Goal: Task Accomplishment & Management: Use online tool/utility

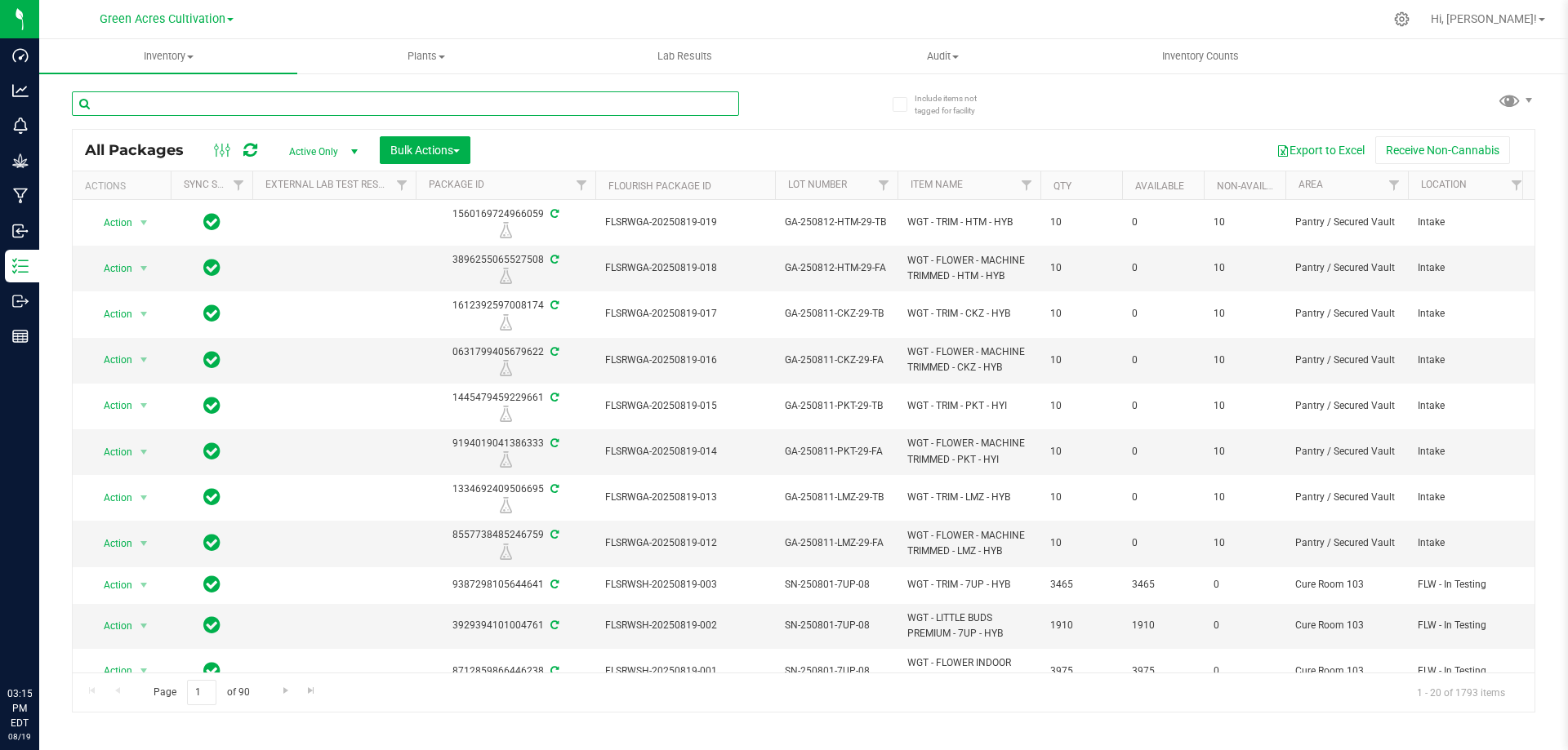
click at [322, 102] on input "text" at bounding box center [405, 104] width 667 height 24
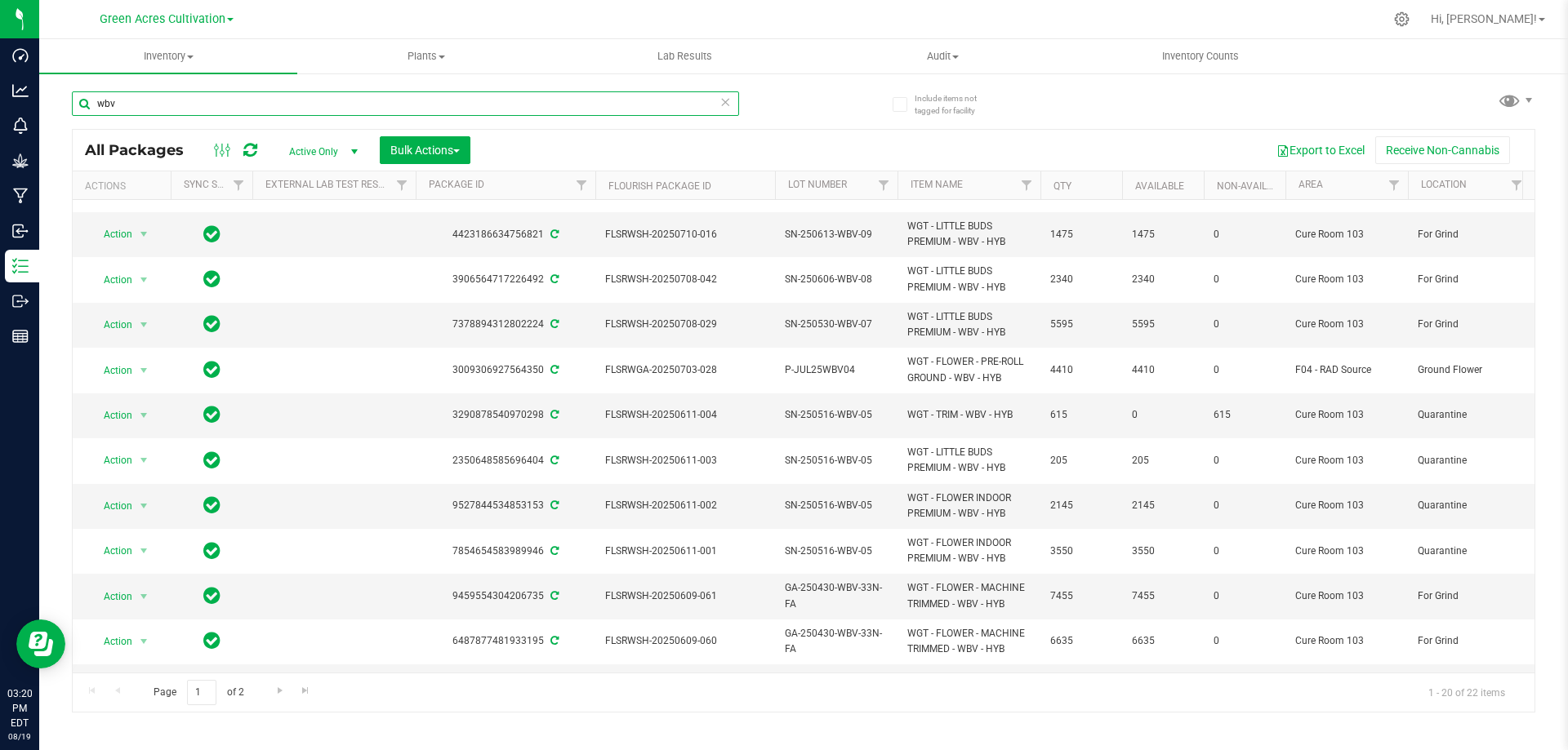
type input "wbv"
drag, startPoint x: 152, startPoint y: 108, endPoint x: 66, endPoint y: 99, distance: 86.5
click at [66, 99] on div "Include items not tagged for facility wbv All Packages Active Only Active Only …" at bounding box center [804, 320] width 1528 height 498
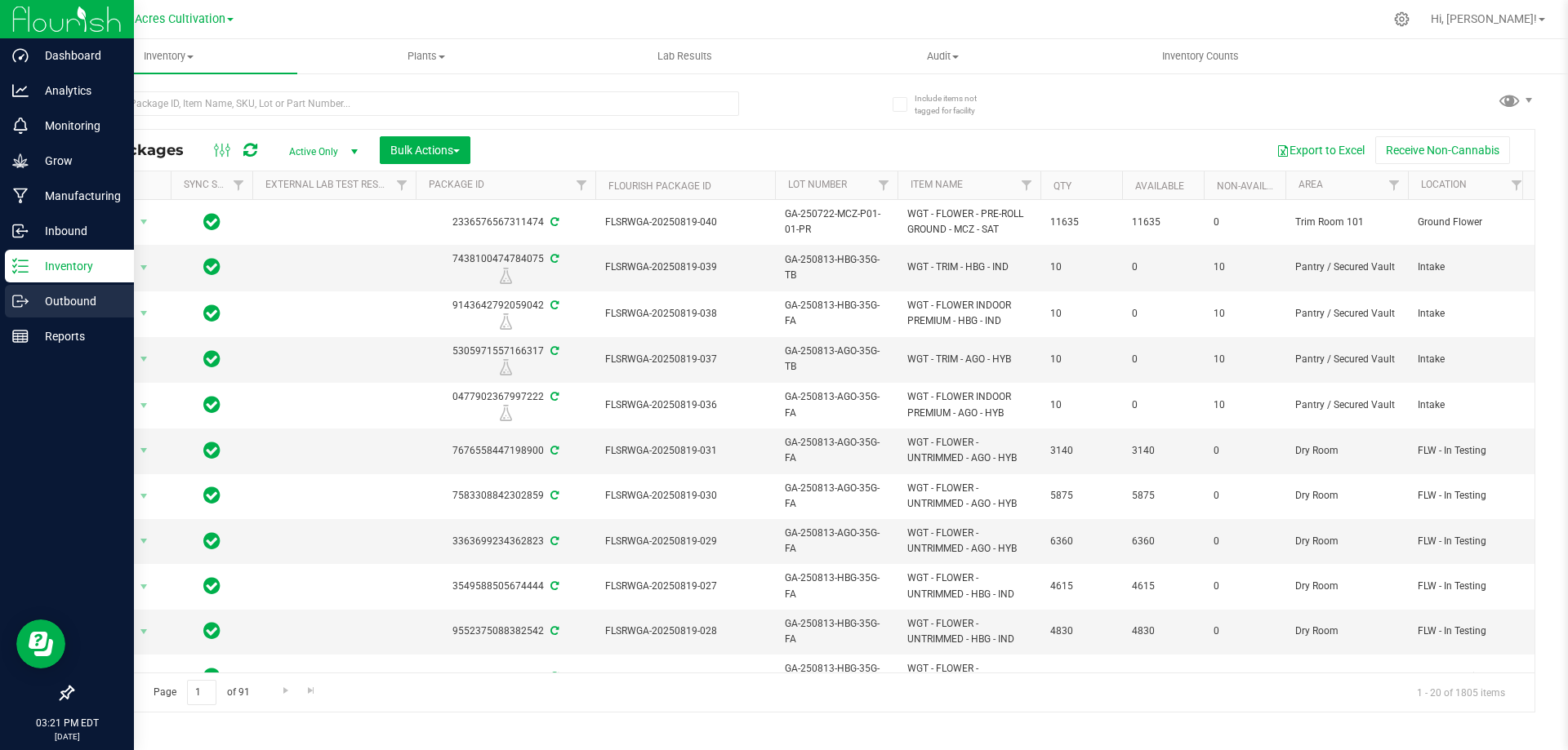
click at [31, 291] on div "Outbound" at bounding box center [69, 301] width 129 height 33
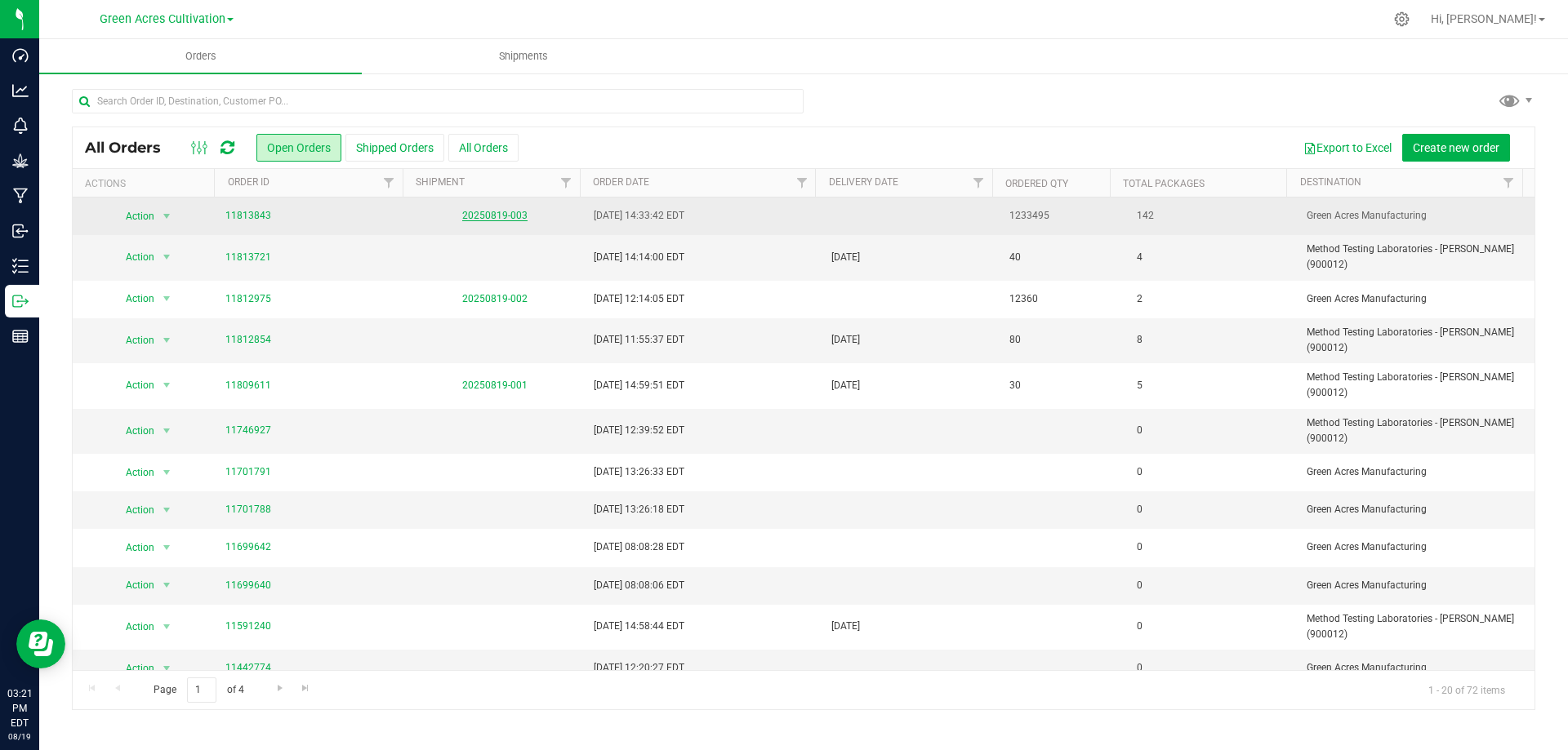
click at [488, 213] on link "20250819-003" at bounding box center [494, 215] width 65 height 11
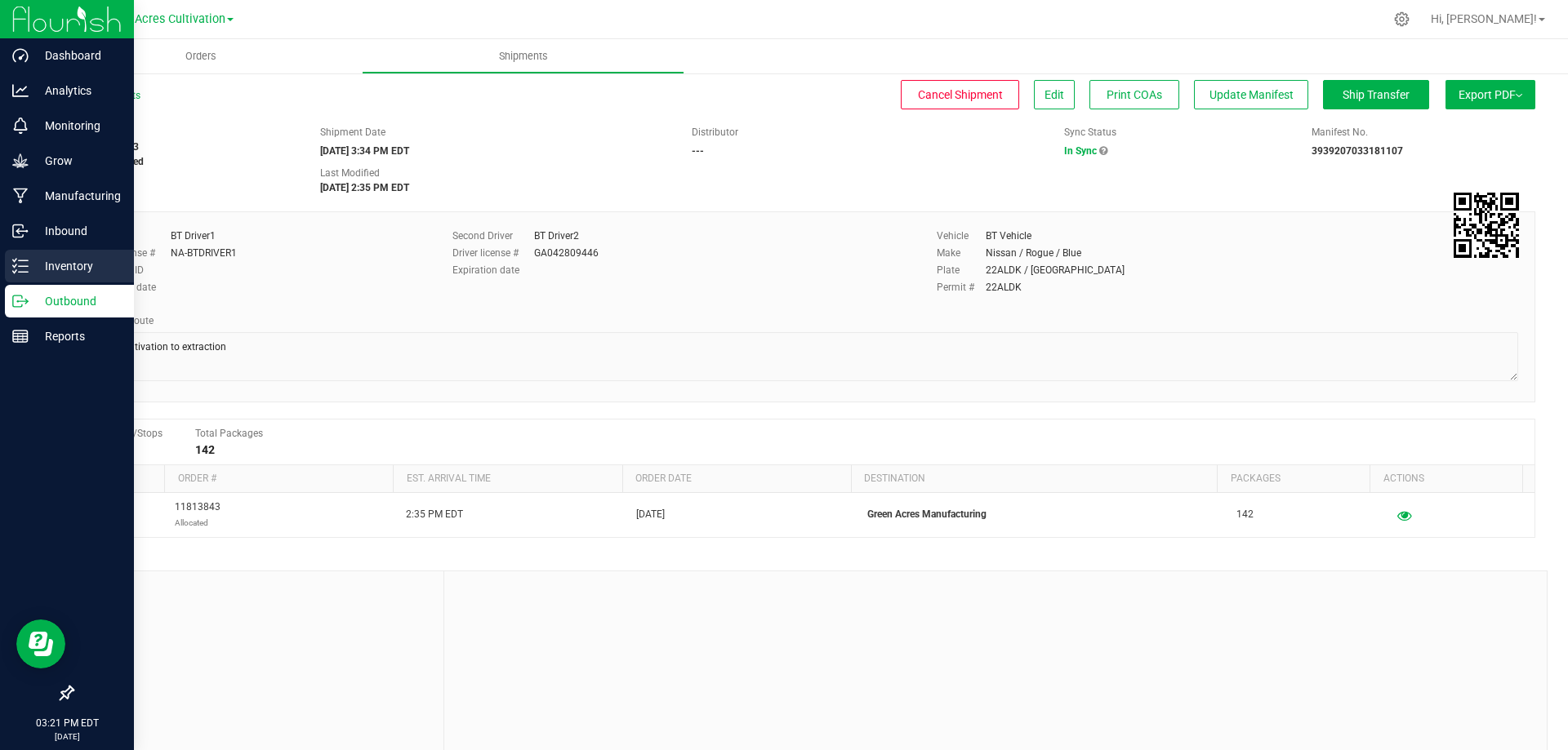
click at [32, 255] on div "Inventory" at bounding box center [69, 266] width 129 height 33
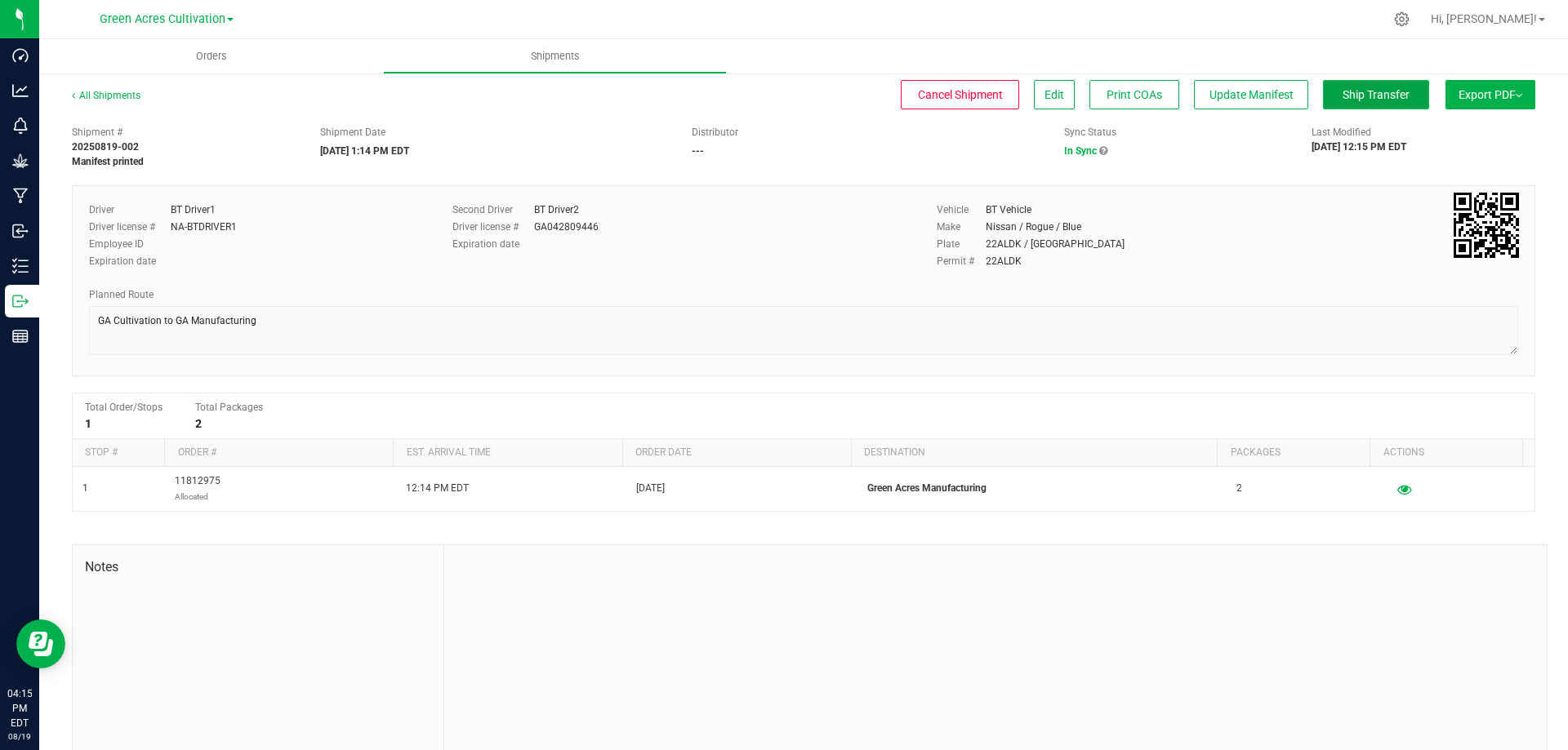
click at [1364, 82] on button "Ship Transfer" at bounding box center [1376, 94] width 106 height 29
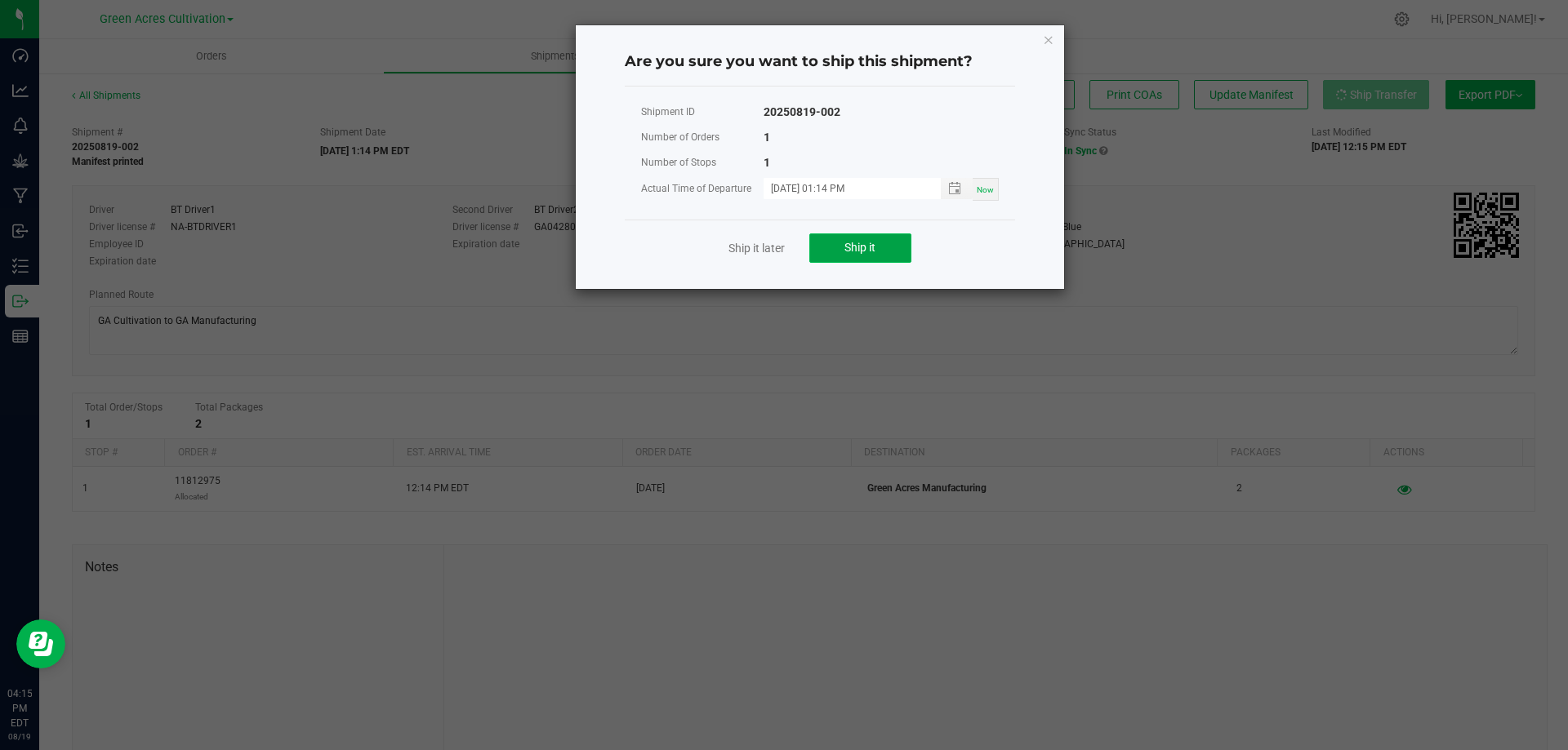
click at [877, 245] on button "Ship it" at bounding box center [860, 247] width 102 height 29
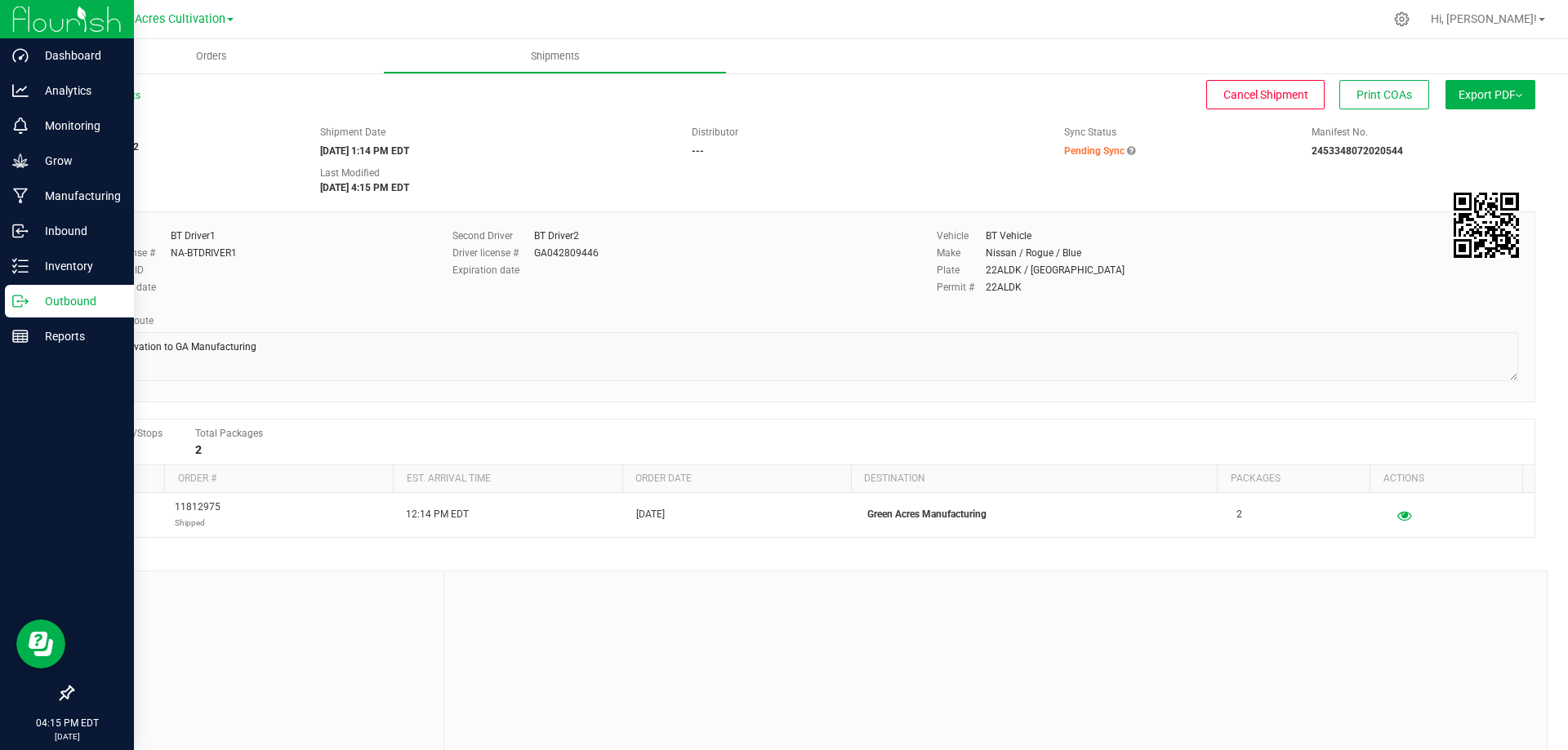
click at [46, 294] on p "Outbound" at bounding box center [77, 301] width 98 height 20
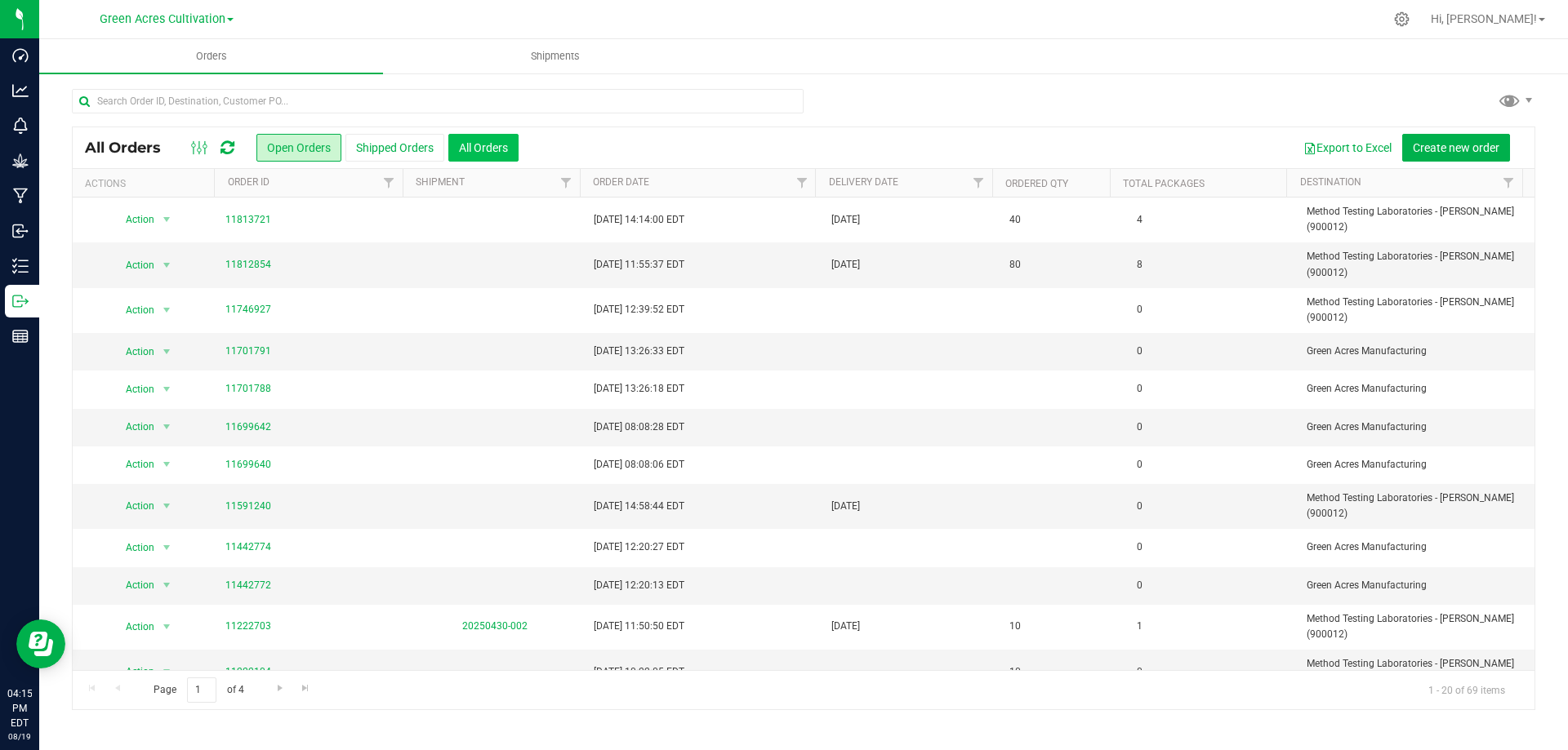
click at [472, 142] on button "All Orders" at bounding box center [483, 148] width 71 height 28
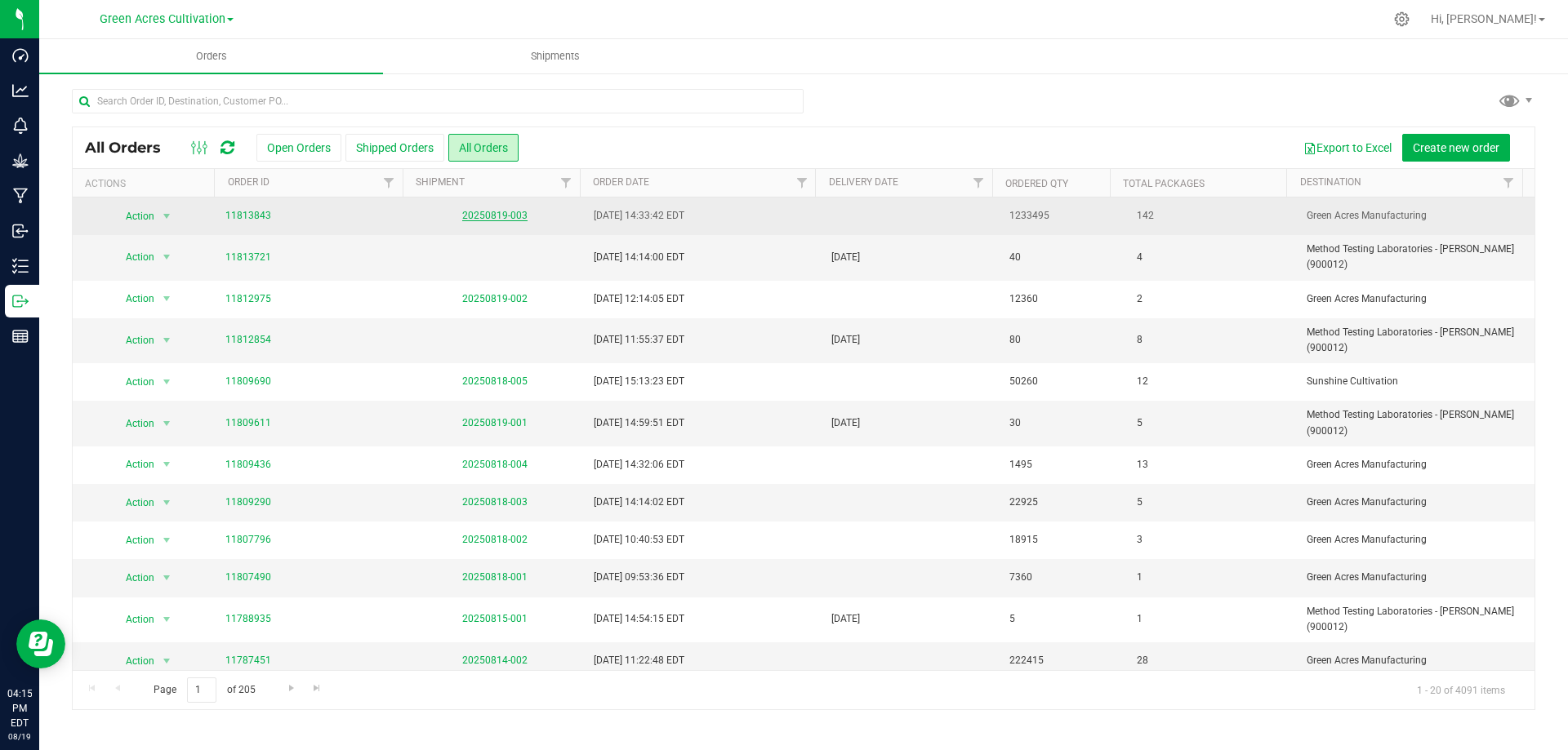
click at [511, 212] on link "20250819-003" at bounding box center [494, 215] width 65 height 11
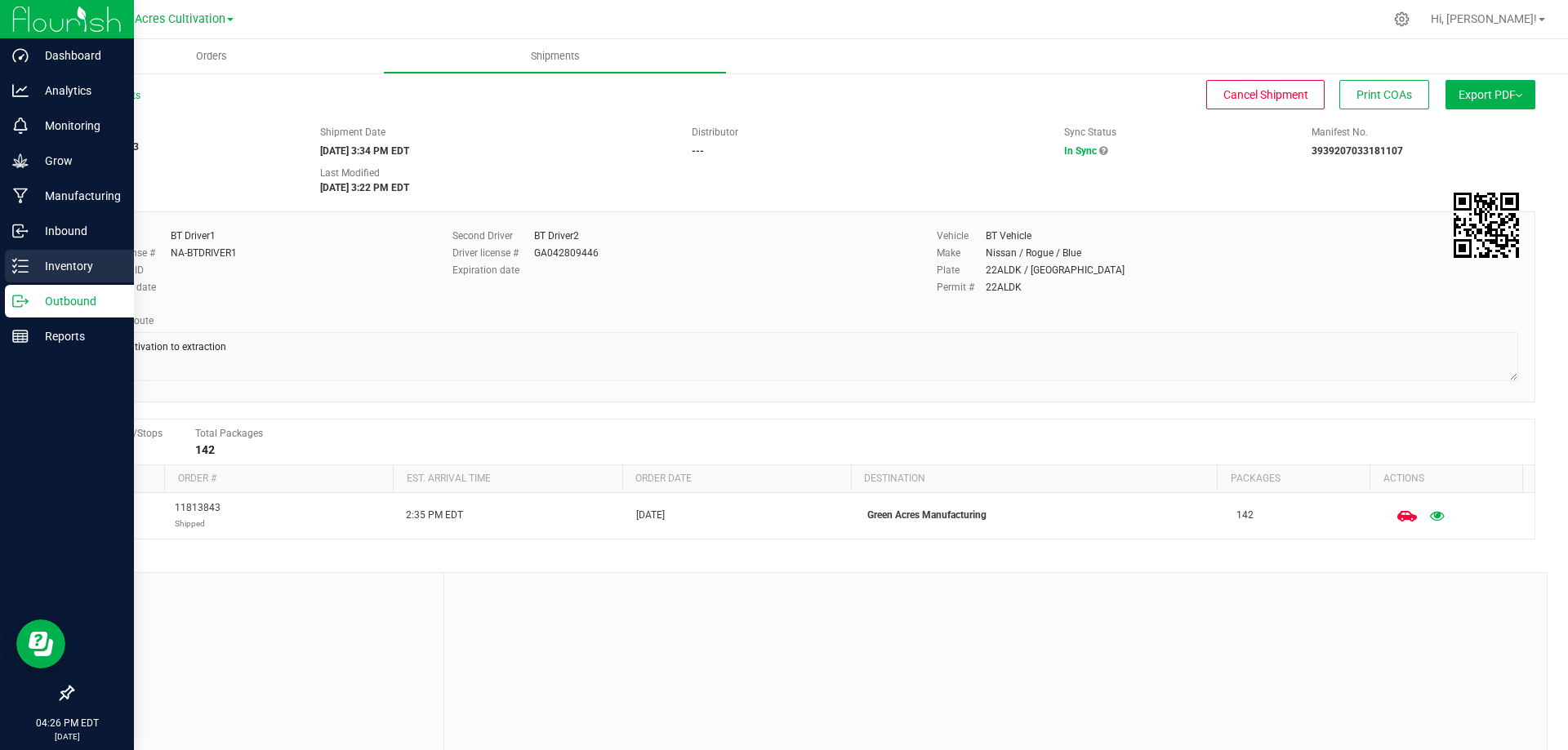
click at [84, 261] on p "Inventory" at bounding box center [77, 265] width 98 height 20
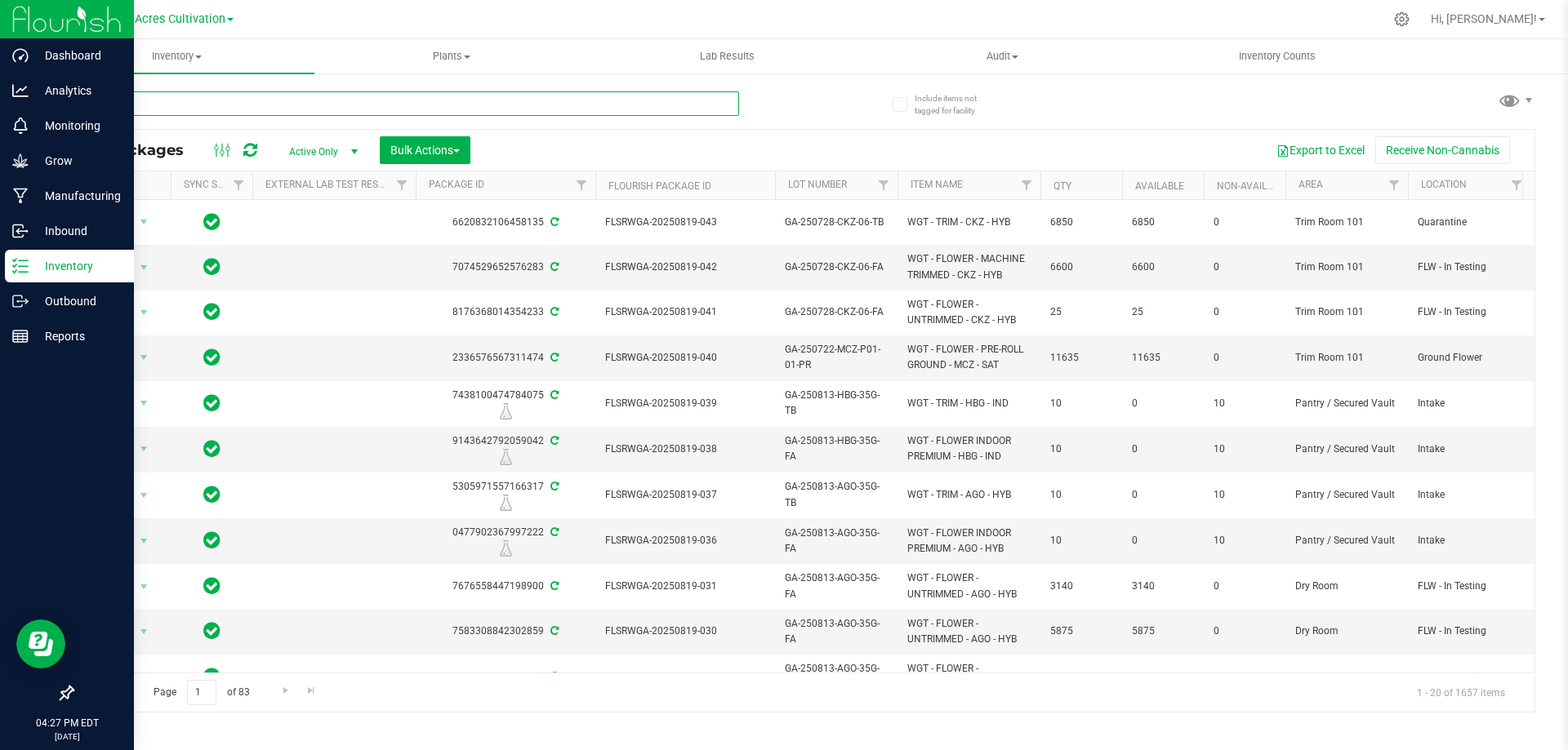
click at [183, 96] on input "text" at bounding box center [405, 104] width 667 height 24
paste input "GA-250520-BDL-01-FA"
type input "GA-250520-BDL-01-FA"
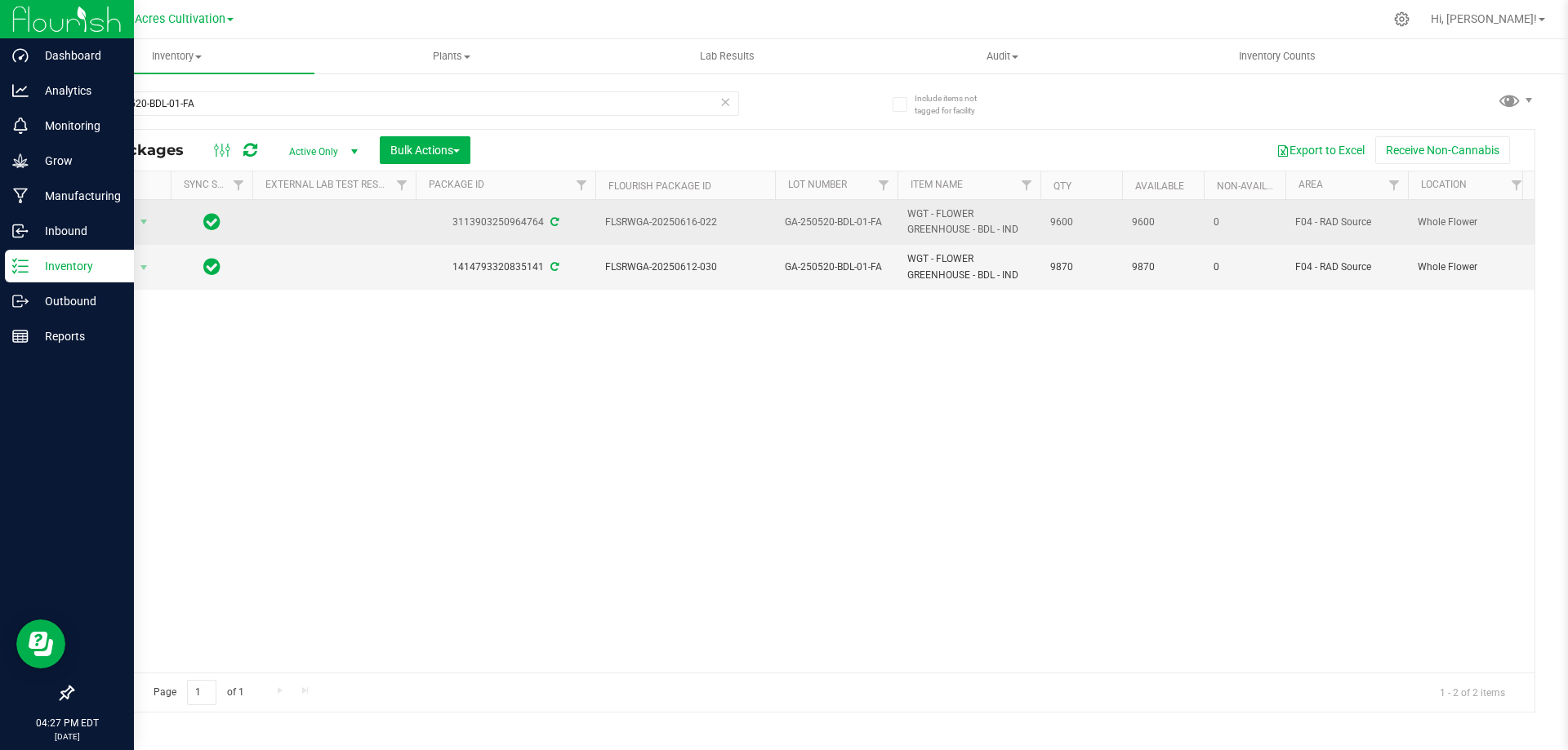
click at [840, 224] on span "GA-250520-BDL-01-FA" at bounding box center [836, 222] width 103 height 15
click at [840, 224] on input "GA-250520-BDL-01-FA" at bounding box center [833, 222] width 117 height 25
click at [794, 216] on input "GA-AUG25BDL01" at bounding box center [833, 222] width 117 height 25
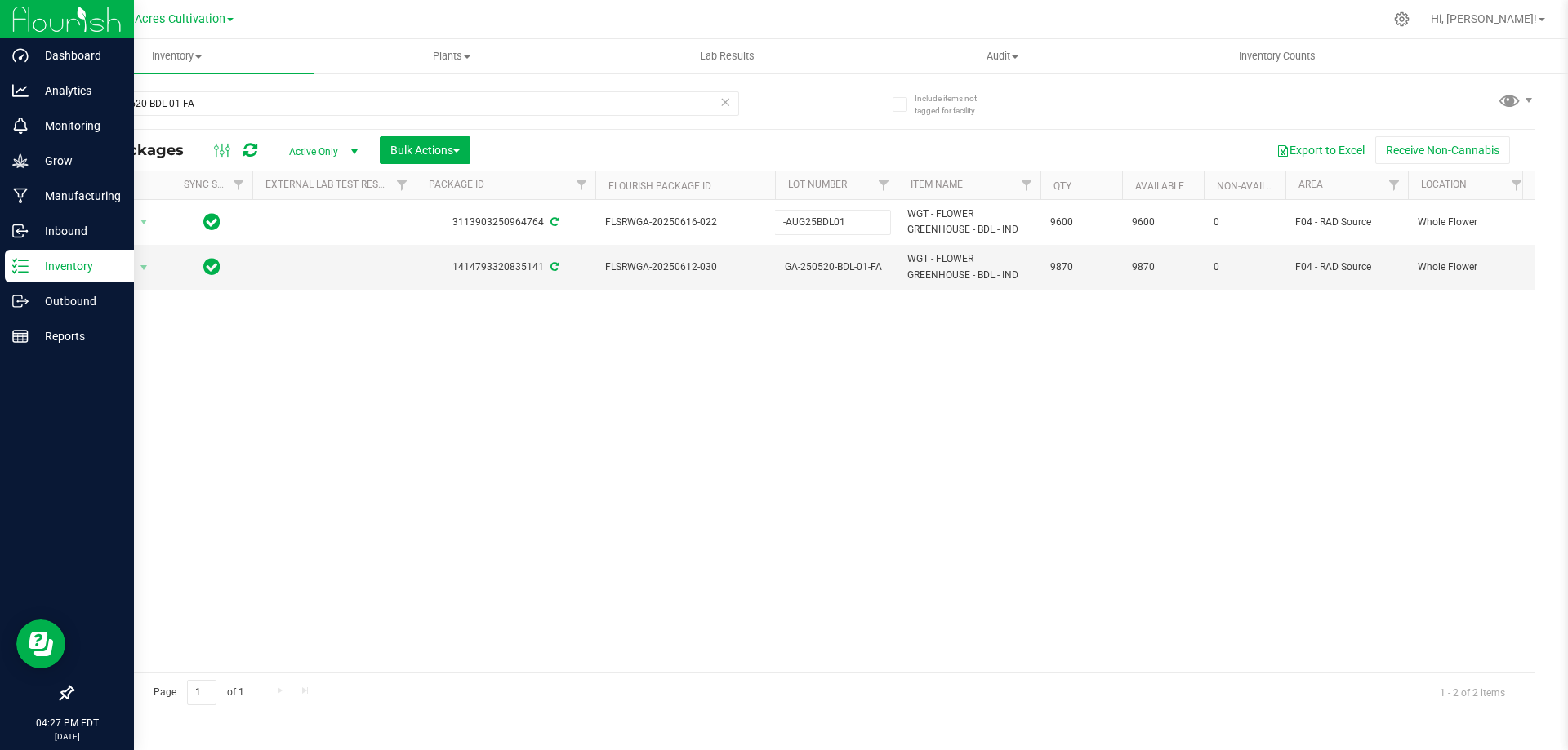
type input "W-AUG25BDL01"
click at [964, 364] on div "All Packages Active Only Active Only Lab Samples Locked All External Internal B…" at bounding box center [803, 421] width 1464 height 583
drag, startPoint x: 208, startPoint y: 104, endPoint x: 61, endPoint y: 92, distance: 147.5
click at [61, 92] on div "Include items not tagged for facility GA-250520-BDL-01-FA All Packages Active O…" at bounding box center [804, 320] width 1528 height 498
paste input "428-CKZ-26"
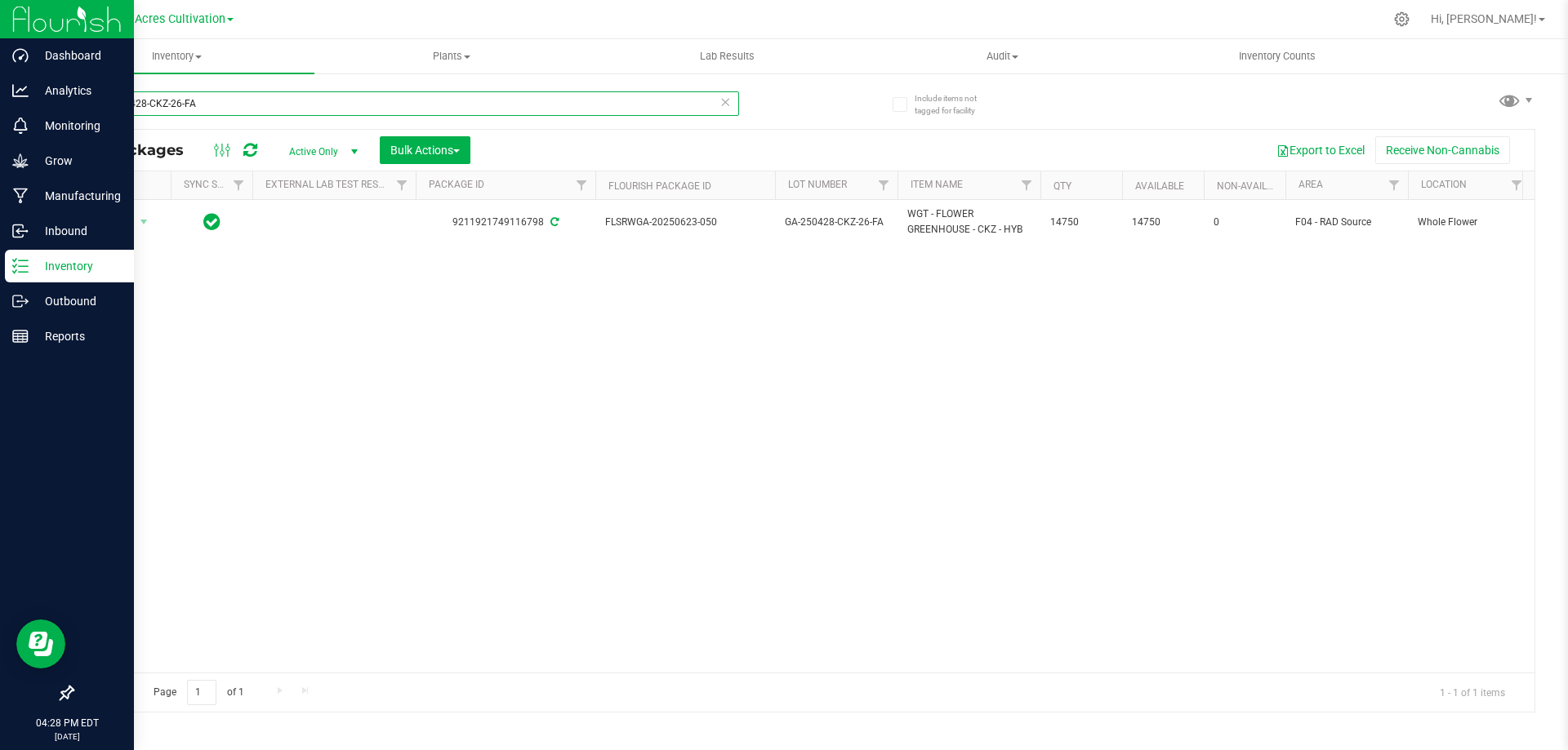
type input "GA-250428-CKZ-26-FA"
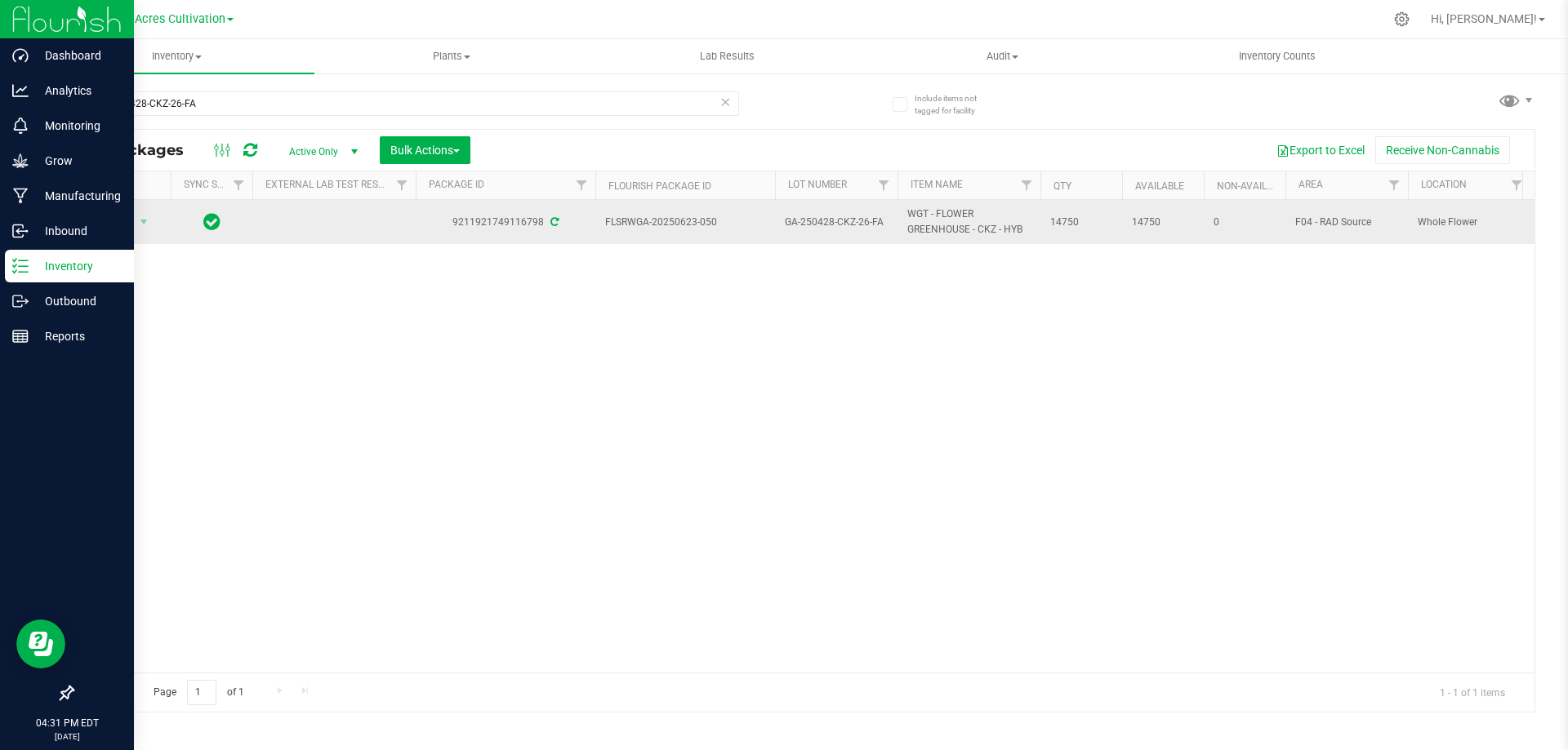
click at [850, 226] on span "GA-250428-CKZ-26-FA" at bounding box center [836, 222] width 103 height 15
click at [850, 226] on input "GA-250428-CKZ-26-FA" at bounding box center [833, 222] width 117 height 25
click at [792, 221] on input "GA-AUG25CKZ02" at bounding box center [833, 222] width 117 height 25
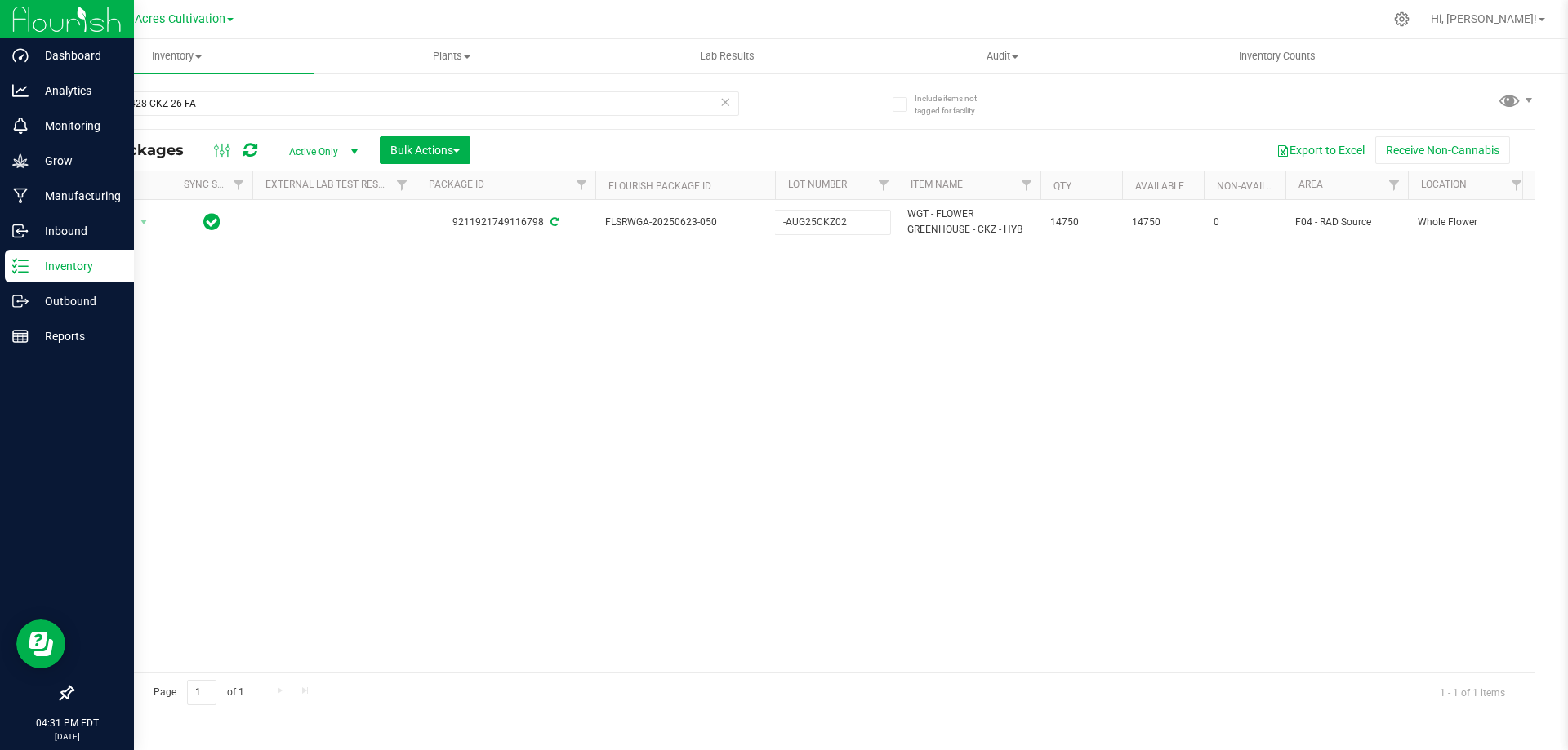
type input "W-AUG25CKZ02"
click at [789, 419] on div "All Packages Active Only Active Only Lab Samples Locked All External Internal B…" at bounding box center [803, 421] width 1464 height 583
drag, startPoint x: 242, startPoint y: 100, endPoint x: 72, endPoint y: 103, distance: 170.0
click at [72, 103] on input "GA-250428-CKZ-26-FA" at bounding box center [405, 104] width 667 height 24
paste input "527-DDA-0"
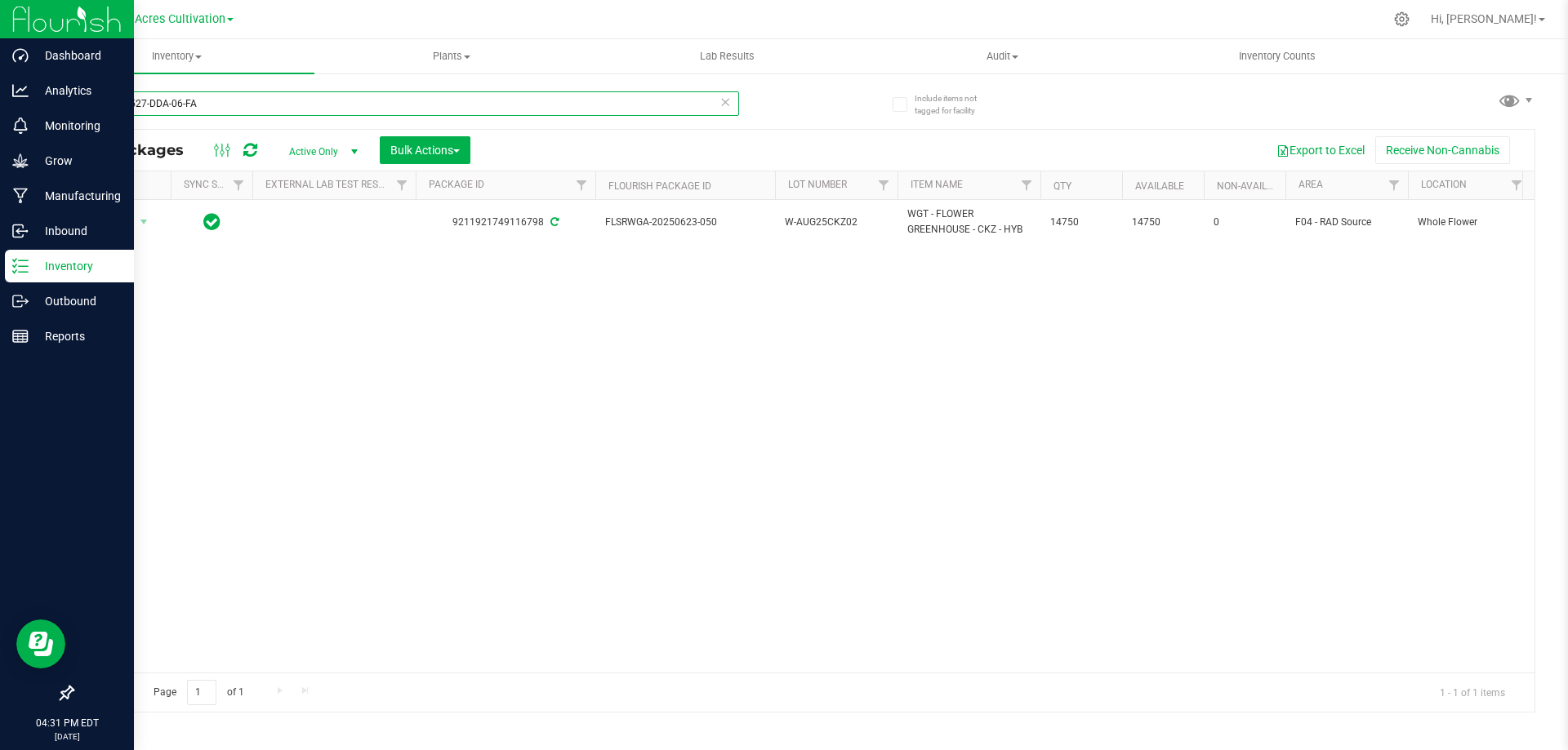
type input "GA-250527-DDA-06-FA"
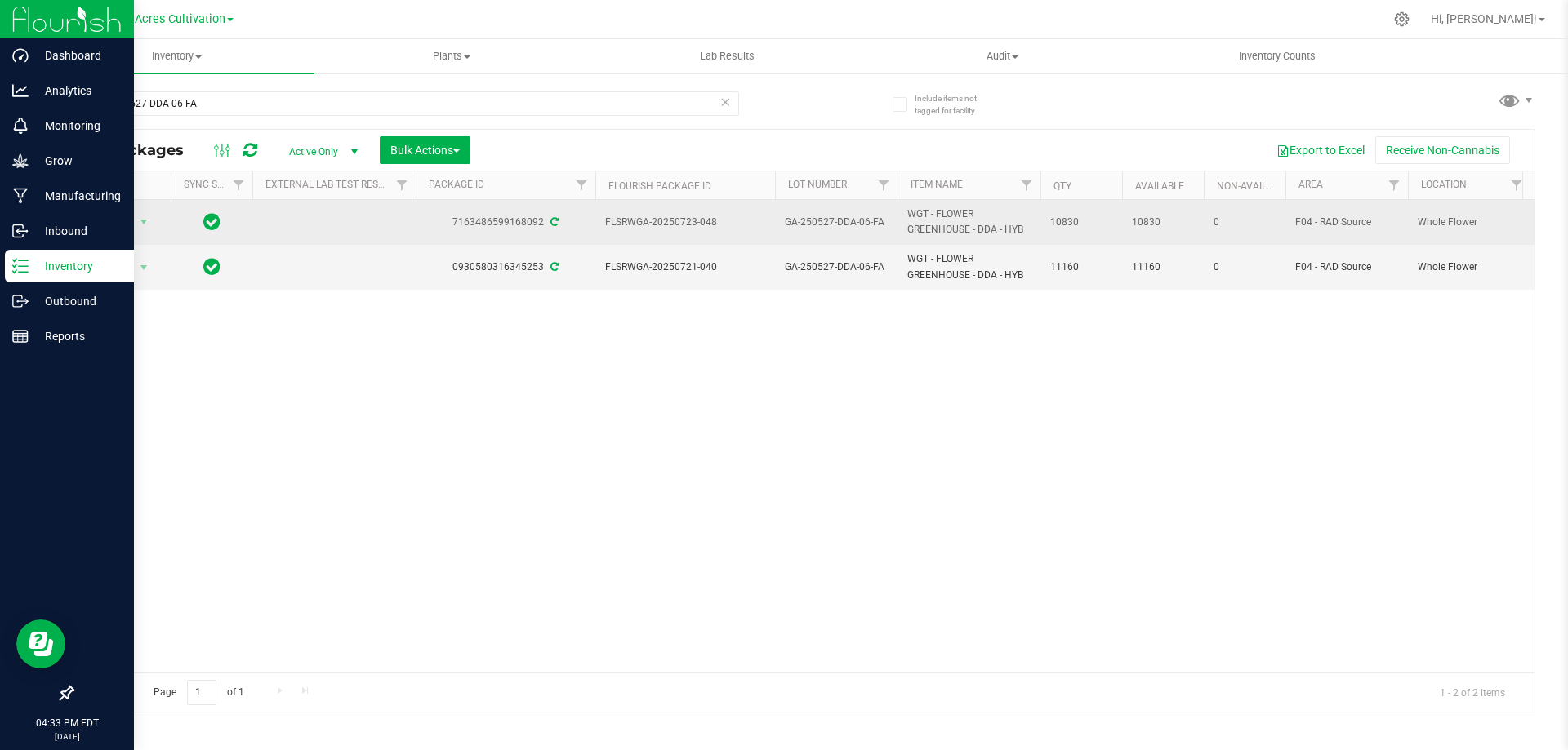
click at [833, 225] on span "GA-250527-DDA-06-FA" at bounding box center [836, 222] width 103 height 15
click at [833, 225] on input "GA-250527-DDA-06-FA" at bounding box center [833, 222] width 117 height 25
click at [793, 224] on input "GA-AUG25DDA03" at bounding box center [833, 222] width 117 height 25
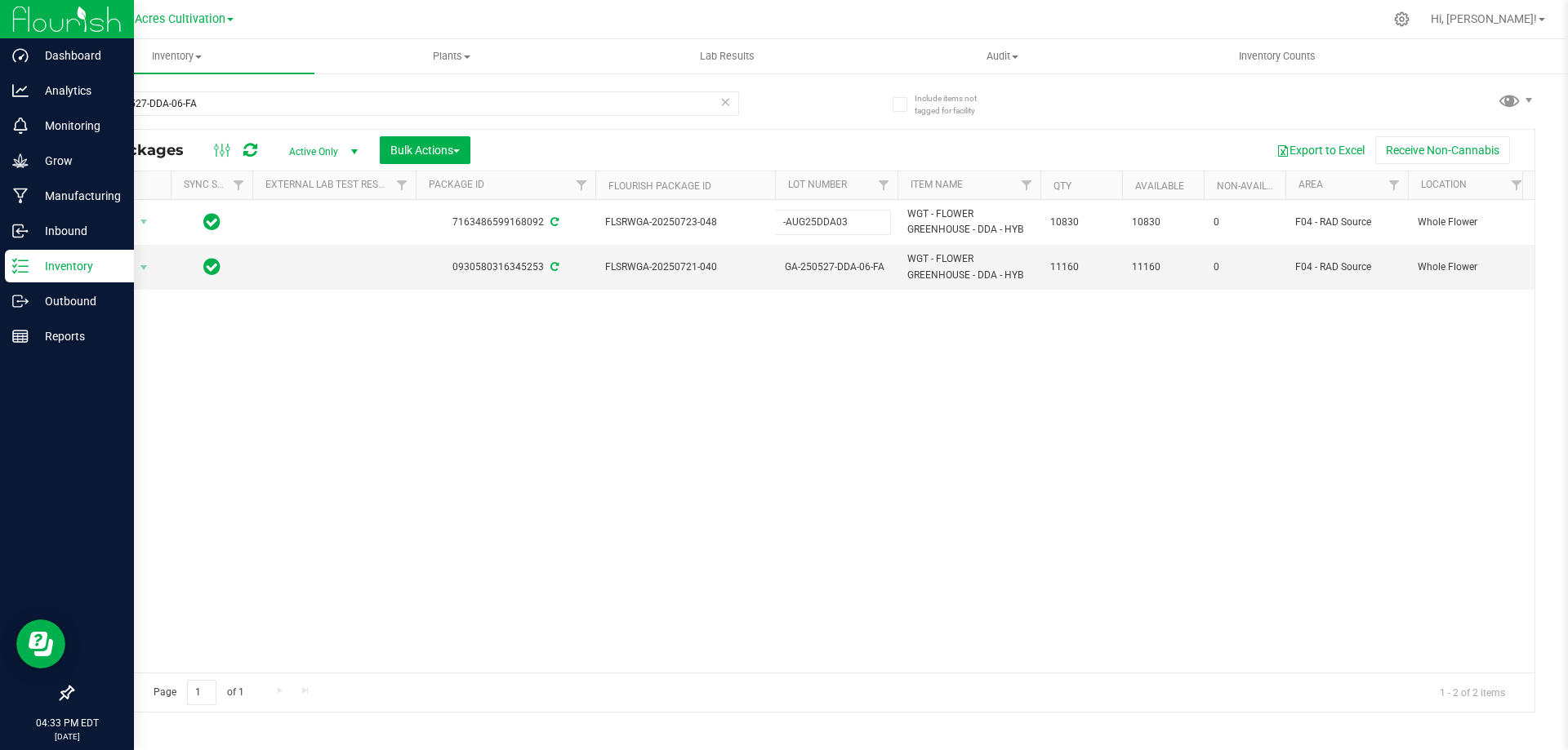
type input "W-AUG25DDA03"
click at [830, 406] on div "All Packages Active Only Active Only Lab Samples Locked All External Internal B…" at bounding box center [803, 421] width 1464 height 583
click at [809, 268] on span "GA-250527-DDA-06-FA" at bounding box center [836, 267] width 103 height 15
click at [809, 268] on input "GA-250527-DDA-06-FA" at bounding box center [833, 267] width 117 height 25
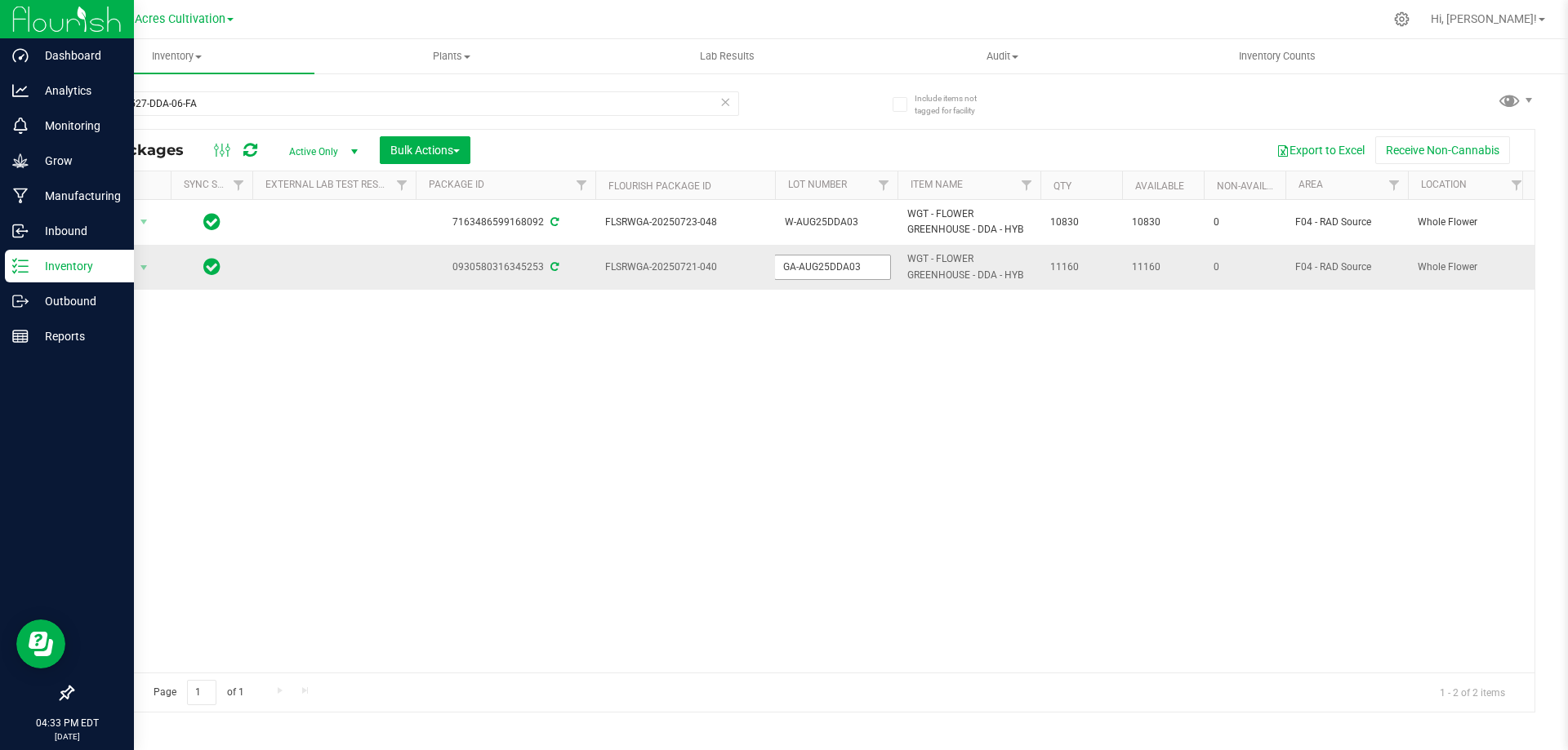
click at [795, 265] on input "GA-AUG25DDA03" at bounding box center [833, 267] width 117 height 25
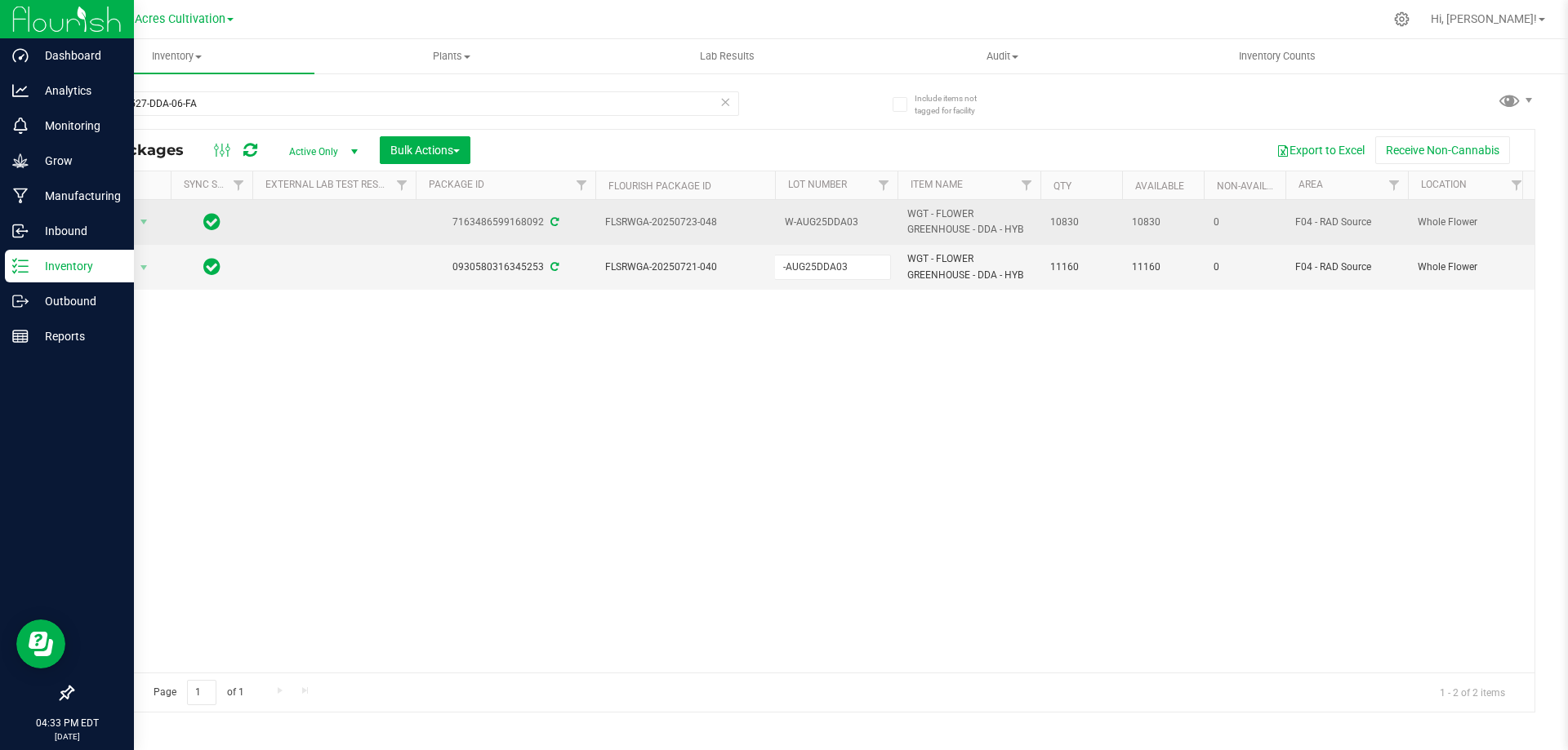
type input "W-AUG25DDA03"
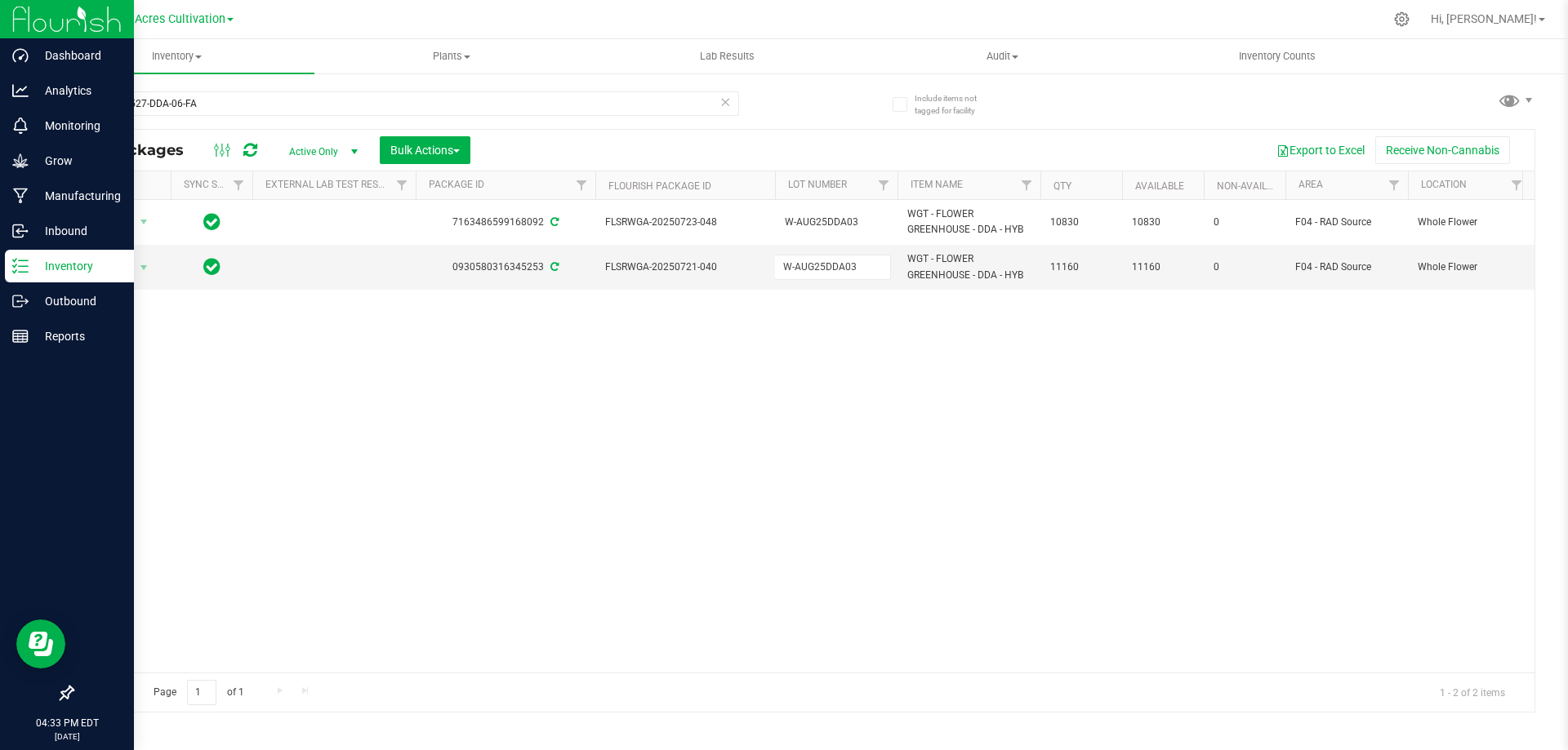
click at [955, 391] on div "All Packages Active Only Active Only Lab Samples Locked All External Internal B…" at bounding box center [803, 421] width 1464 height 583
drag, startPoint x: 232, startPoint y: 104, endPoint x: 90, endPoint y: 87, distance: 143.0
click at [90, 87] on div "GA-250527-DDA-06-FA" at bounding box center [438, 104] width 732 height 53
paste input "text"
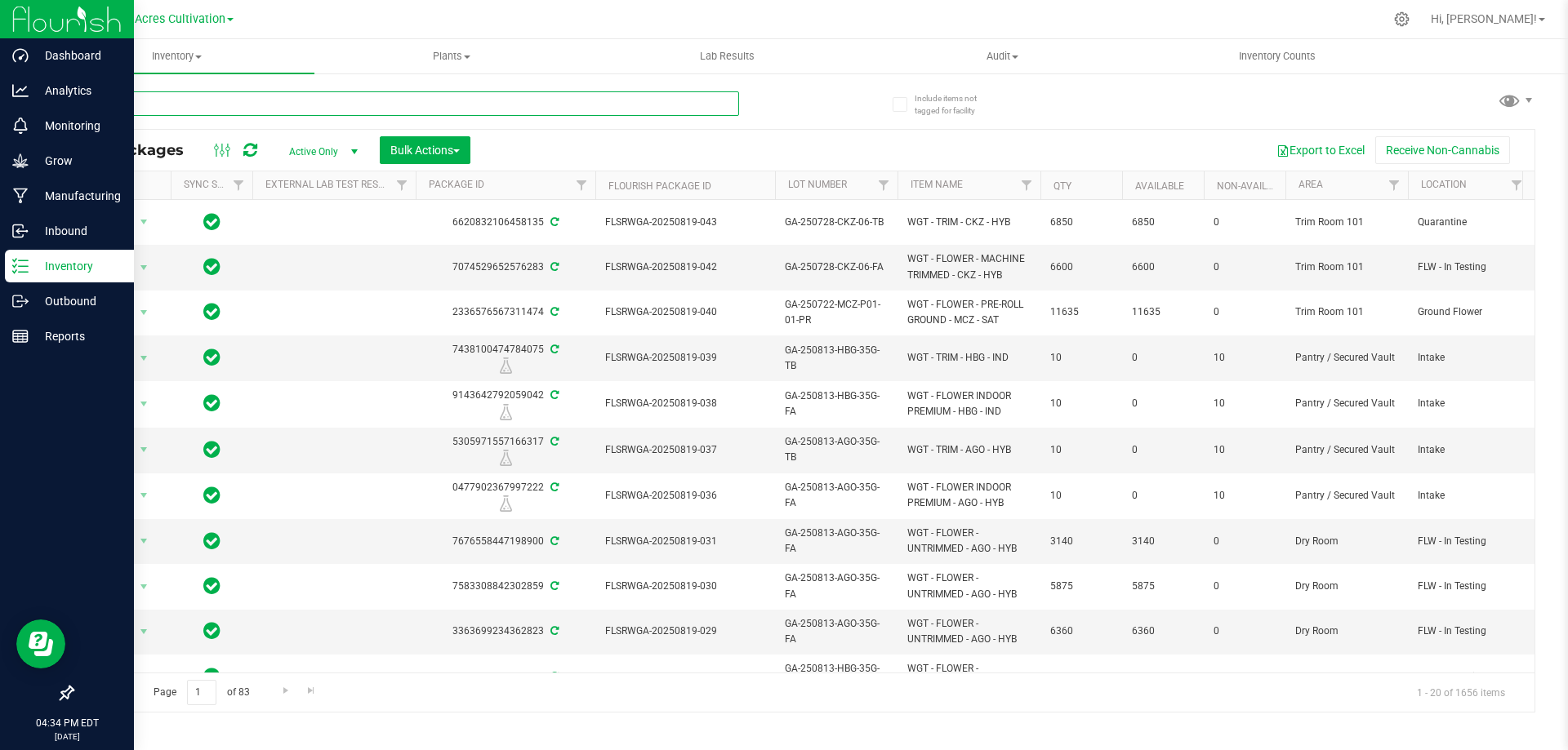
click at [184, 108] on input "text" at bounding box center [405, 104] width 667 height 24
paste input "GA-250603-HTM-29-FA"
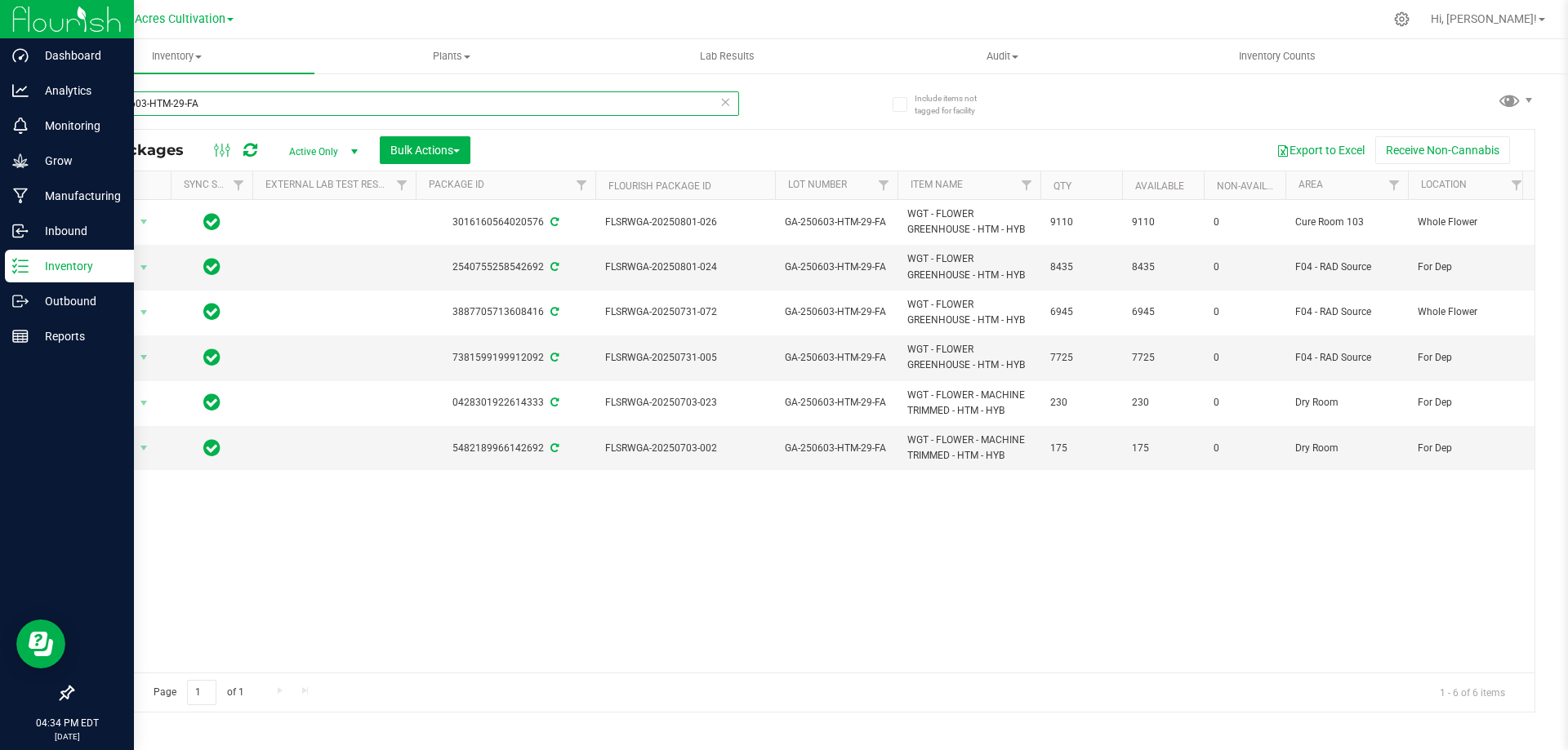
type input "GA-250603-HTM-29-FA"
click at [849, 354] on span "GA-250603-HTM-29-FA" at bounding box center [836, 358] width 103 height 15
click at [849, 354] on input "GA-250603-HTM-29-FA" at bounding box center [833, 358] width 117 height 25
click at [849, 353] on input "GA-250603-HTM-29-FA" at bounding box center [833, 358] width 117 height 25
click at [794, 359] on input "GA-AUG25HTM01" at bounding box center [833, 358] width 117 height 25
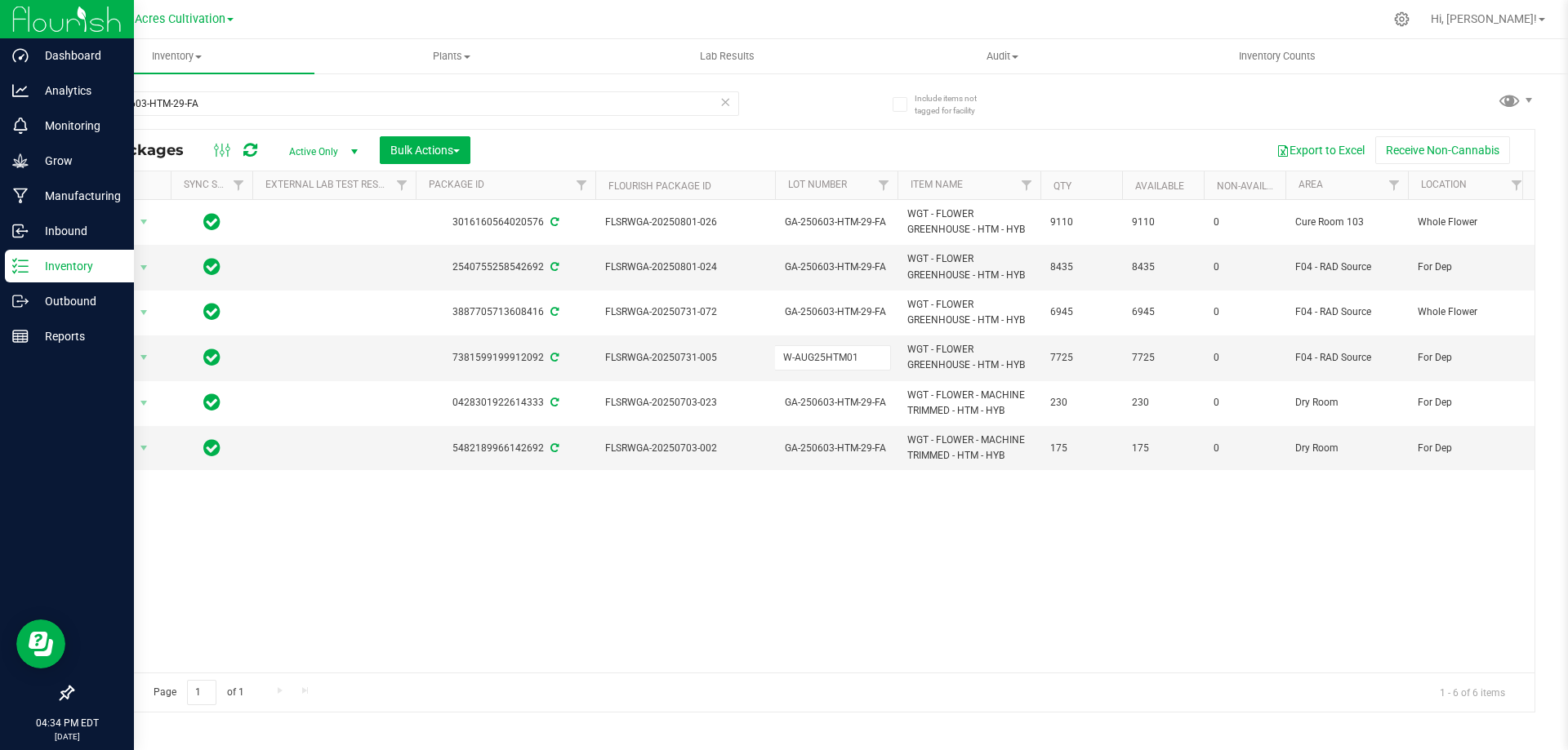
type input "W-AUG25HTM01"
click at [967, 579] on div "All Packages Active Only Active Only Lab Samples Locked All External Internal B…" at bounding box center [803, 421] width 1464 height 583
drag, startPoint x: 258, startPoint y: 101, endPoint x: 84, endPoint y: 121, distance: 175.1
click at [84, 121] on div "GA-250603-HTM-29-FA" at bounding box center [405, 110] width 667 height 38
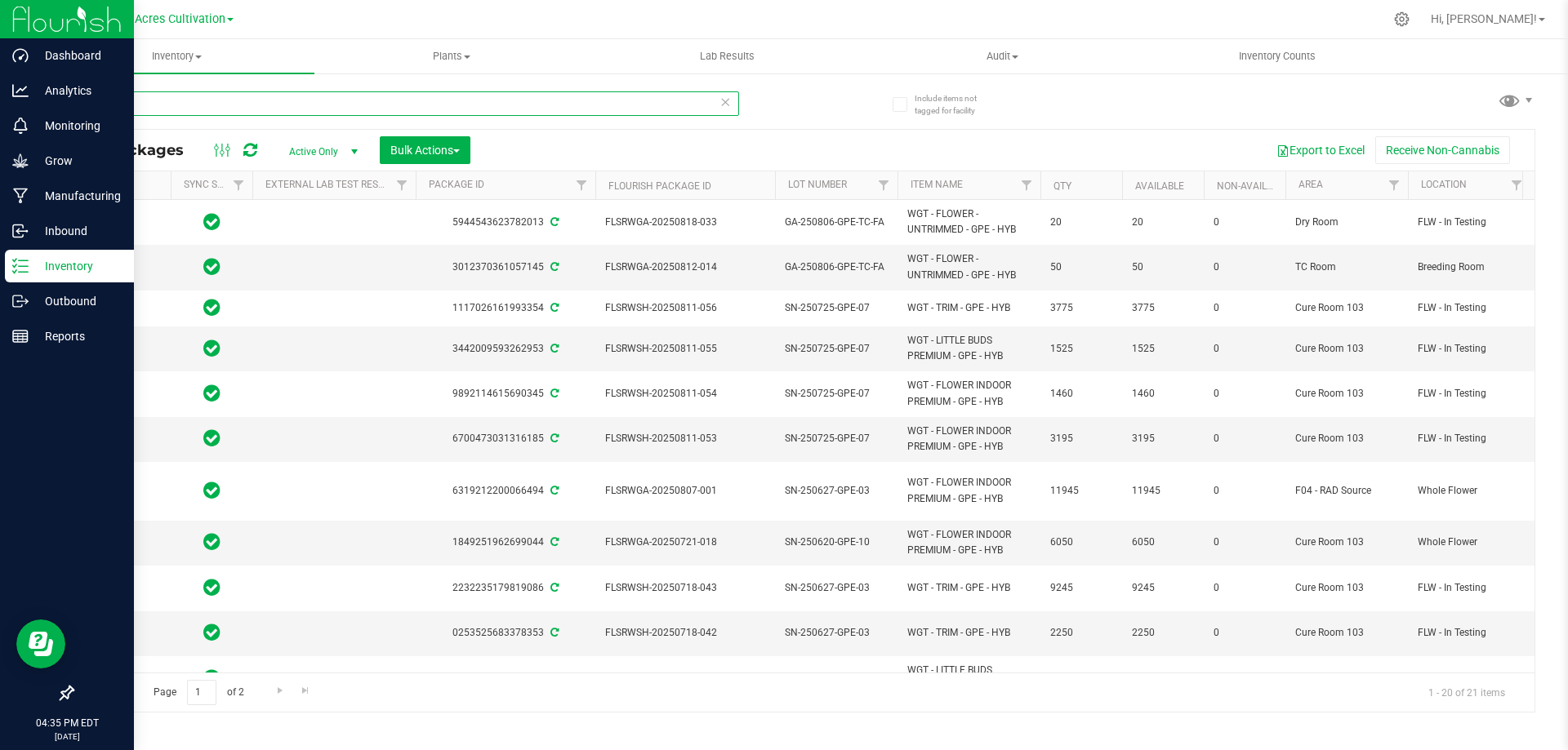
type input "GPE"
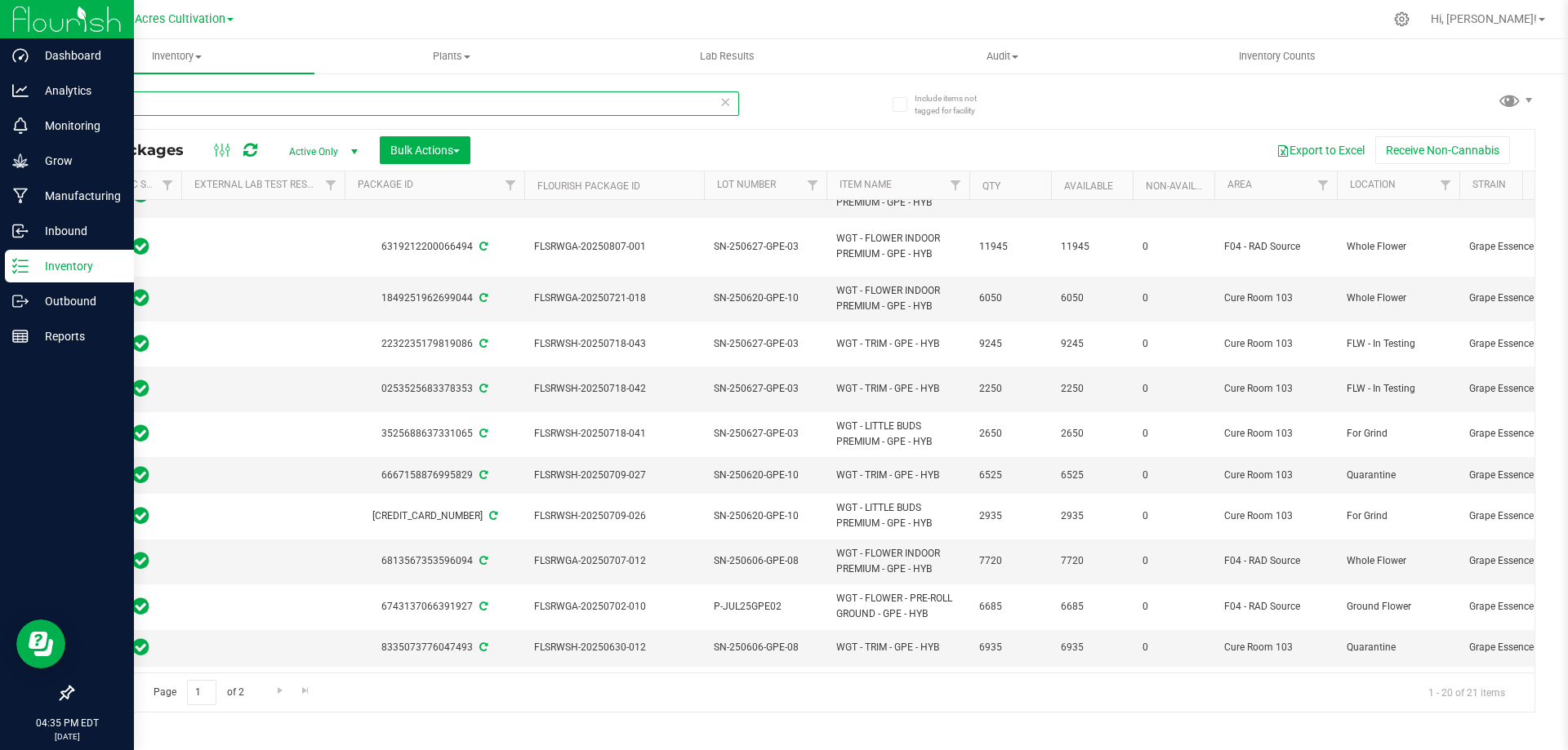
scroll to position [0, 53]
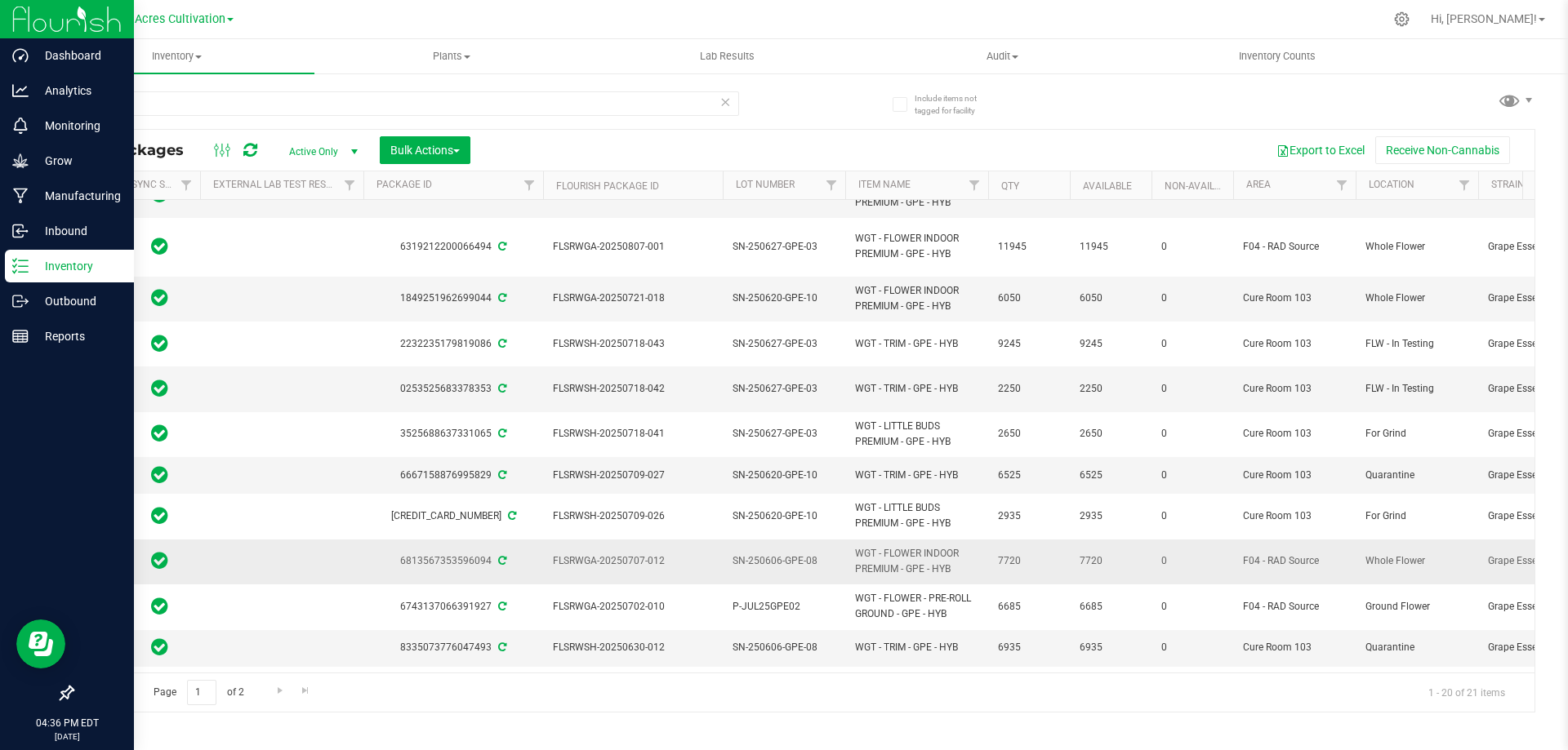
click at [776, 553] on span "SN-250606-GPE-08" at bounding box center [783, 561] width 103 height 15
click at [775, 549] on input "SN-250606-GPE-08" at bounding box center [780, 561] width 117 height 25
click at [744, 549] on input "GA-AUG25GPE02" at bounding box center [780, 561] width 117 height 25
type input "W-AUG25GPE02"
drag, startPoint x: 170, startPoint y: 109, endPoint x: 67, endPoint y: 96, distance: 103.8
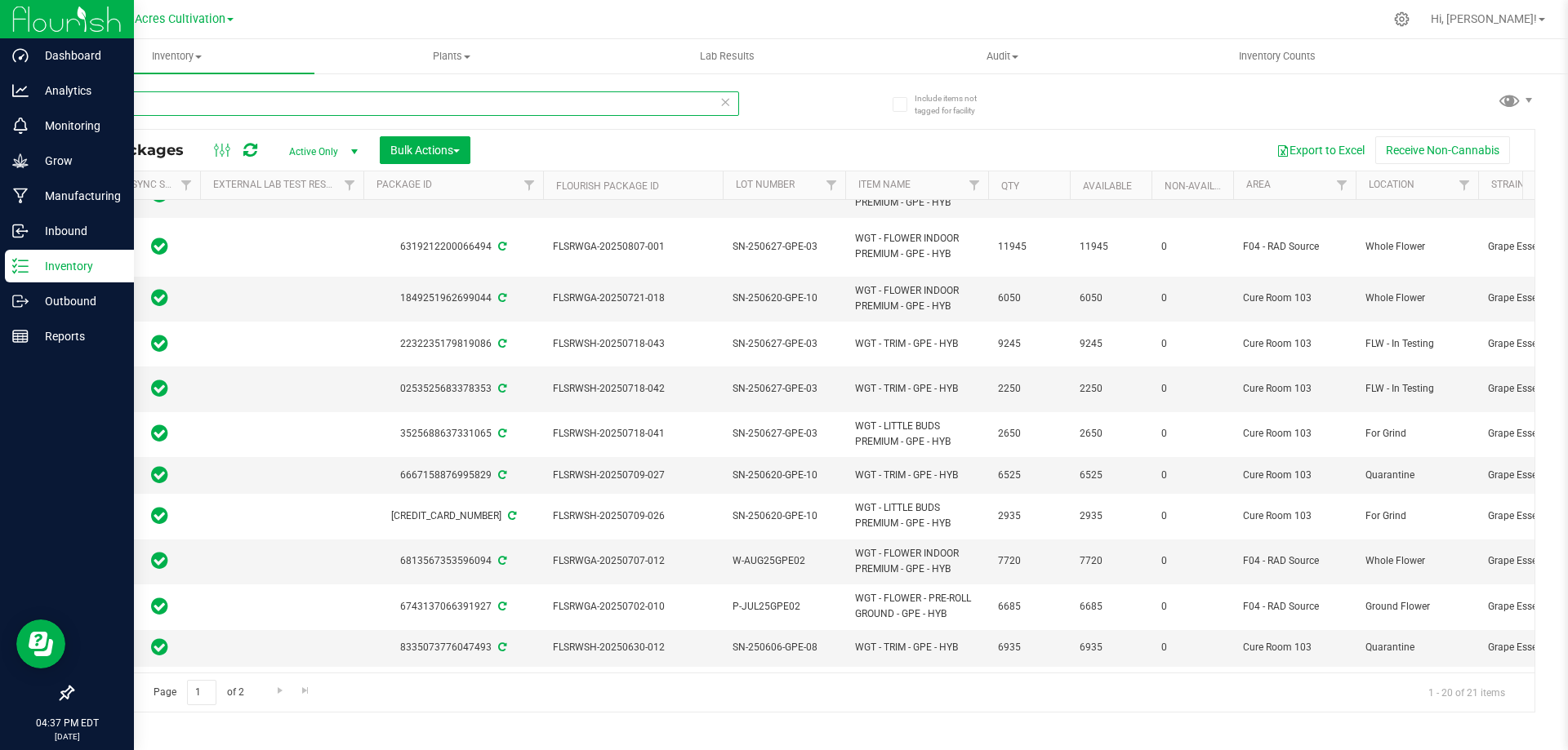
click at [67, 96] on div "Include items not tagged for facility GPE All Packages Active Only Active Only …" at bounding box center [804, 320] width 1528 height 498
paste input "SN-250530-WBV-07"
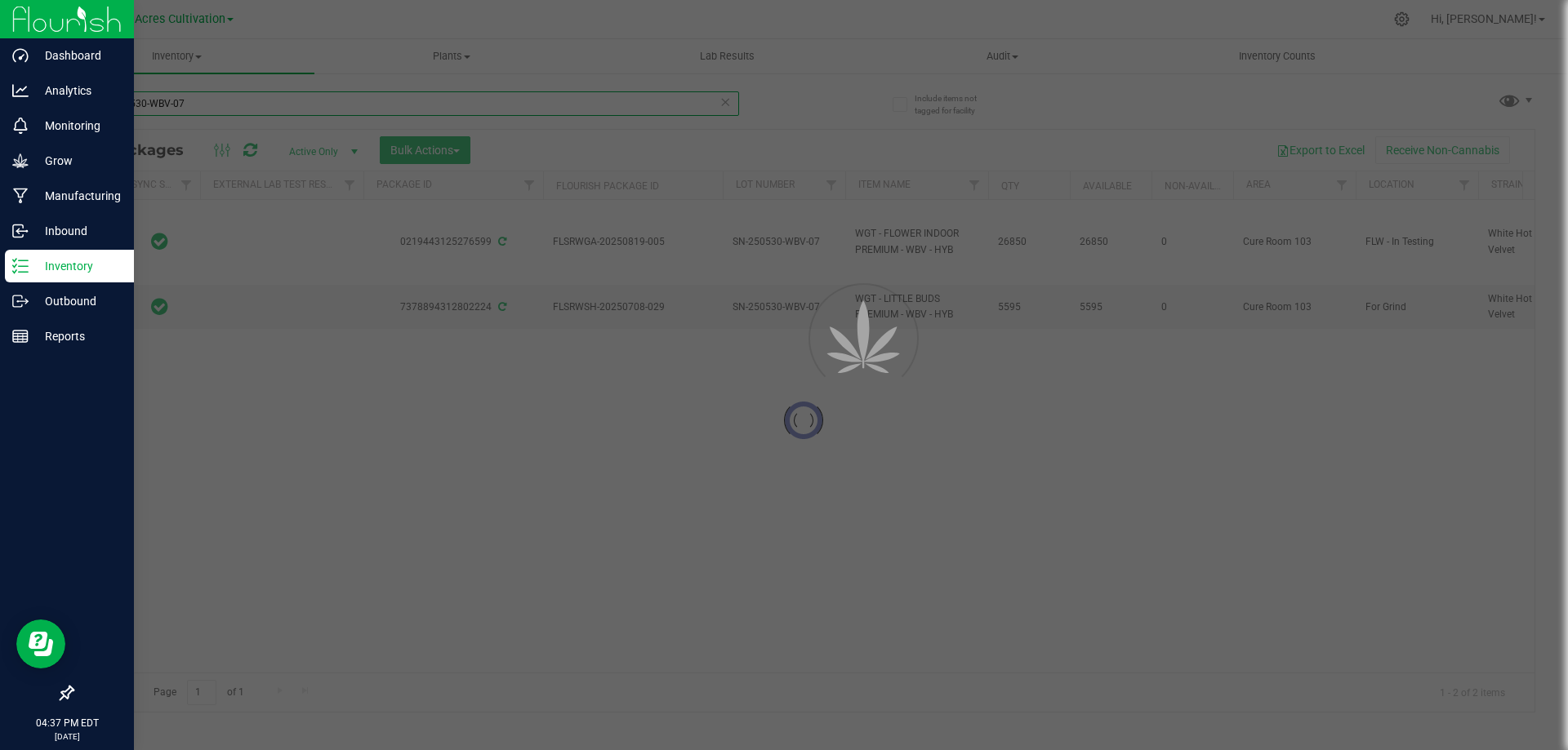
scroll to position [0, 53]
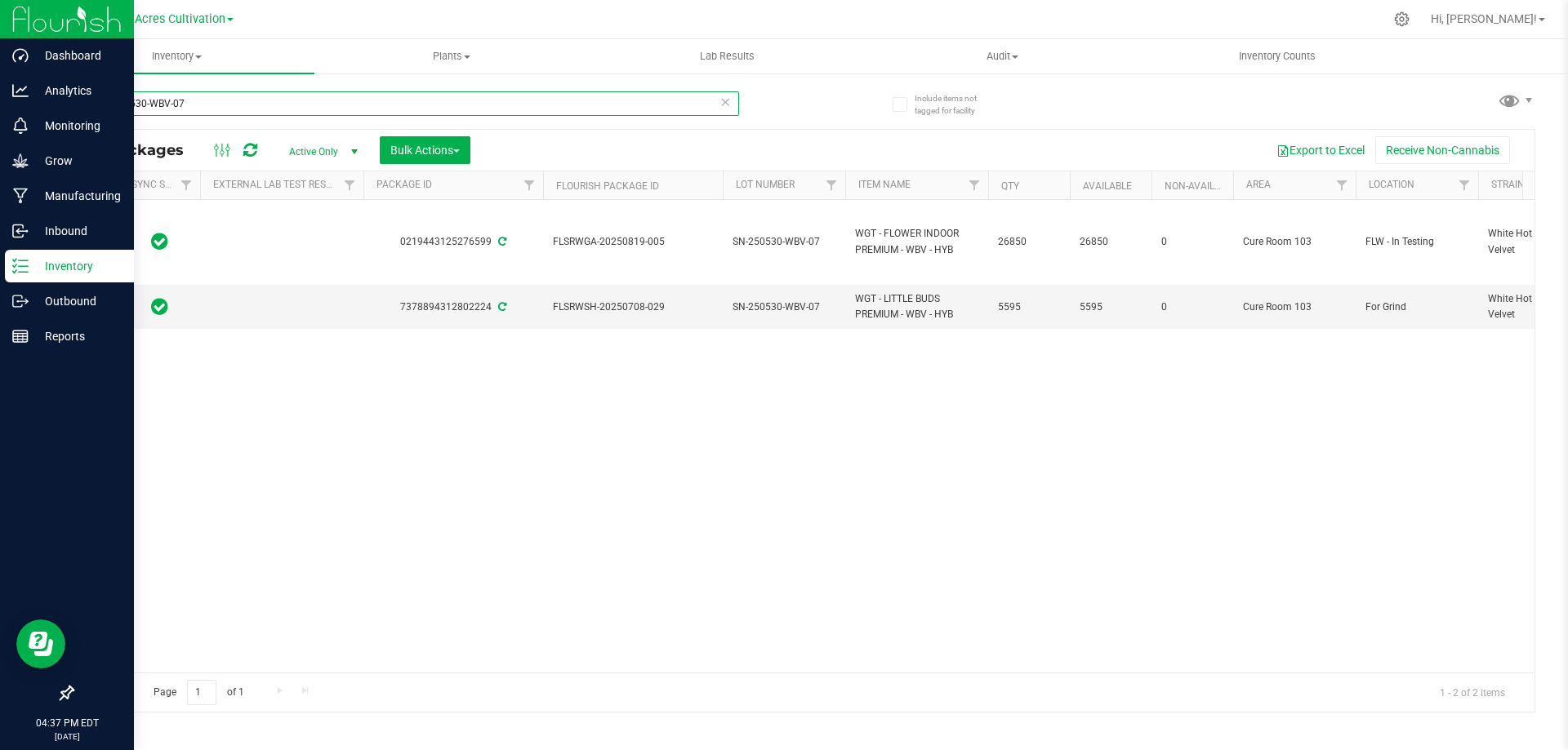
type input "SN-250530-WBV-07"
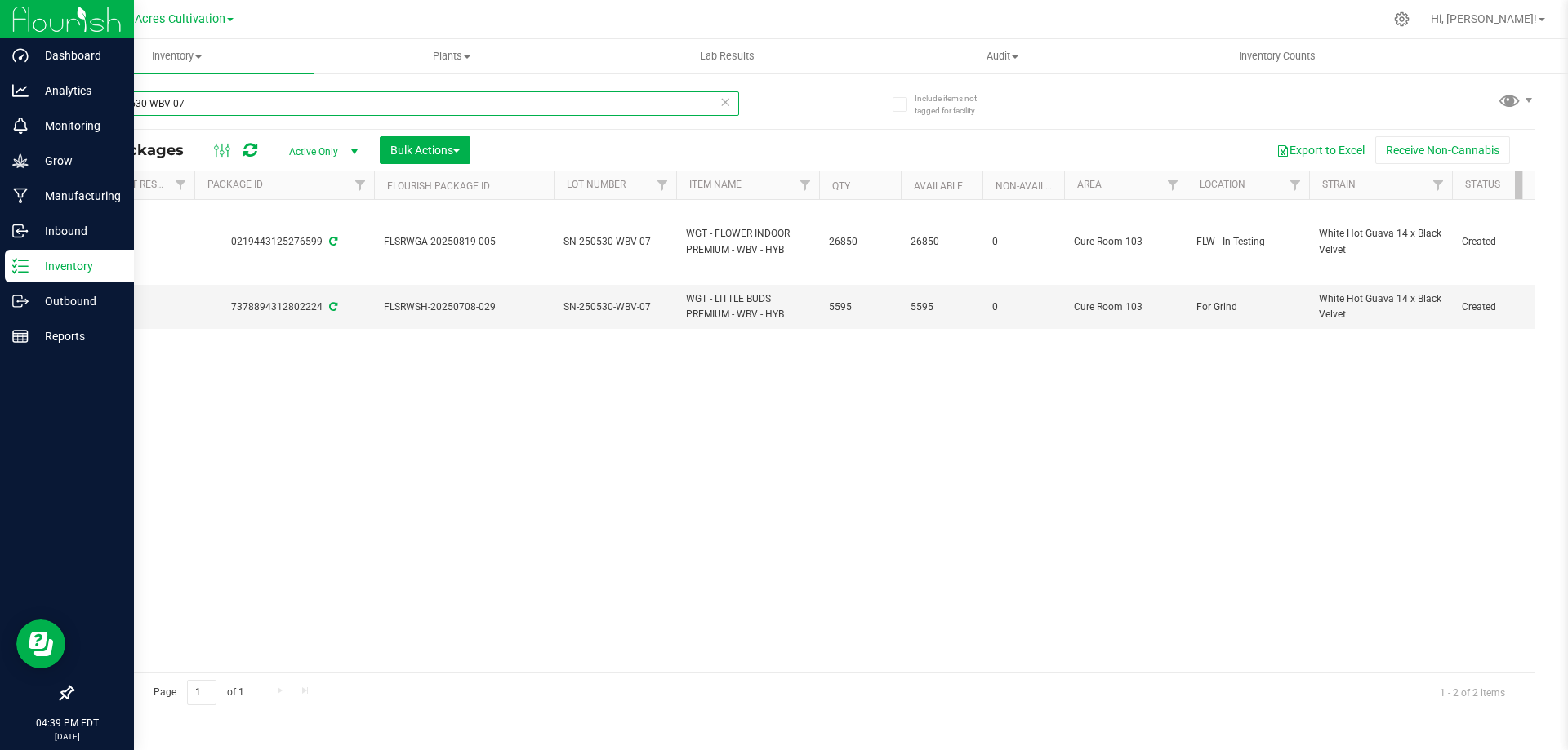
scroll to position [0, 205]
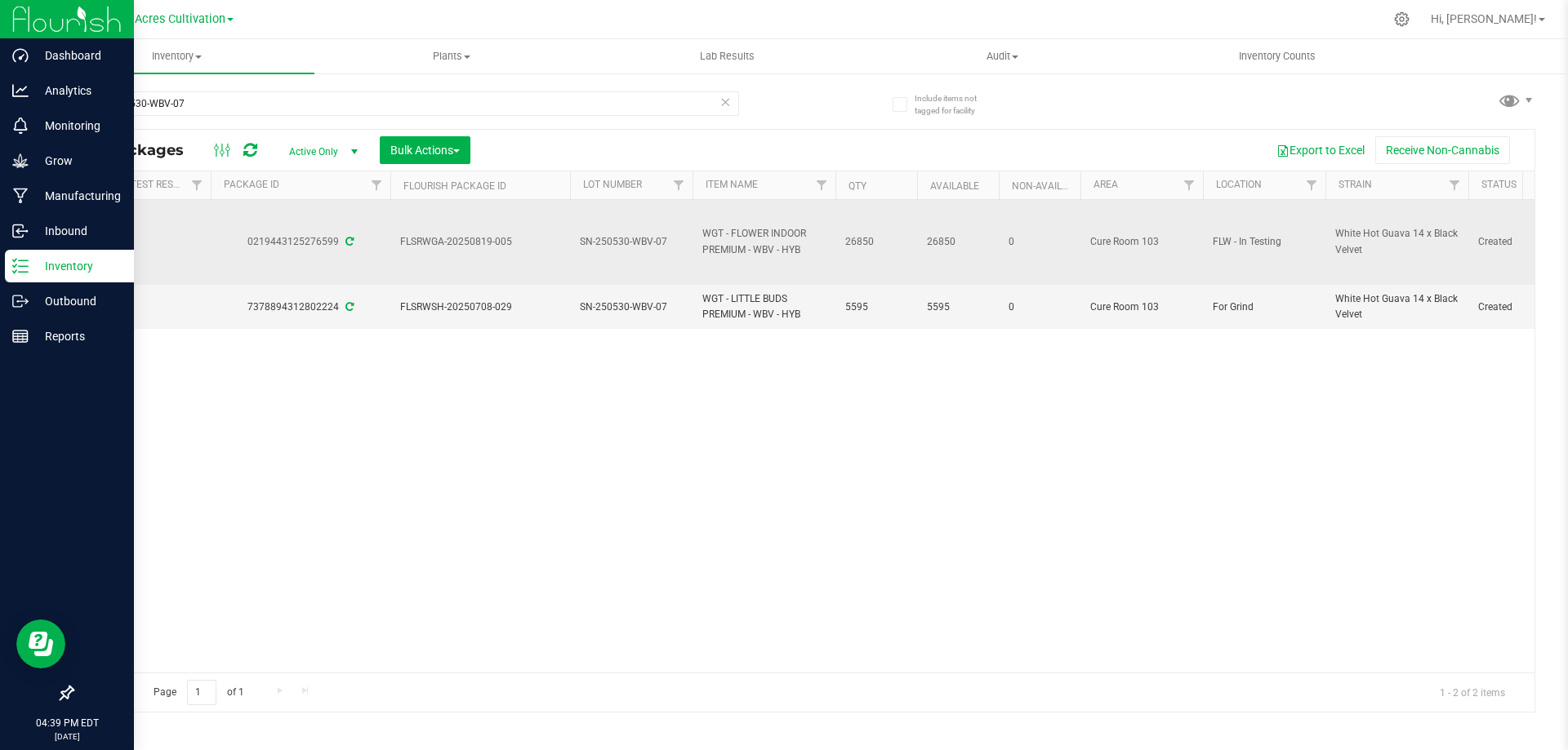
click at [608, 240] on span "SN-250530-WBV-07" at bounding box center [631, 242] width 103 height 15
click at [608, 240] on input "SN-250530-WBV-07" at bounding box center [628, 242] width 117 height 25
click at [589, 236] on input "GA-AUG25WBV01" at bounding box center [628, 242] width 117 height 25
type input "W-AUG25WBV01"
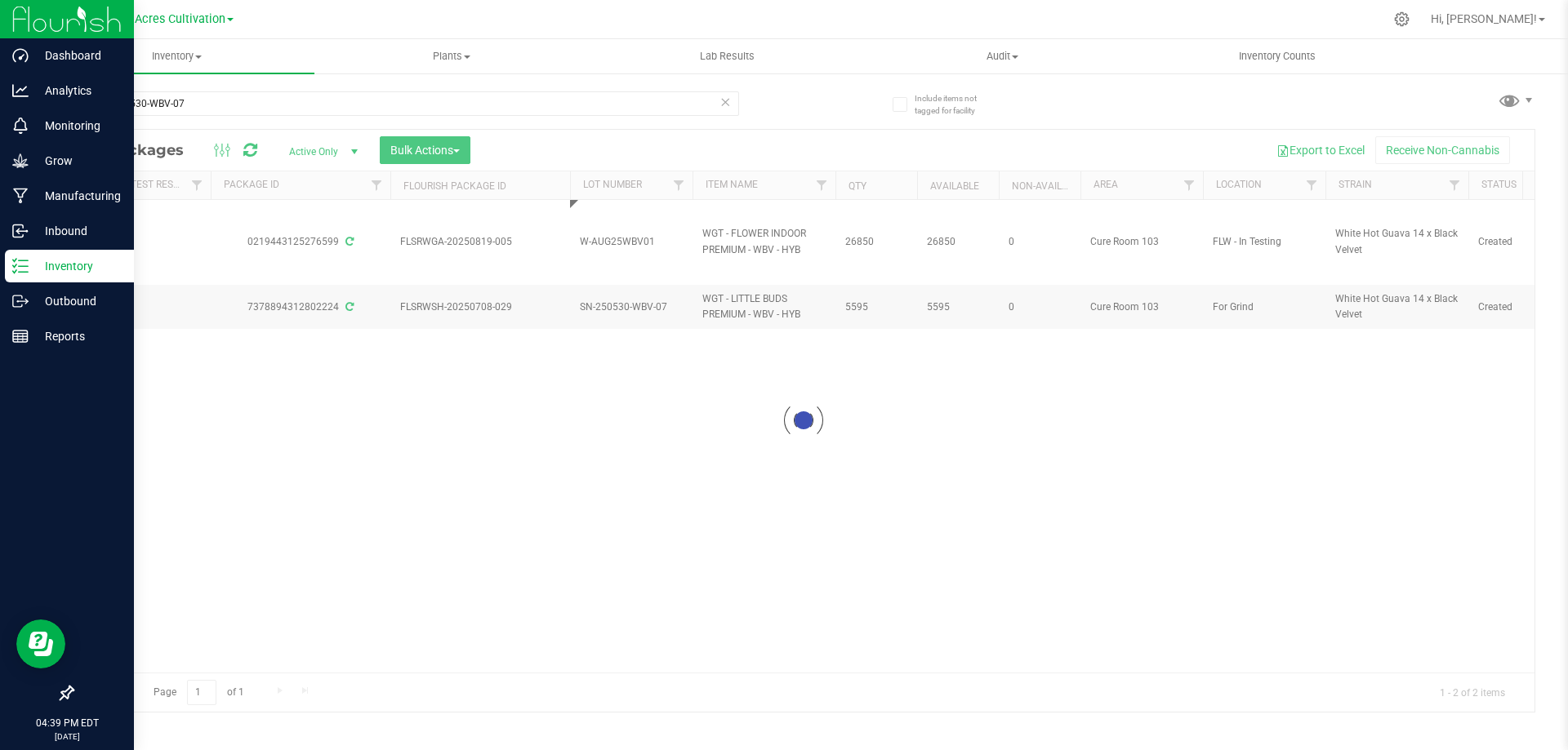
click at [792, 527] on div "Loading... All Packages Active Only Active Only Lab Samples Locked All External…" at bounding box center [803, 421] width 1464 height 583
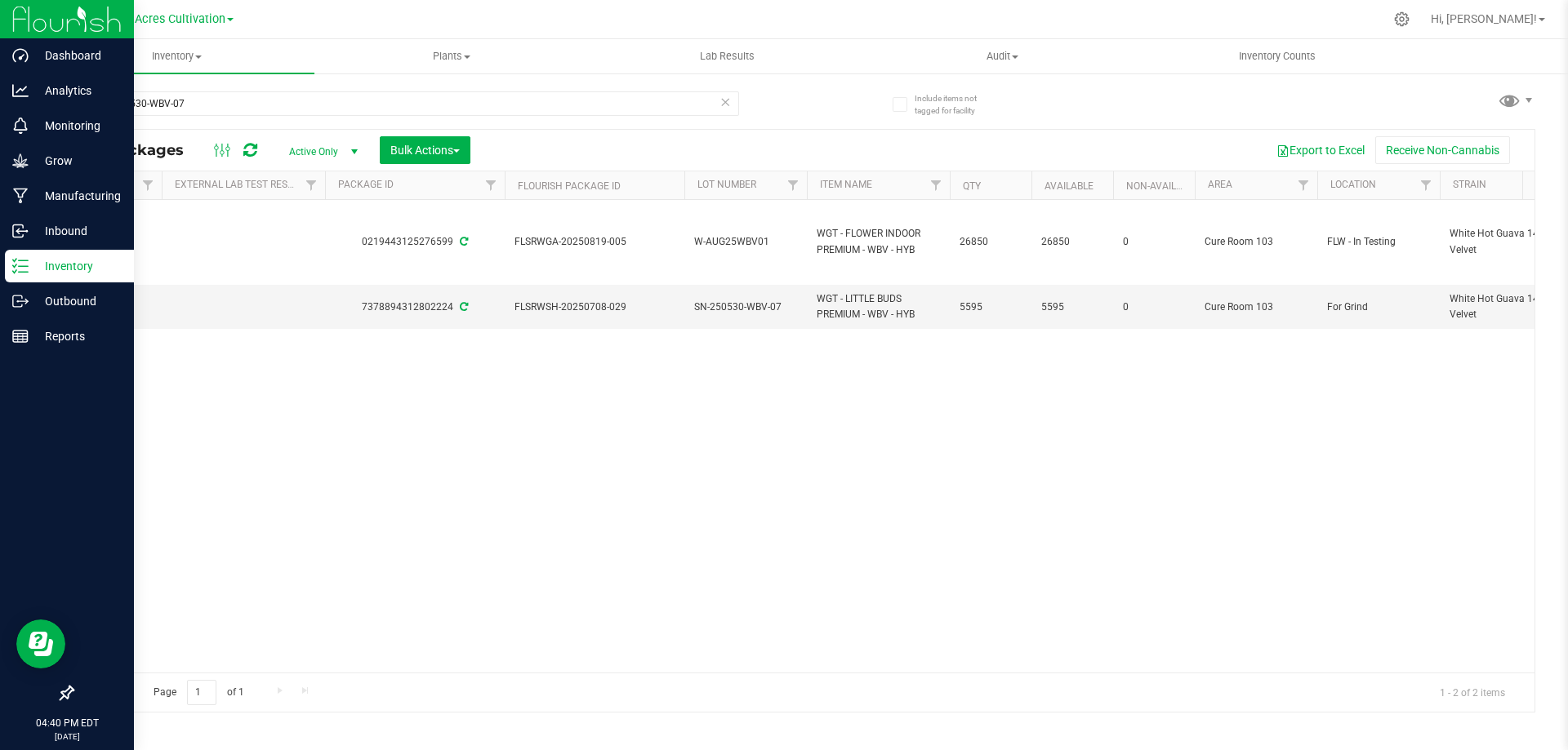
scroll to position [0, 0]
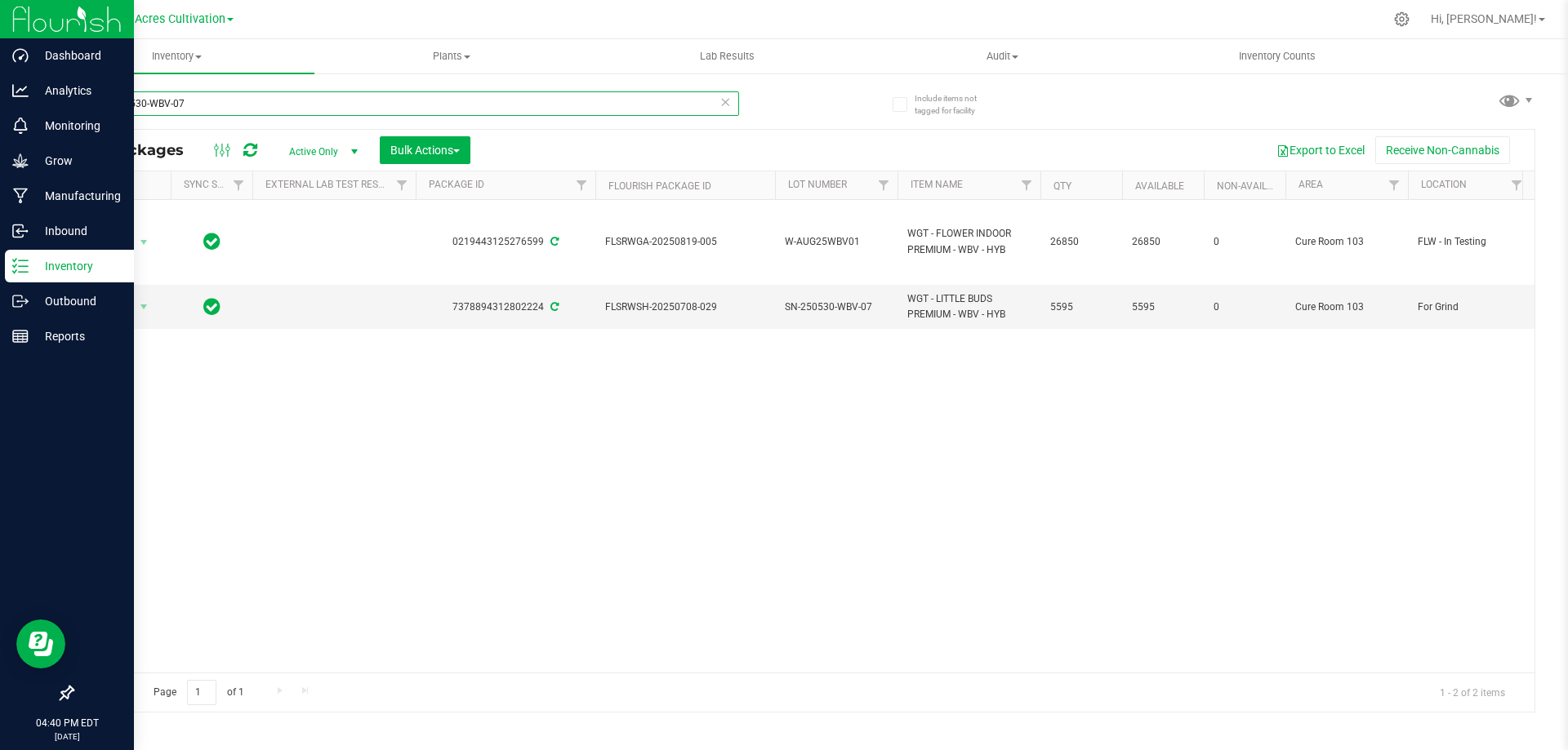
drag, startPoint x: 247, startPoint y: 104, endPoint x: 84, endPoint y: 111, distance: 163.2
click at [84, 111] on input "SN-250530-WBV-07" at bounding box center [405, 104] width 667 height 24
paste input "GA-250521-WBV-33D-FA"
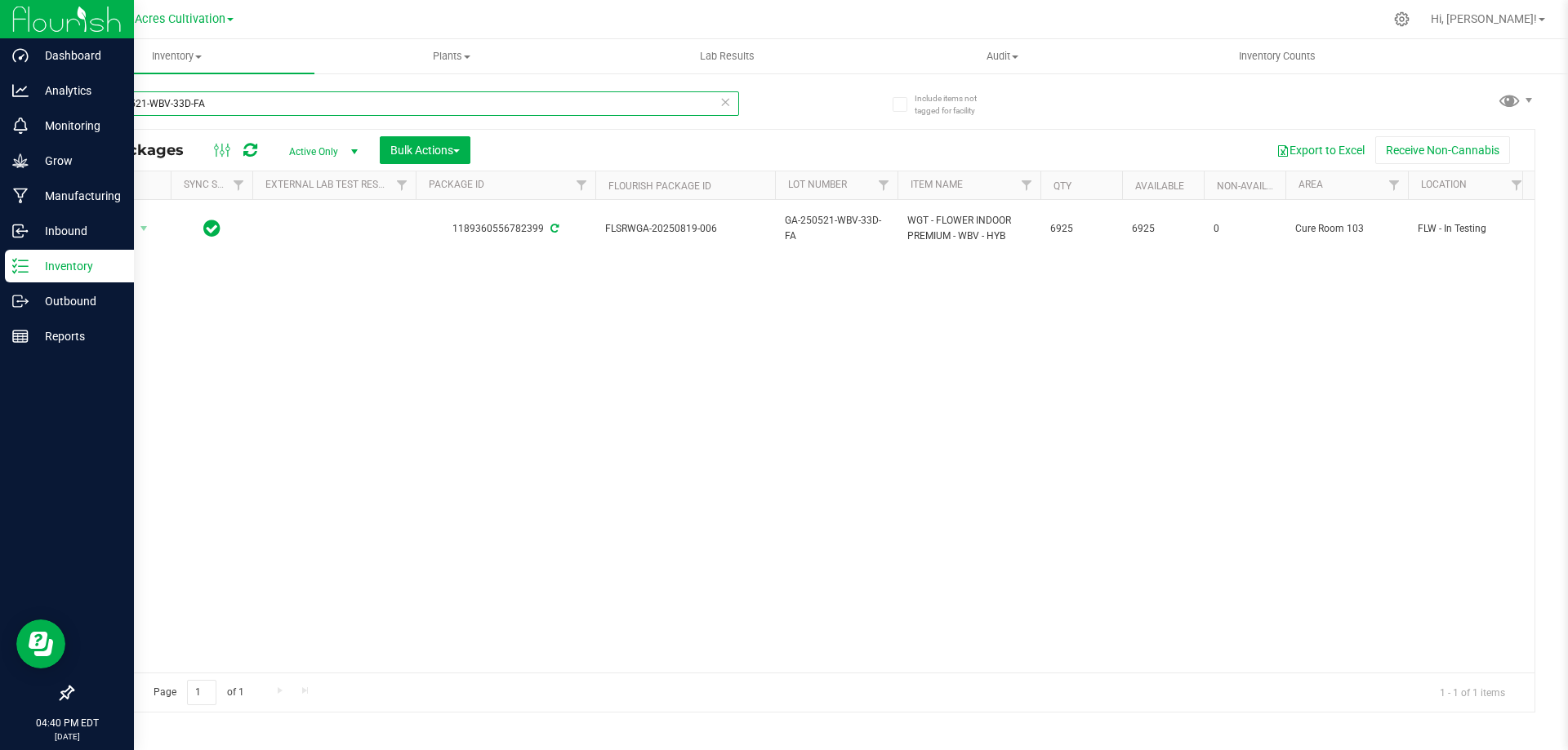
type input "GA-250521-WBV-33D-FA"
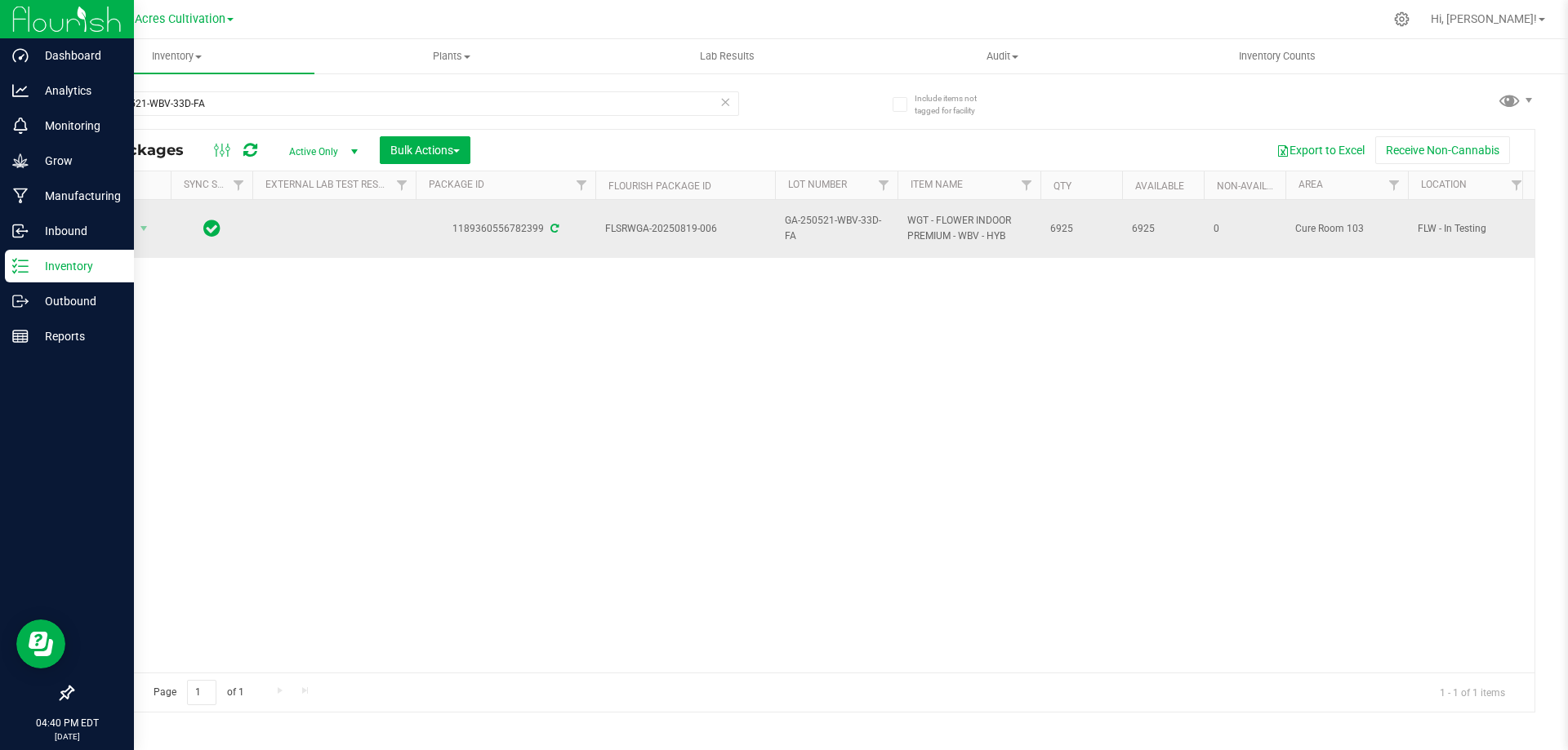
click at [825, 222] on span "GA-250521-WBV-33D-FA" at bounding box center [836, 228] width 103 height 31
click at [825, 222] on input "GA-250521-WBV-33D-FA" at bounding box center [833, 229] width 117 height 25
click at [793, 228] on input "GA-AUG25WBV02" at bounding box center [833, 229] width 117 height 25
type input "W-AUG25WBV02"
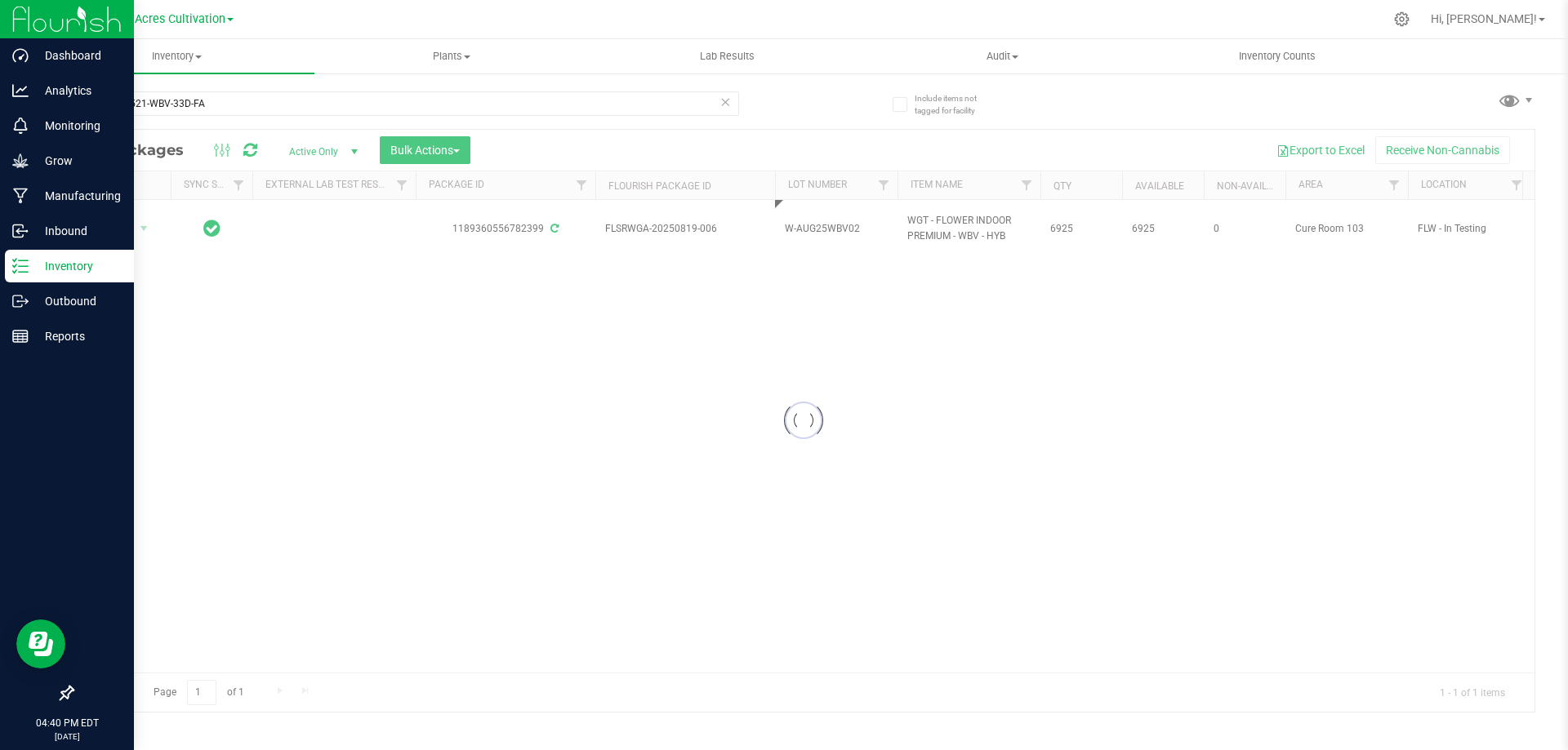
click at [856, 415] on div "Loading... All Packages Active Only Active Only Lab Samples Locked All External…" at bounding box center [803, 421] width 1464 height 583
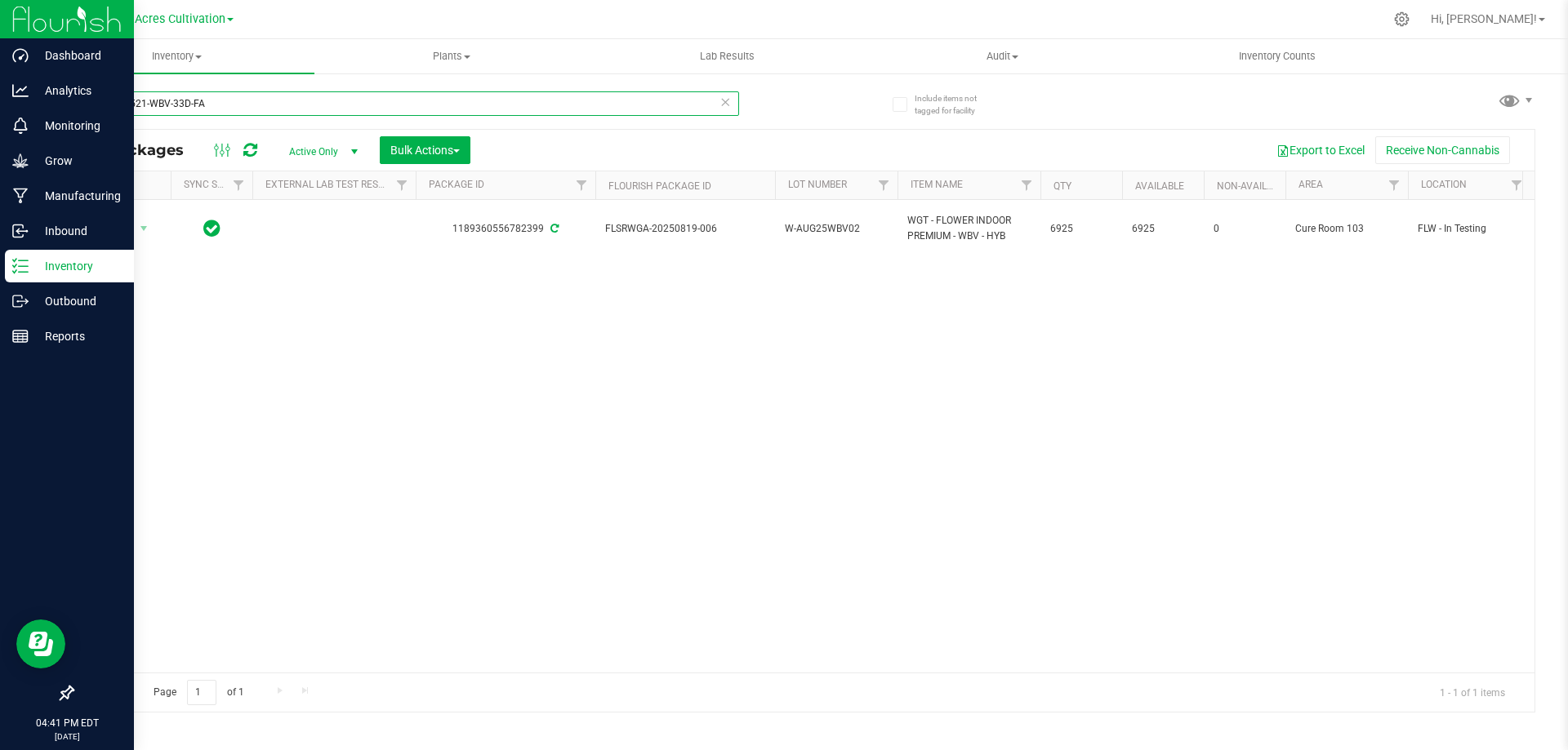
drag, startPoint x: 235, startPoint y: 98, endPoint x: 88, endPoint y: 99, distance: 147.0
click at [88, 99] on input "GA-250521-WBV-33D-FA" at bounding box center [405, 104] width 667 height 24
paste input "text"
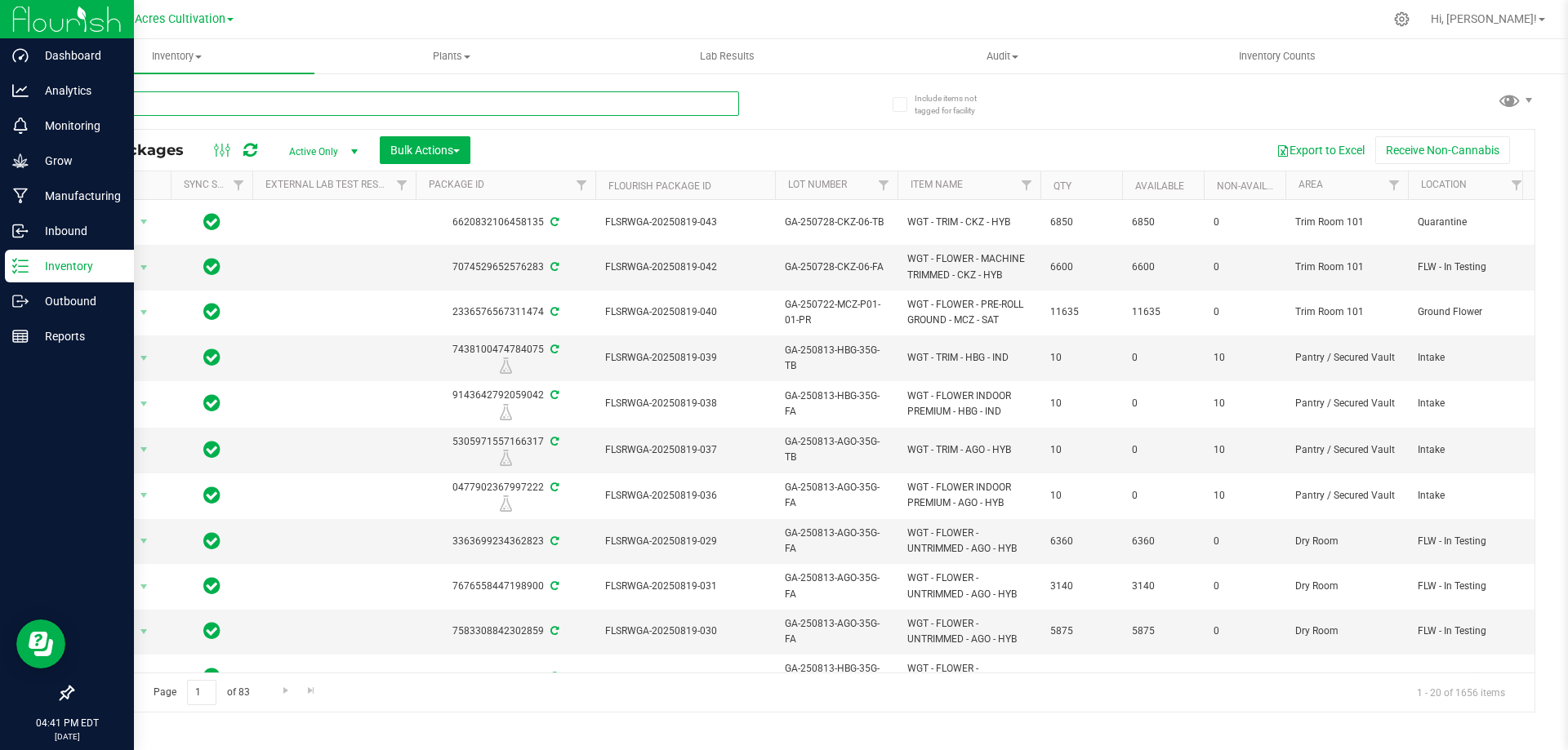
click at [197, 106] on input "text" at bounding box center [405, 104] width 667 height 24
paste input "SN-250627-MBL-03"
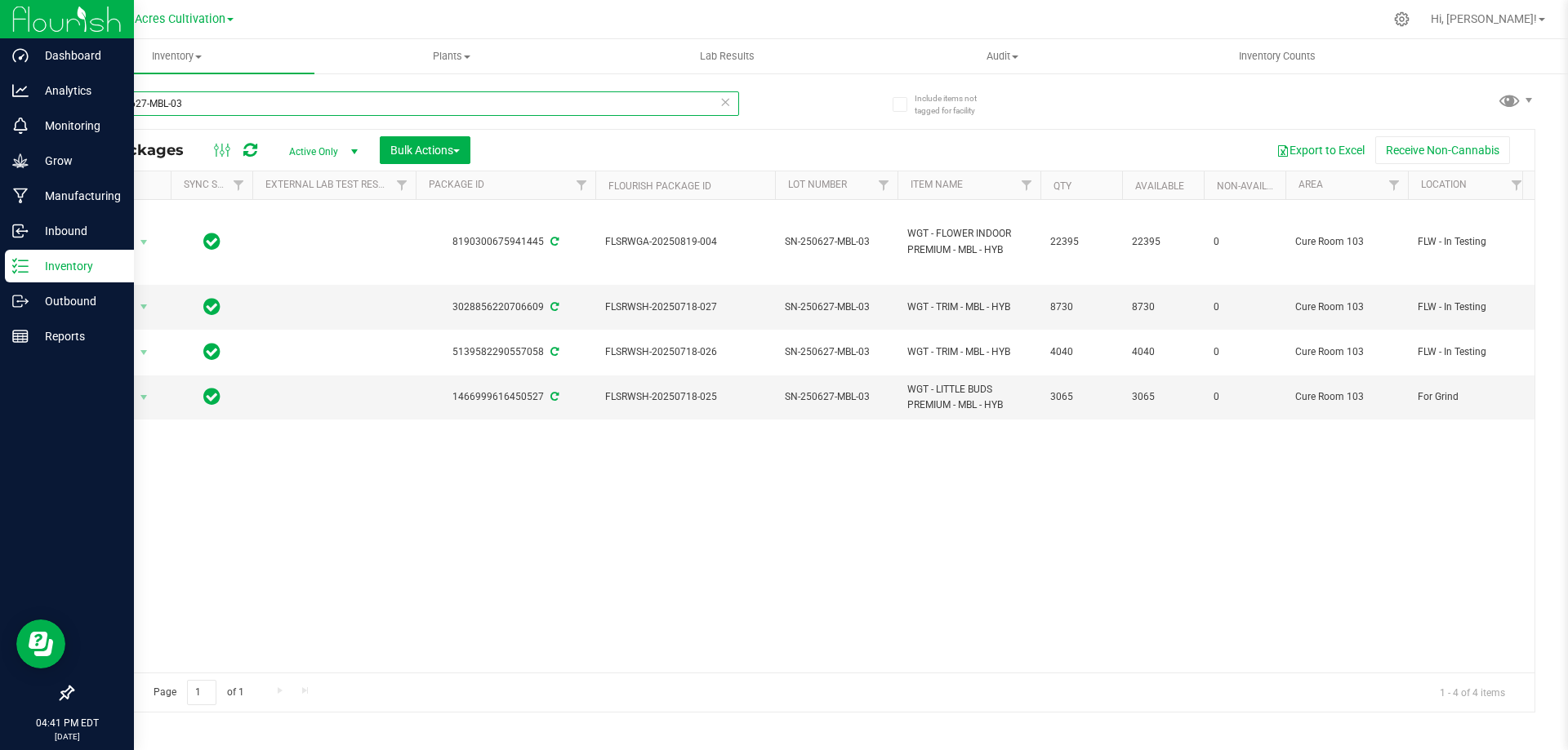
type input "SN-250627-MBL-03"
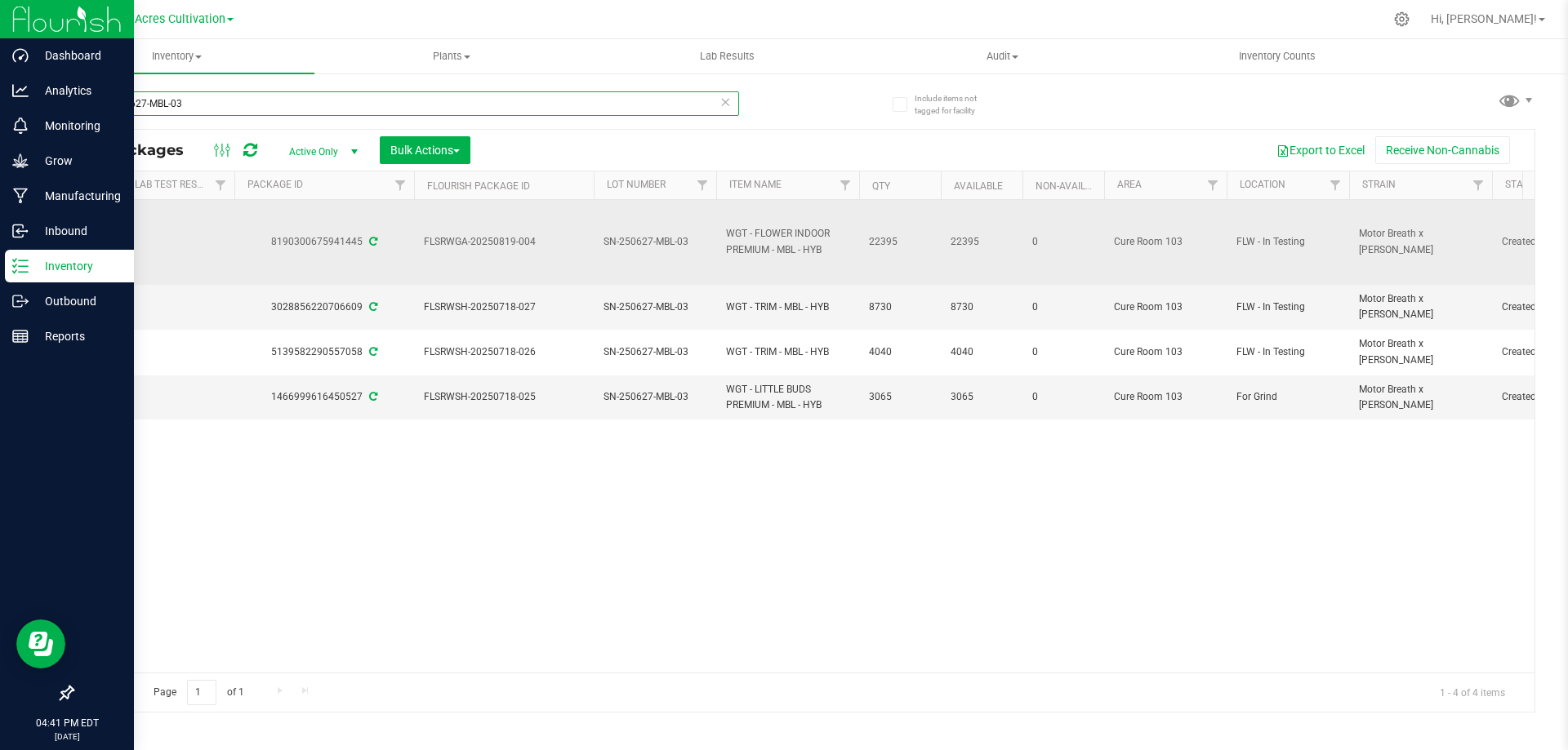
scroll to position [0, 171]
click at [670, 243] on span "SN-250627-MBL-03" at bounding box center [664, 242] width 103 height 15
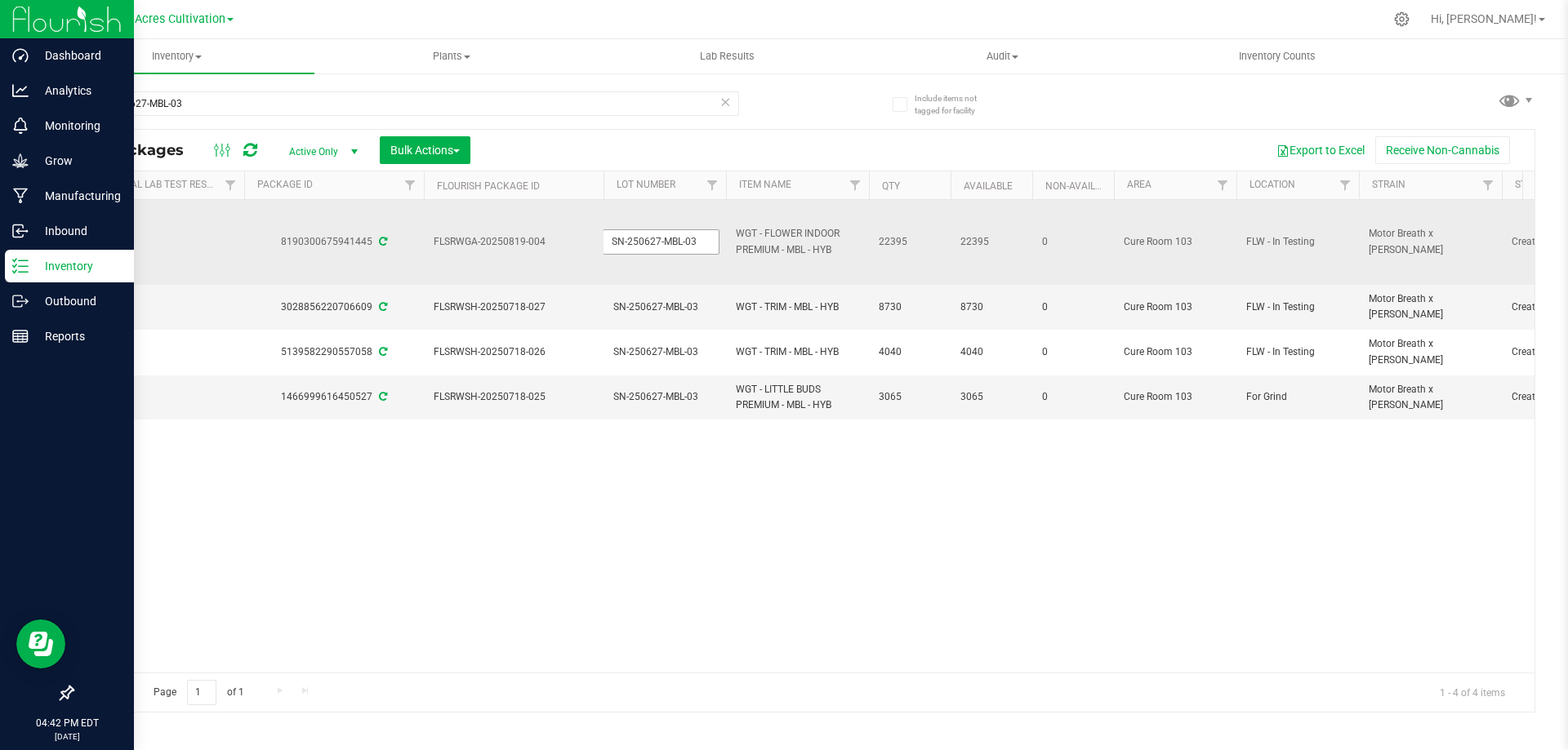
click at [670, 242] on input "SN-250627-MBL-03" at bounding box center [661, 242] width 117 height 25
click at [621, 239] on input "GA-AUG25MBL01" at bounding box center [661, 242] width 117 height 25
type input "W-AUG25MBL01"
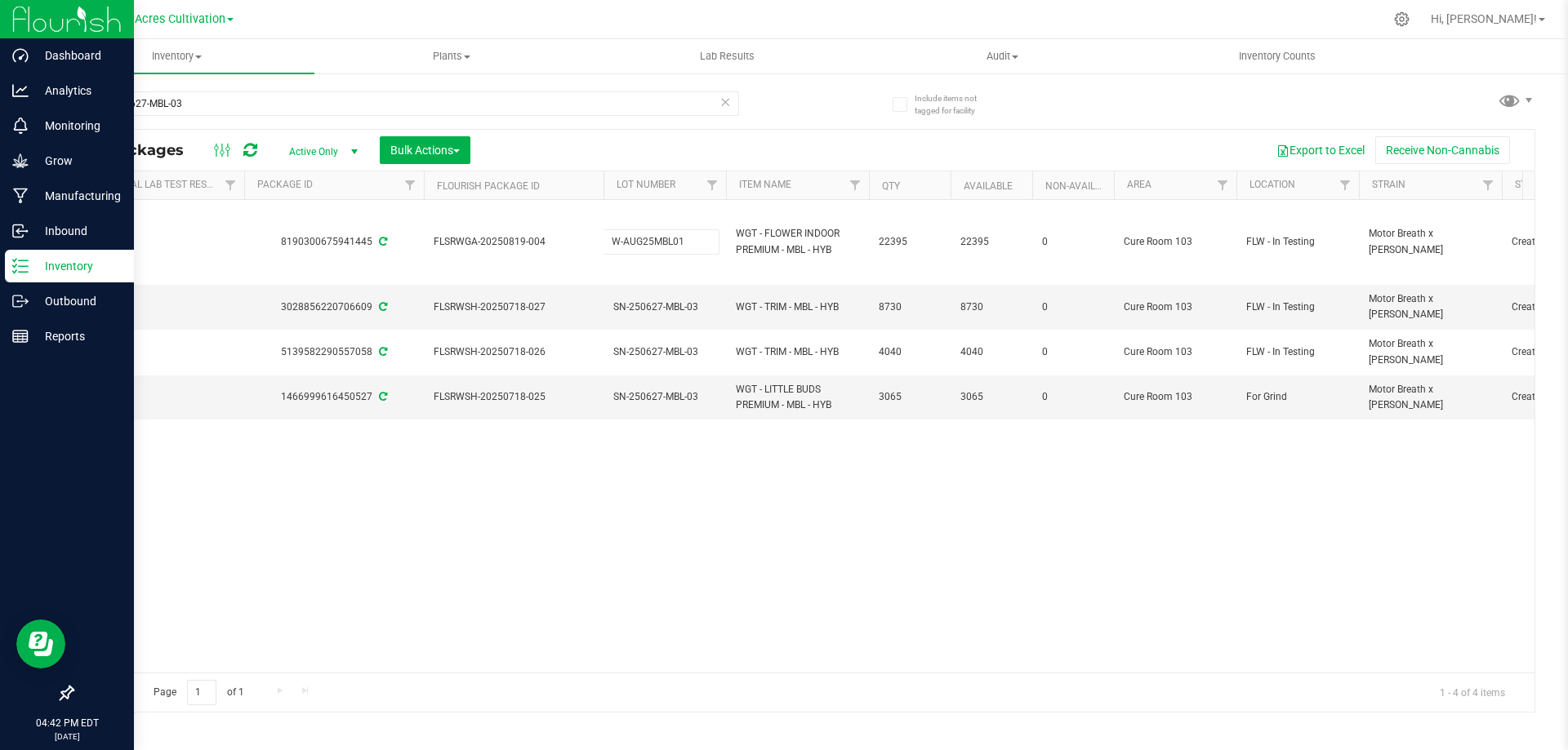
click at [729, 481] on div "All Packages Active Only Active Only Lab Samples Locked All External Internal B…" at bounding box center [803, 421] width 1464 height 583
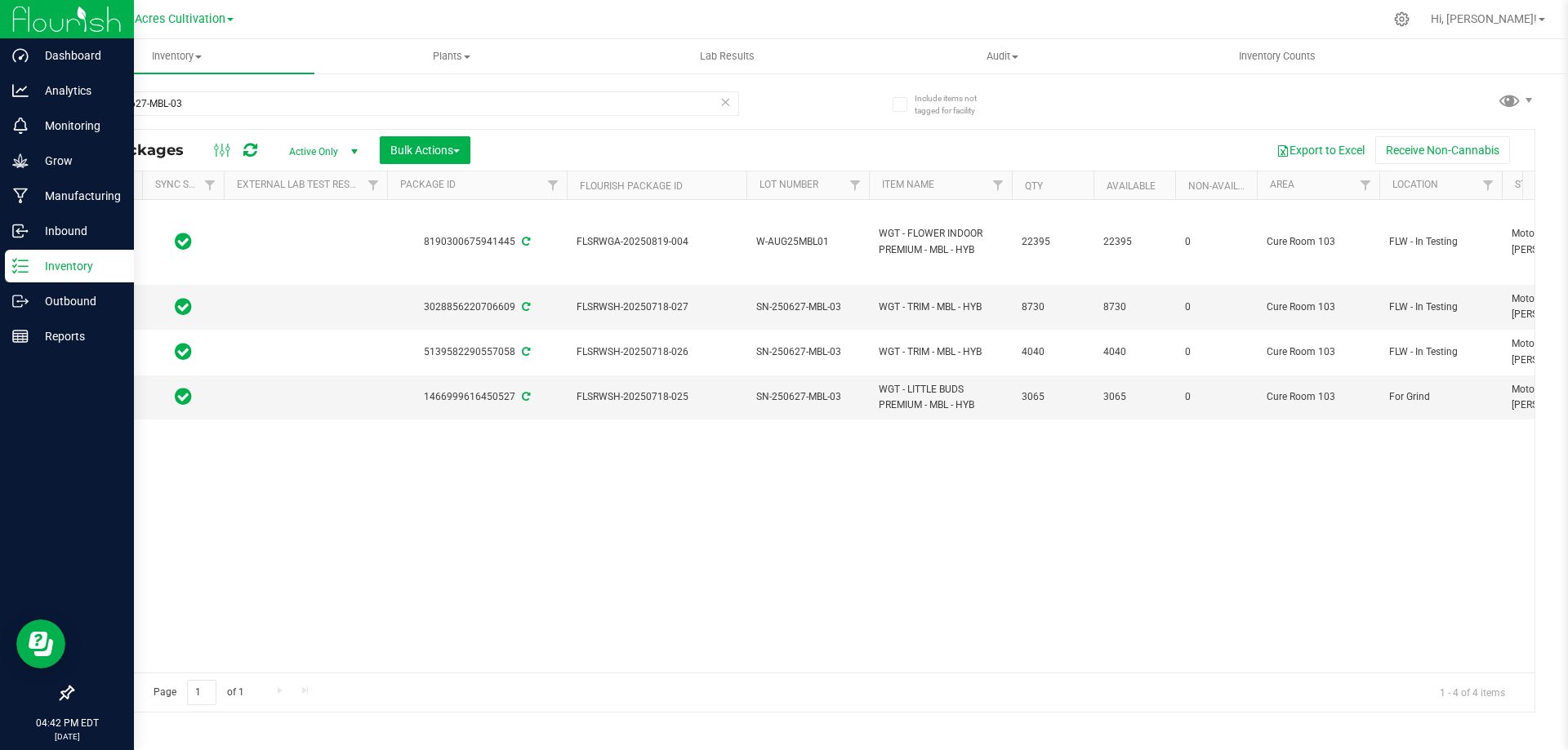
scroll to position [0, 0]
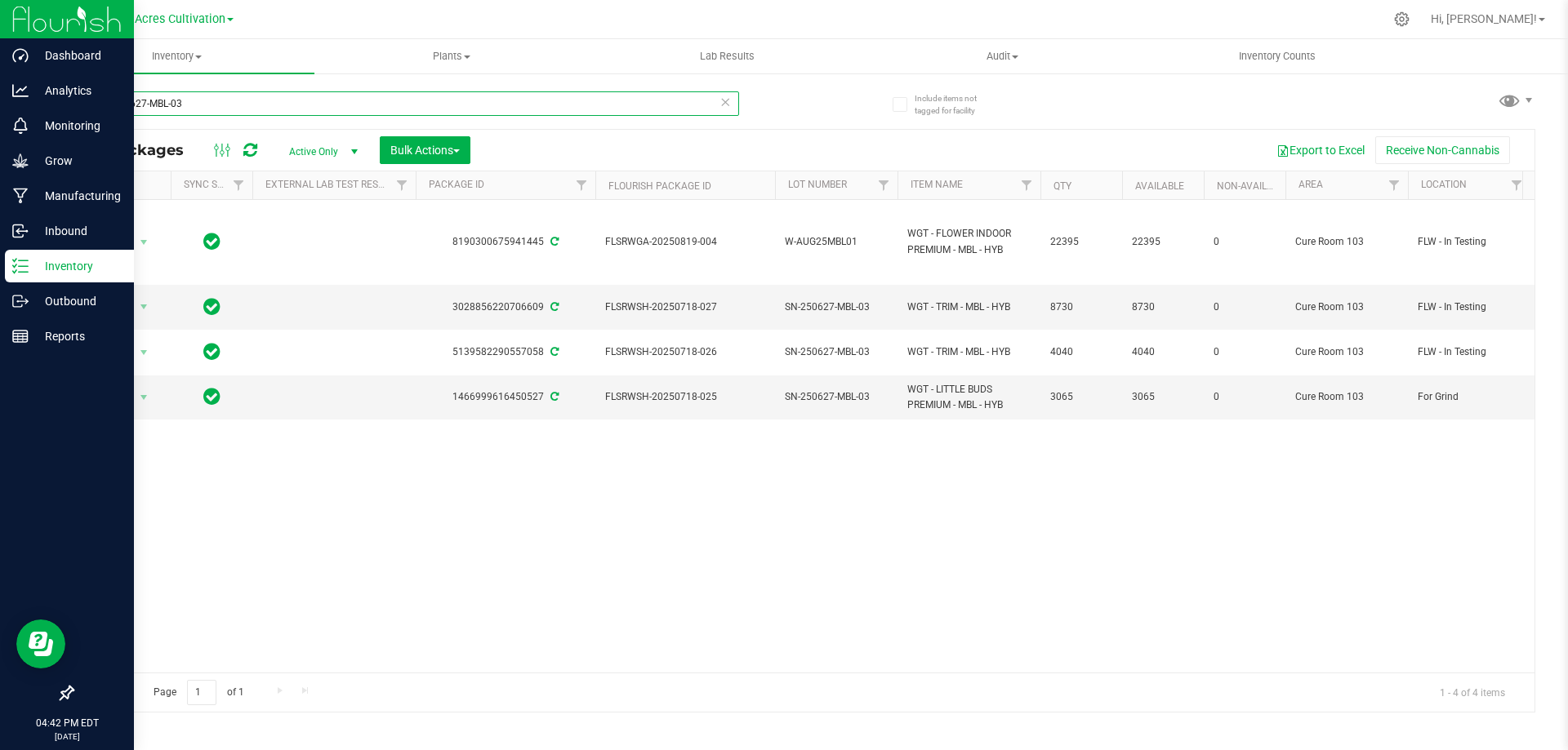
drag, startPoint x: 210, startPoint y: 104, endPoint x: 58, endPoint y: 88, distance: 152.8
click at [58, 88] on div "Include items not tagged for facility SN-250627-MBL-03 All Packages Active Only…" at bounding box center [804, 320] width 1528 height 498
paste input "text"
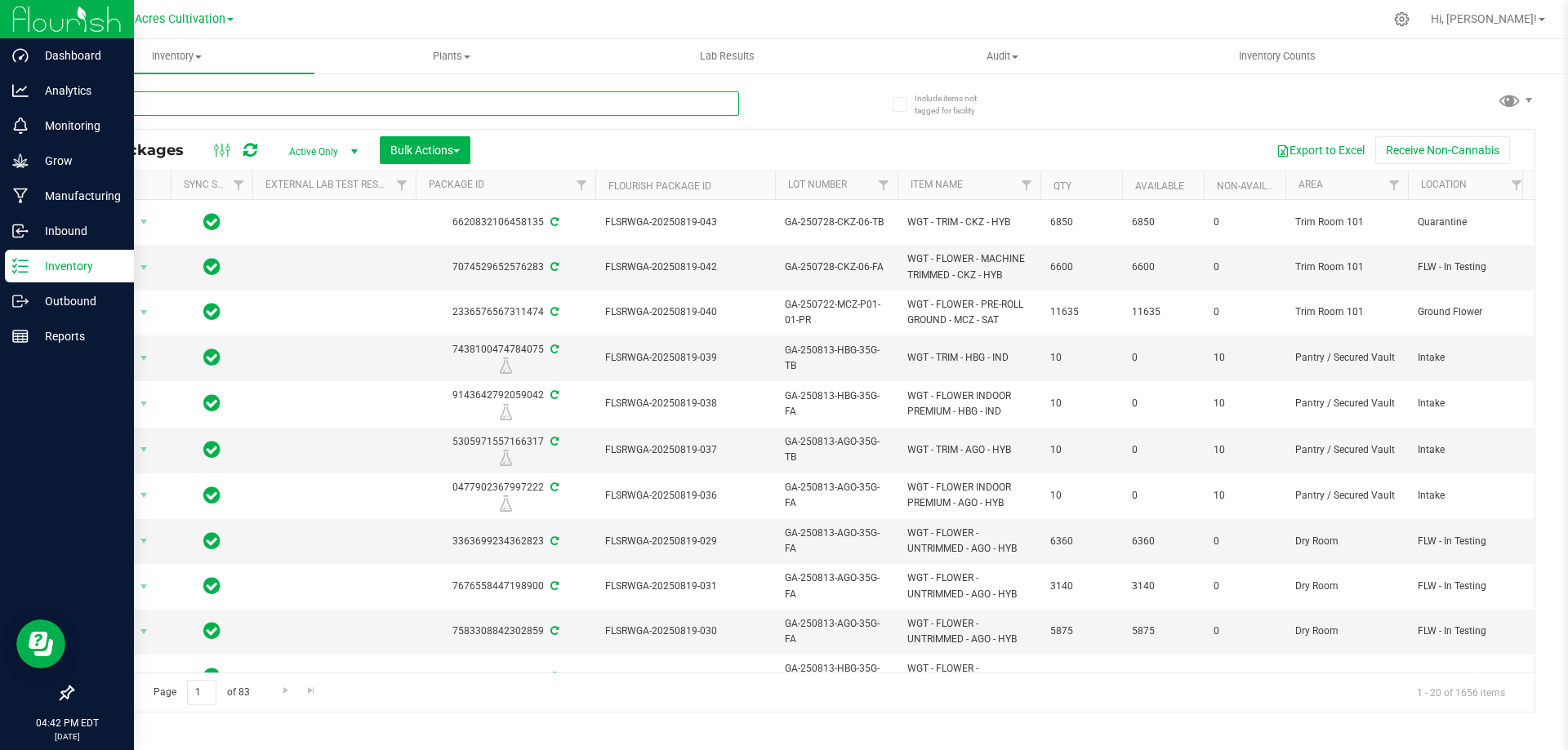
click at [256, 101] on input "text" at bounding box center [405, 104] width 667 height 24
paste input "SN-250703-STW-04"
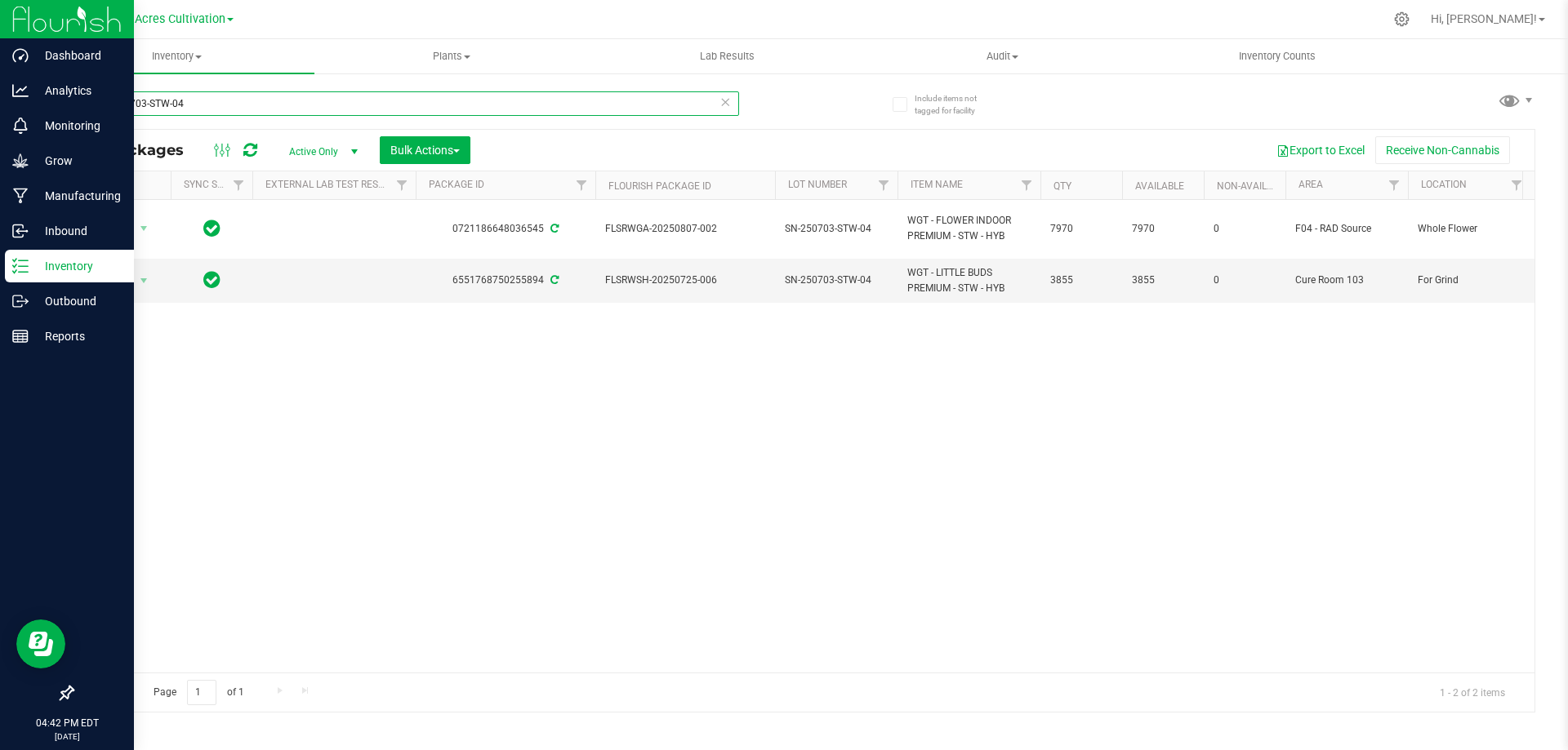
type input "SN-250703-STW-04"
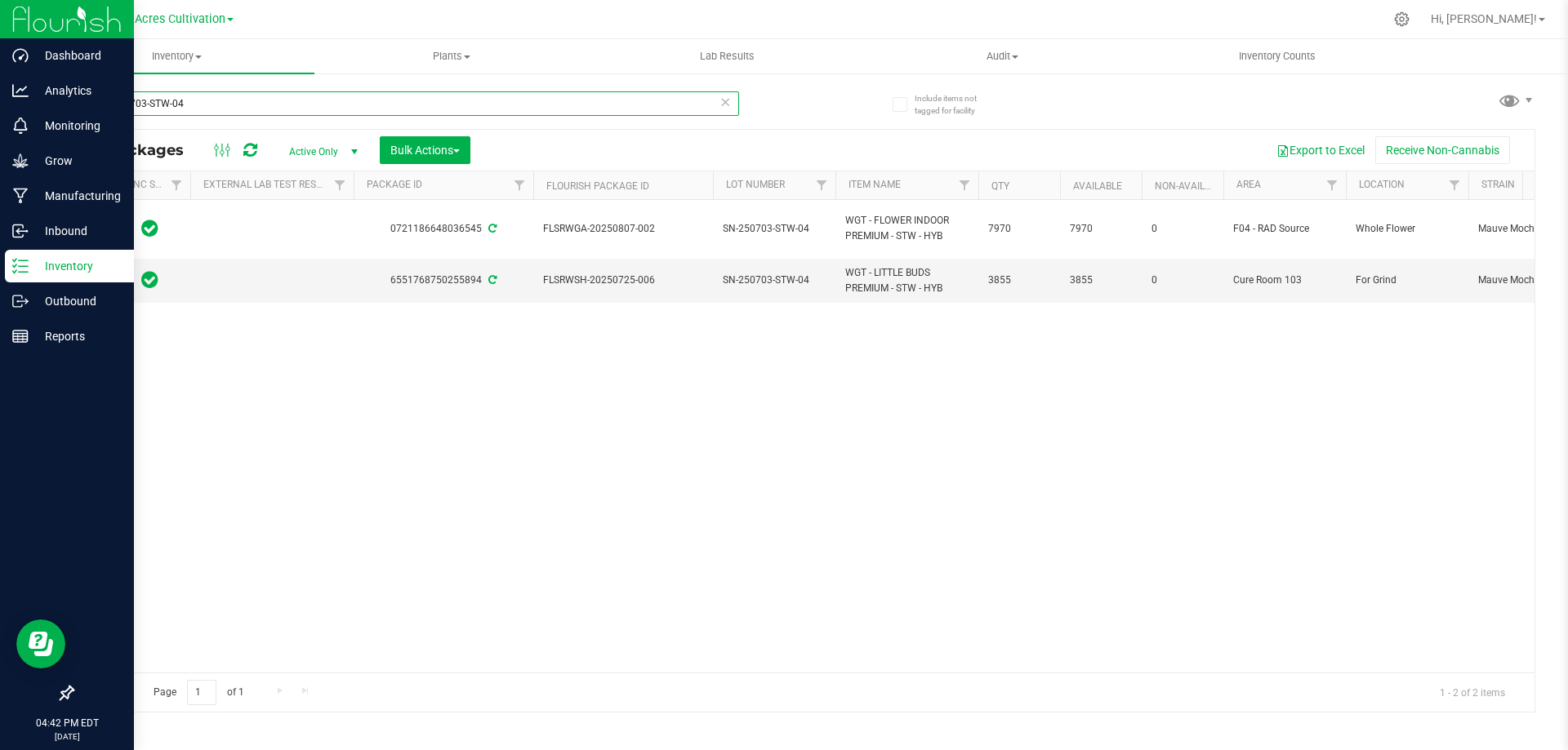
scroll to position [0, 98]
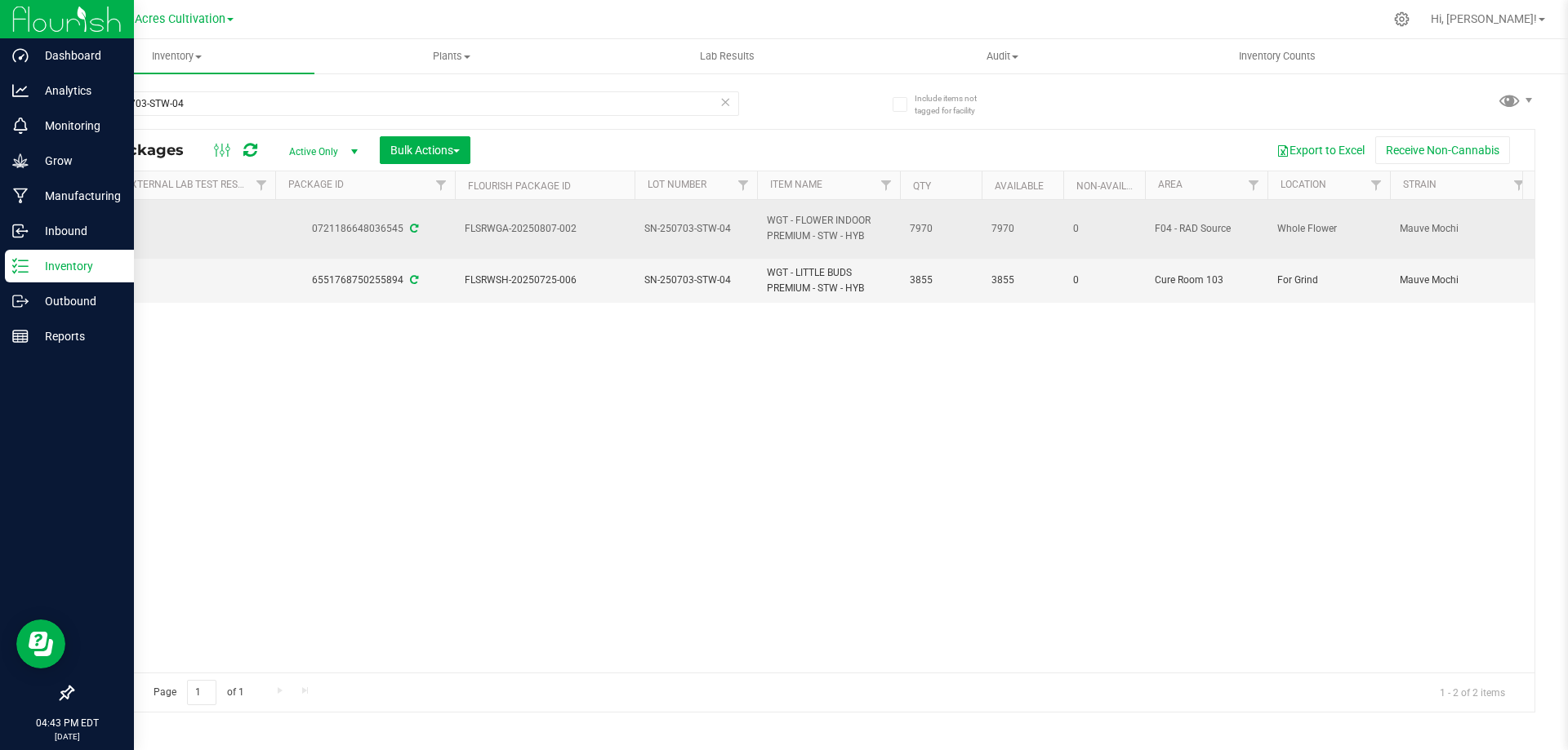
click at [677, 228] on span "SN-250703-STW-04" at bounding box center [696, 229] width 103 height 15
click at [677, 228] on input "SN-250703-STW-04" at bounding box center [692, 229] width 117 height 25
click at [653, 227] on input "GA-AUG25STW02" at bounding box center [692, 229] width 117 height 25
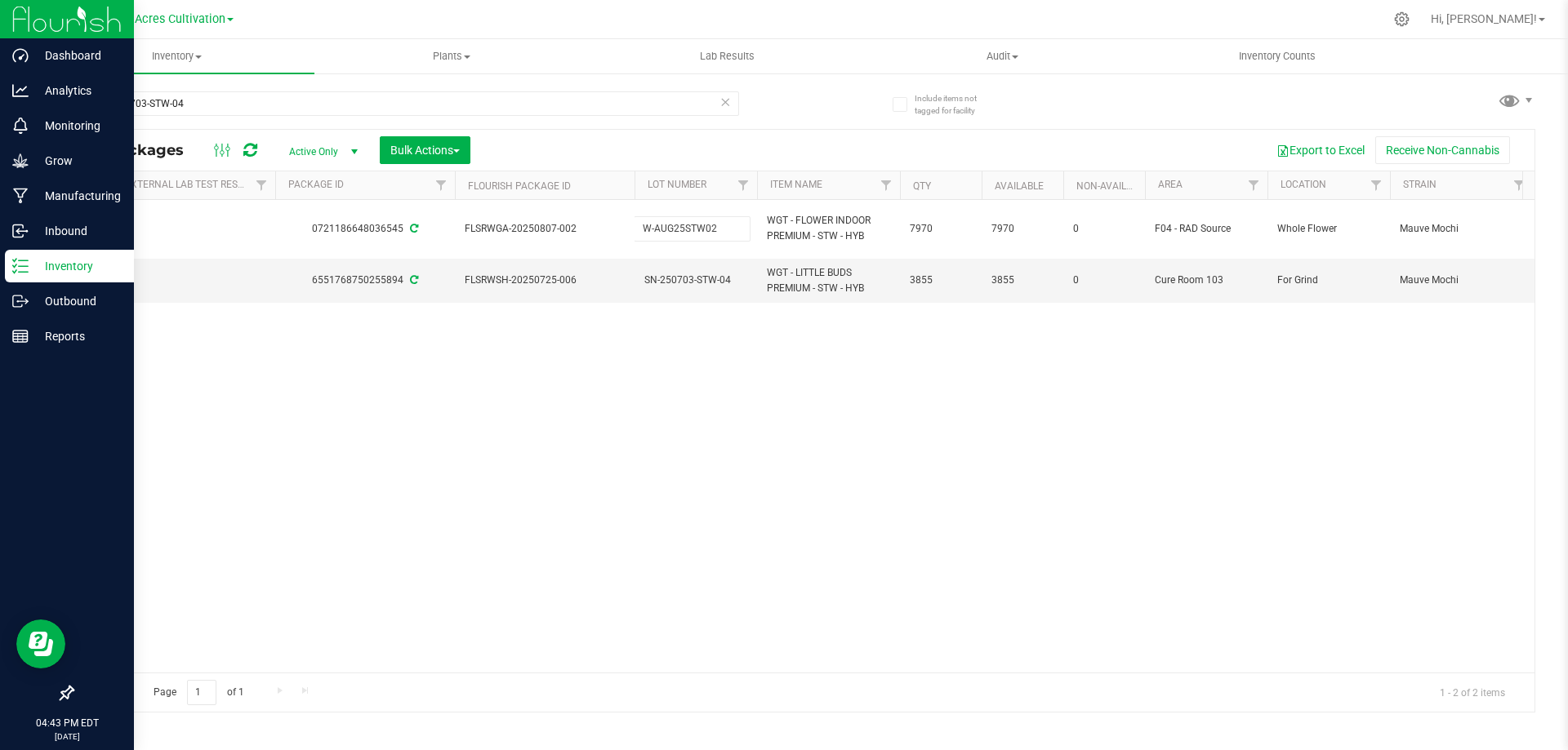
type input "W-AUG25STW02"
click at [713, 395] on div "All Packages Active Only Active Only Lab Samples Locked All External Internal B…" at bounding box center [803, 421] width 1464 height 583
drag, startPoint x: 141, startPoint y: 103, endPoint x: 46, endPoint y: 104, distance: 95.0
click at [46, 104] on div "Include items not tagged for facility SN-250703-STW-04 All Packages Active Only…" at bounding box center [804, 320] width 1528 height 498
paste input "11-ARZ-05"
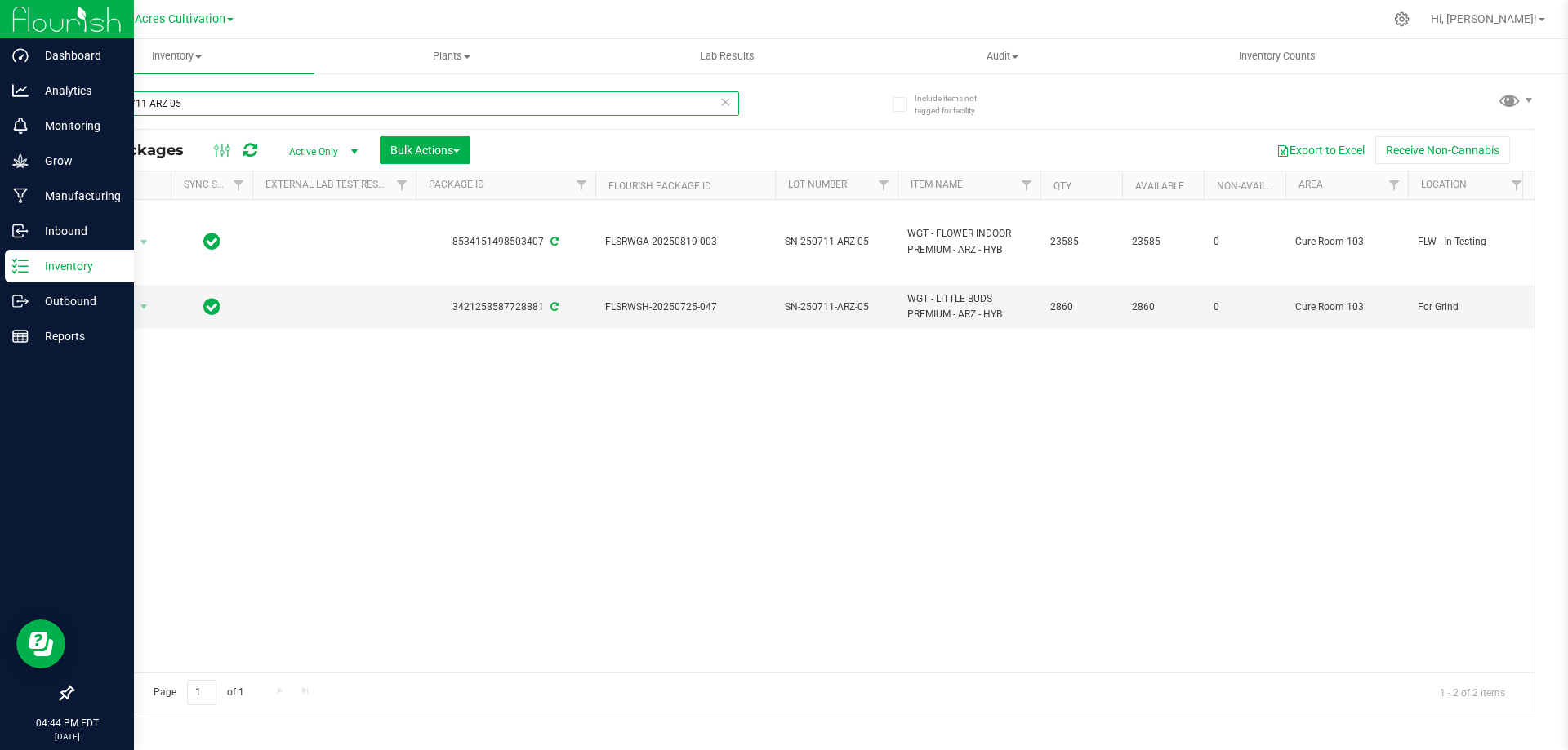
type input "SN-250711-ARZ-05"
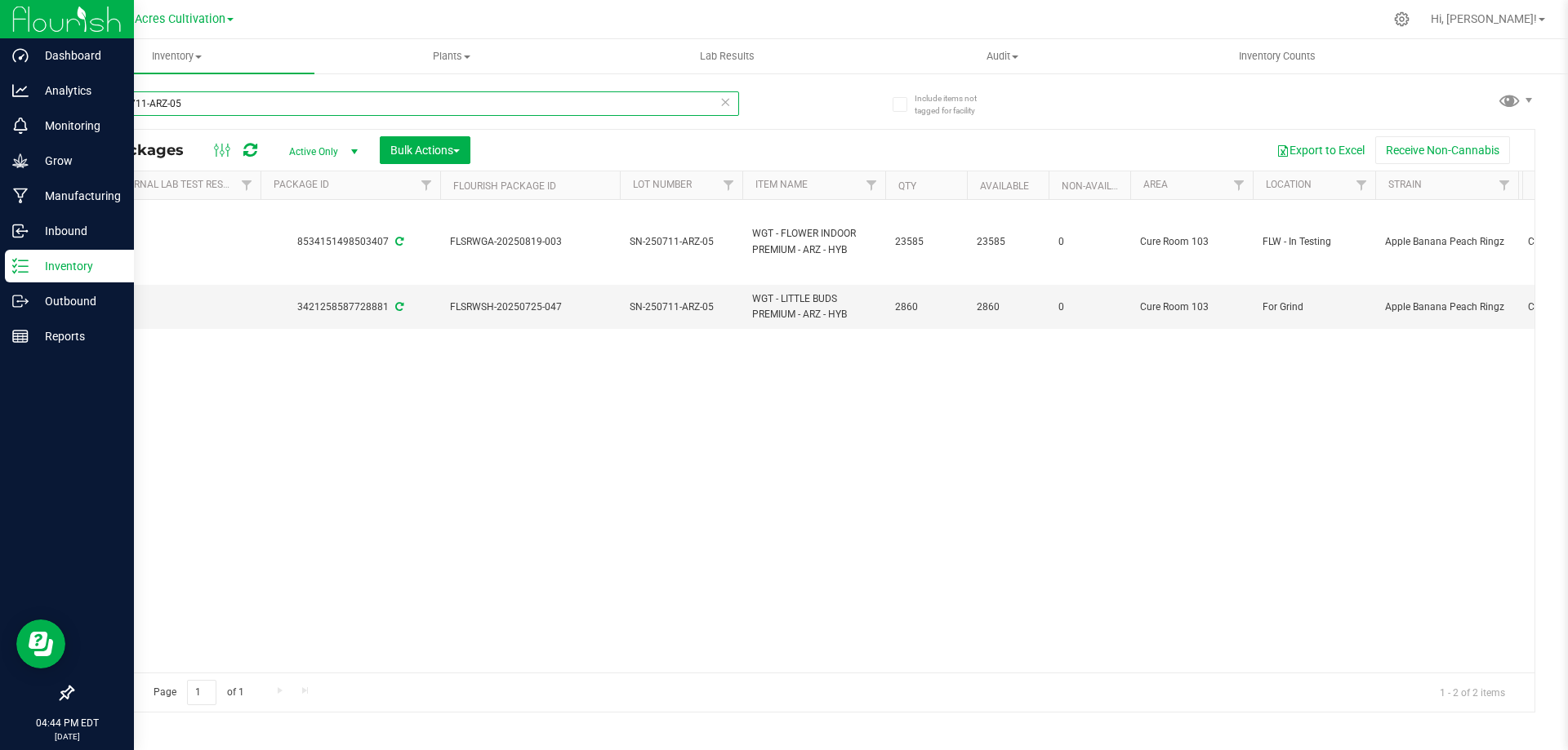
scroll to position [0, 148]
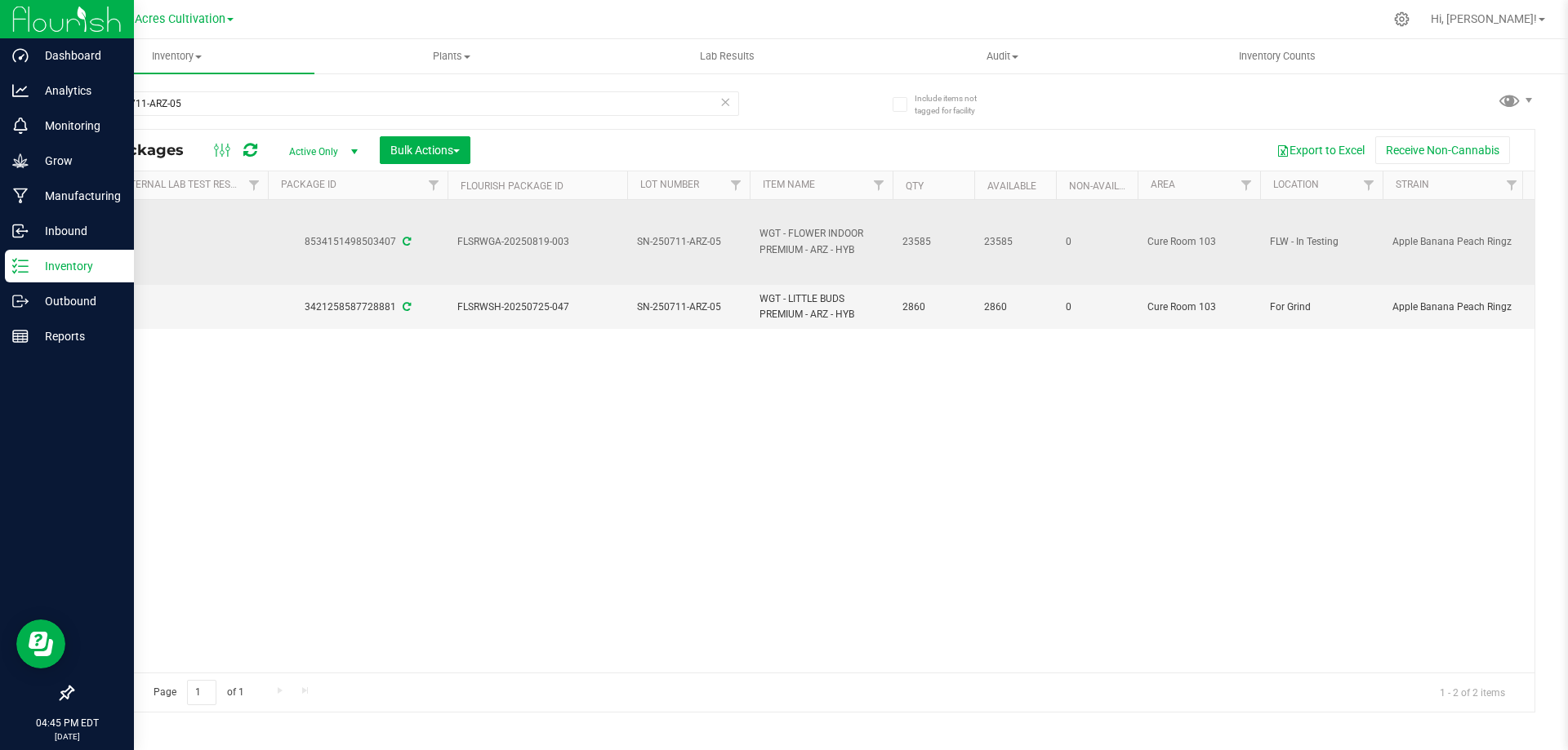
click at [682, 243] on span "SN-250711-ARZ-05" at bounding box center [688, 242] width 103 height 15
click at [682, 243] on input "SN-250711-ARZ-05" at bounding box center [685, 242] width 117 height 25
click at [681, 242] on input "SN-250711-ARZ-05" at bounding box center [685, 242] width 117 height 25
click at [646, 244] on input "GA-AUG25ARZ02" at bounding box center [685, 242] width 117 height 25
type input "W-AUG25ARZ02"
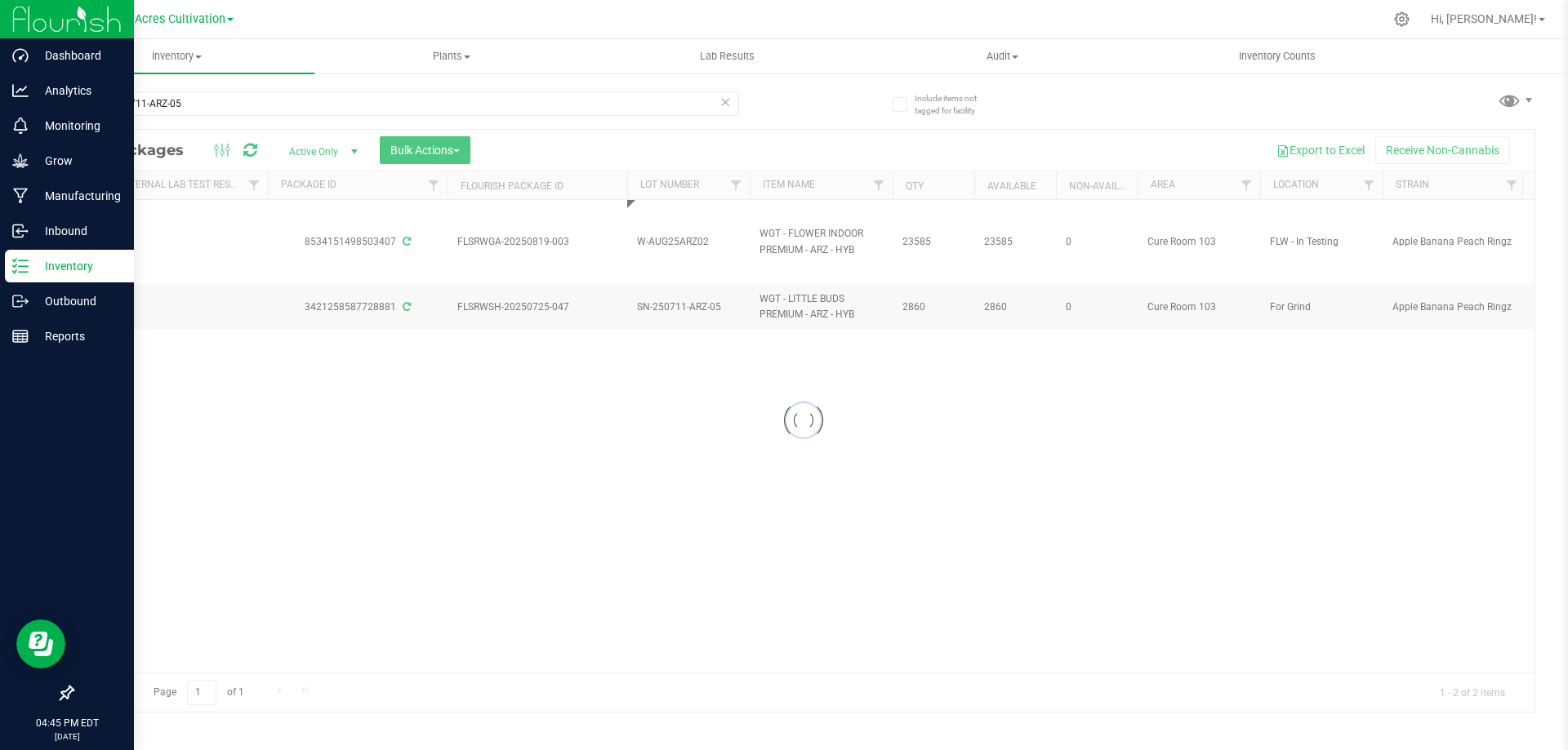
click at [751, 546] on div "Loading... All Packages Active Only Active Only Lab Samples Locked All External…" at bounding box center [803, 421] width 1464 height 583
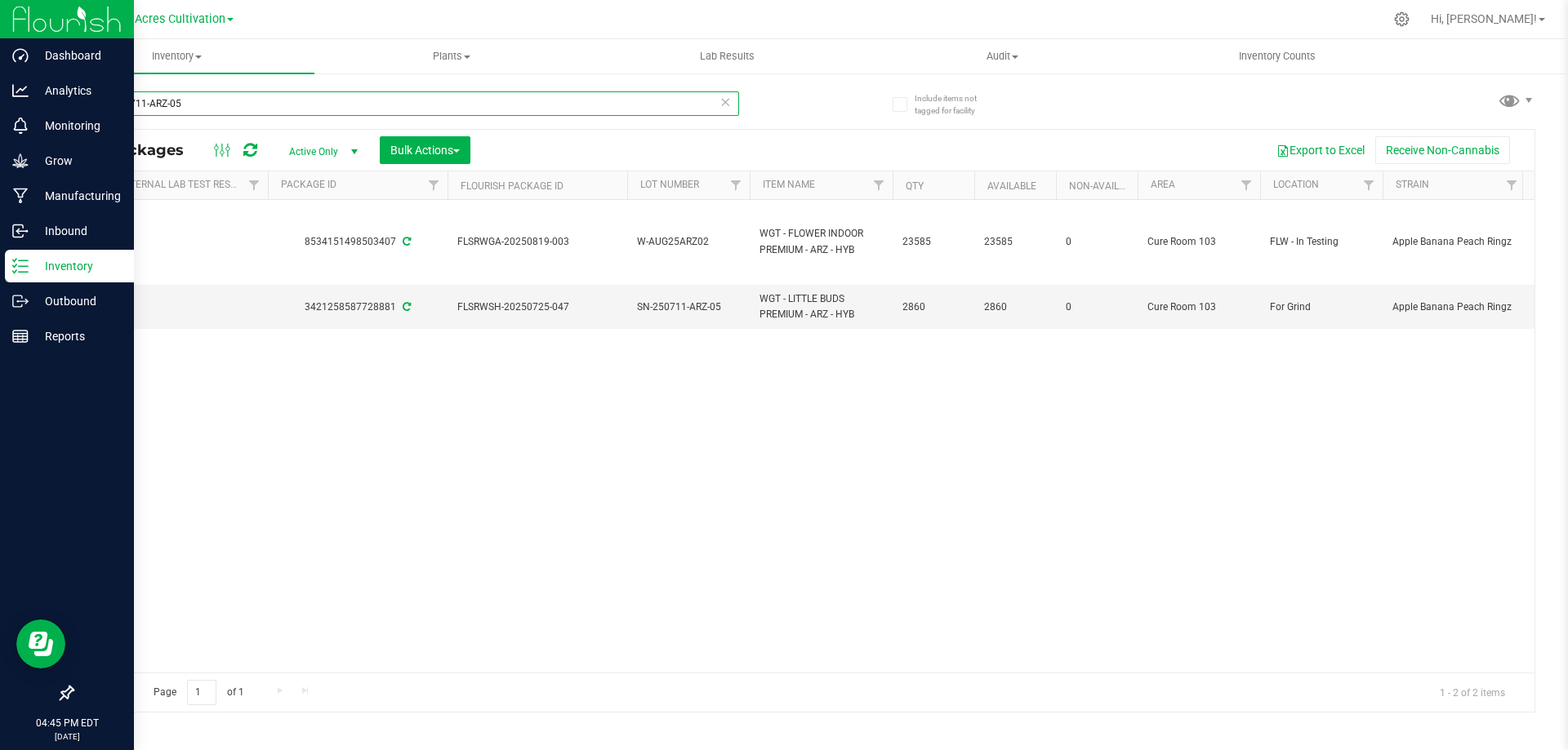
drag, startPoint x: 135, startPoint y: 94, endPoint x: 77, endPoint y: 92, distance: 58.0
click at [77, 92] on input "SN-250711-ARZ-05" at bounding box center [405, 104] width 667 height 24
paste input "G"
type input "SN-250711-GRZ-05"
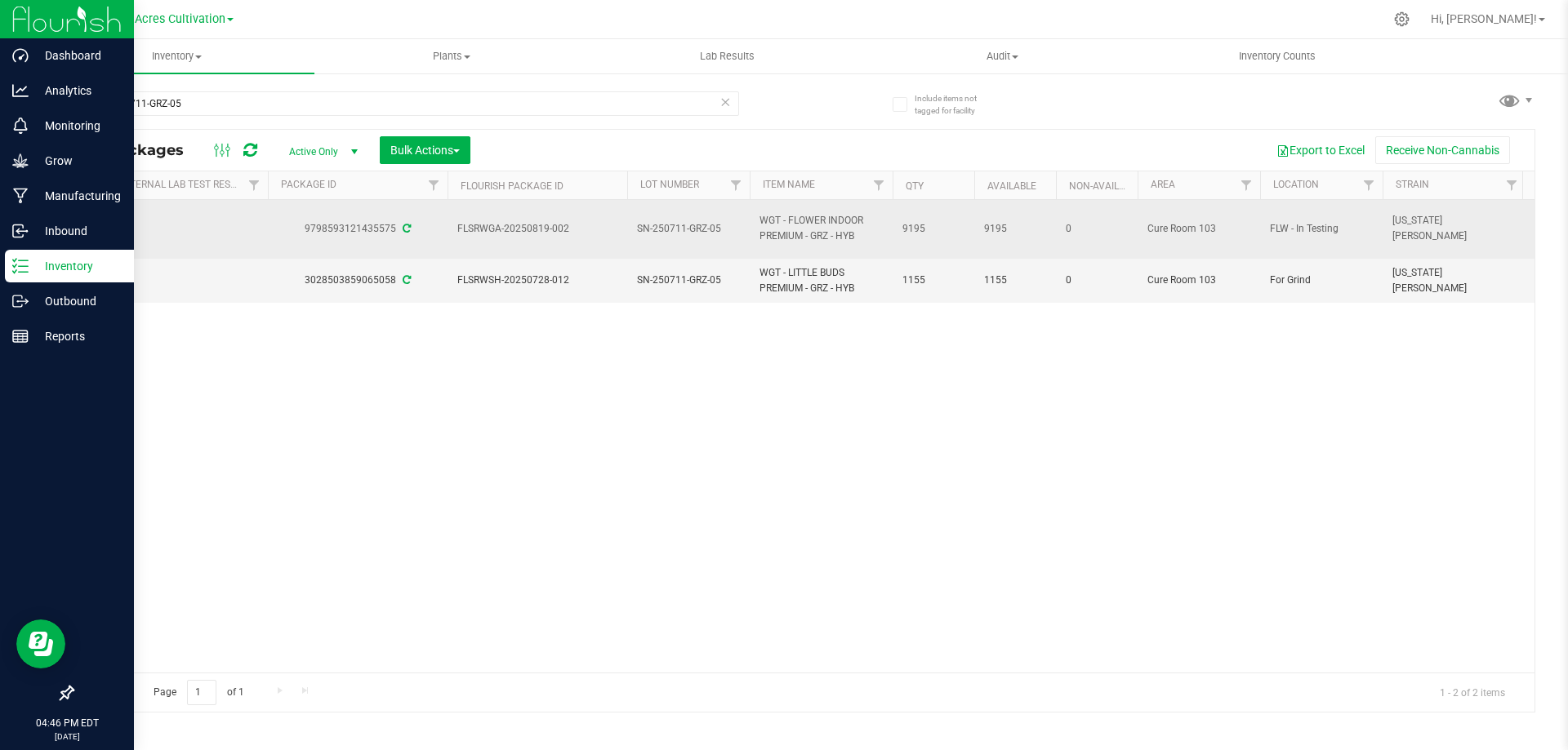
click at [691, 228] on span "SN-250711-GRZ-05" at bounding box center [688, 229] width 103 height 15
click at [691, 228] on input "SN-250711-GRZ-05" at bounding box center [685, 229] width 117 height 25
click at [648, 225] on input "GA-AUG25GRZ02" at bounding box center [685, 229] width 117 height 25
type input "W-AUG25GRZ02"
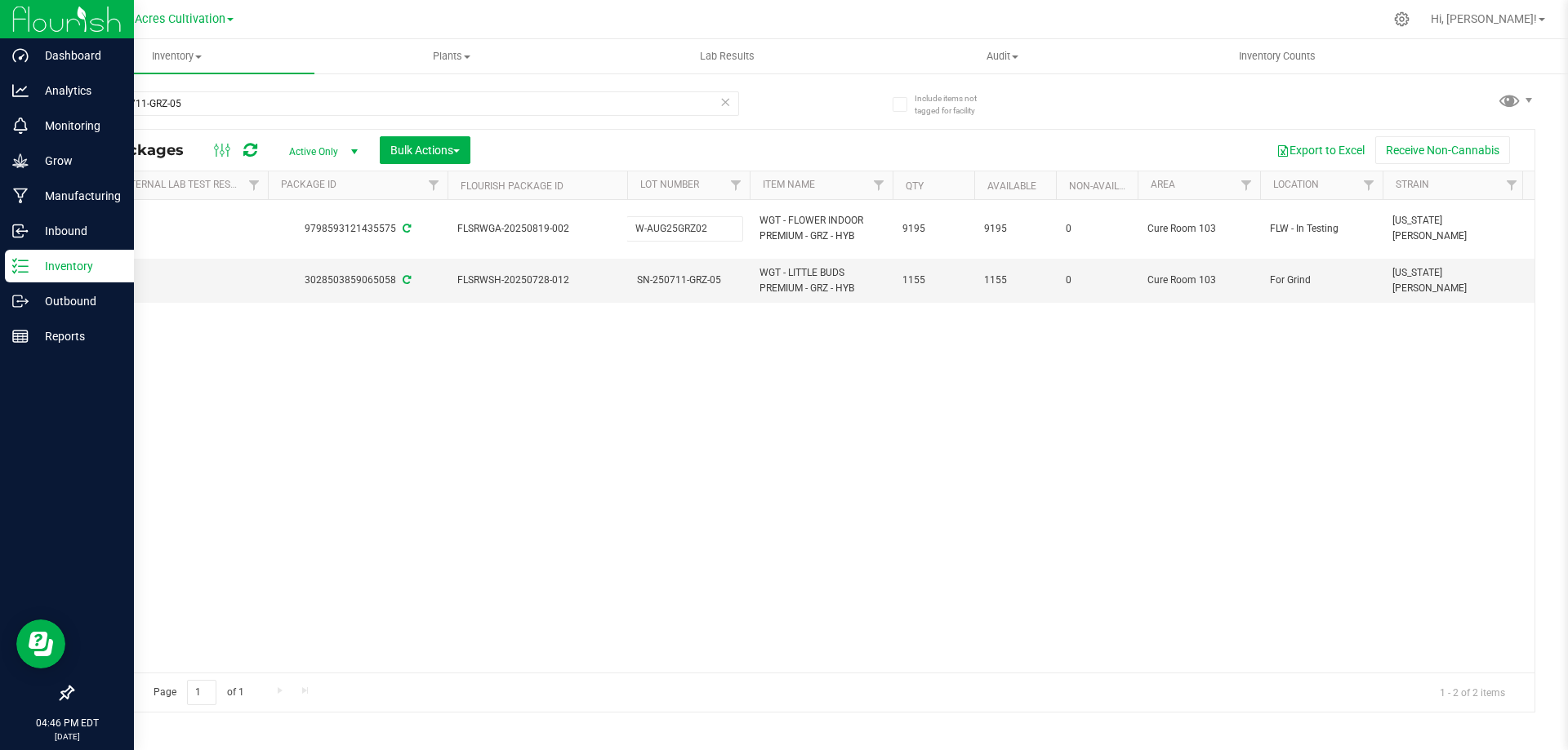
click at [792, 433] on div "All Packages Active Only Active Only Lab Samples Locked All External Internal B…" at bounding box center [803, 421] width 1464 height 583
drag, startPoint x: 207, startPoint y: 104, endPoint x: 76, endPoint y: 90, distance: 131.7
click at [76, 91] on input "SN-250711-GRZ-05" at bounding box center [405, 104] width 667 height 24
paste input "GA-250716-FFP-33J-FA"
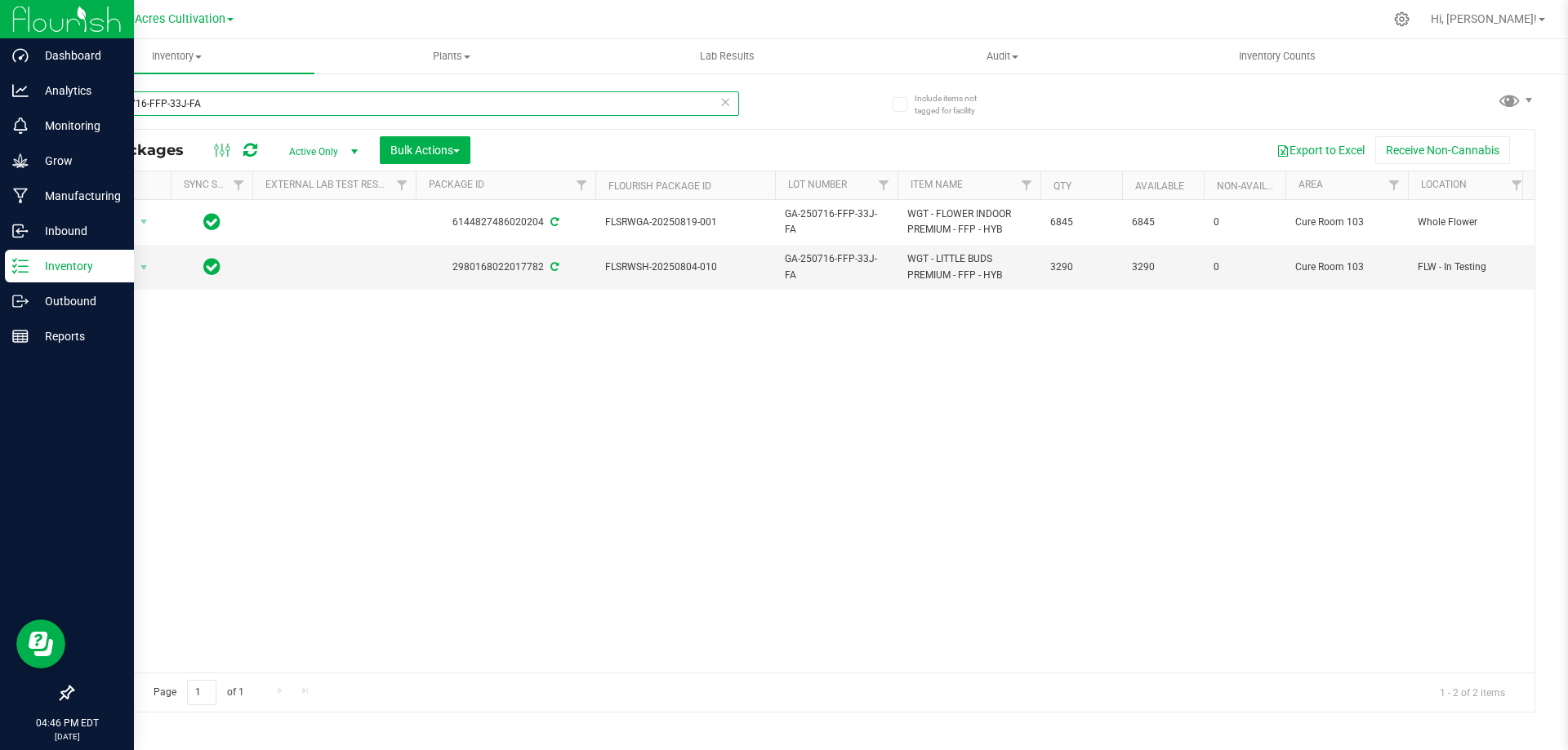
type input "GA-250716-FFP-33J-FA"
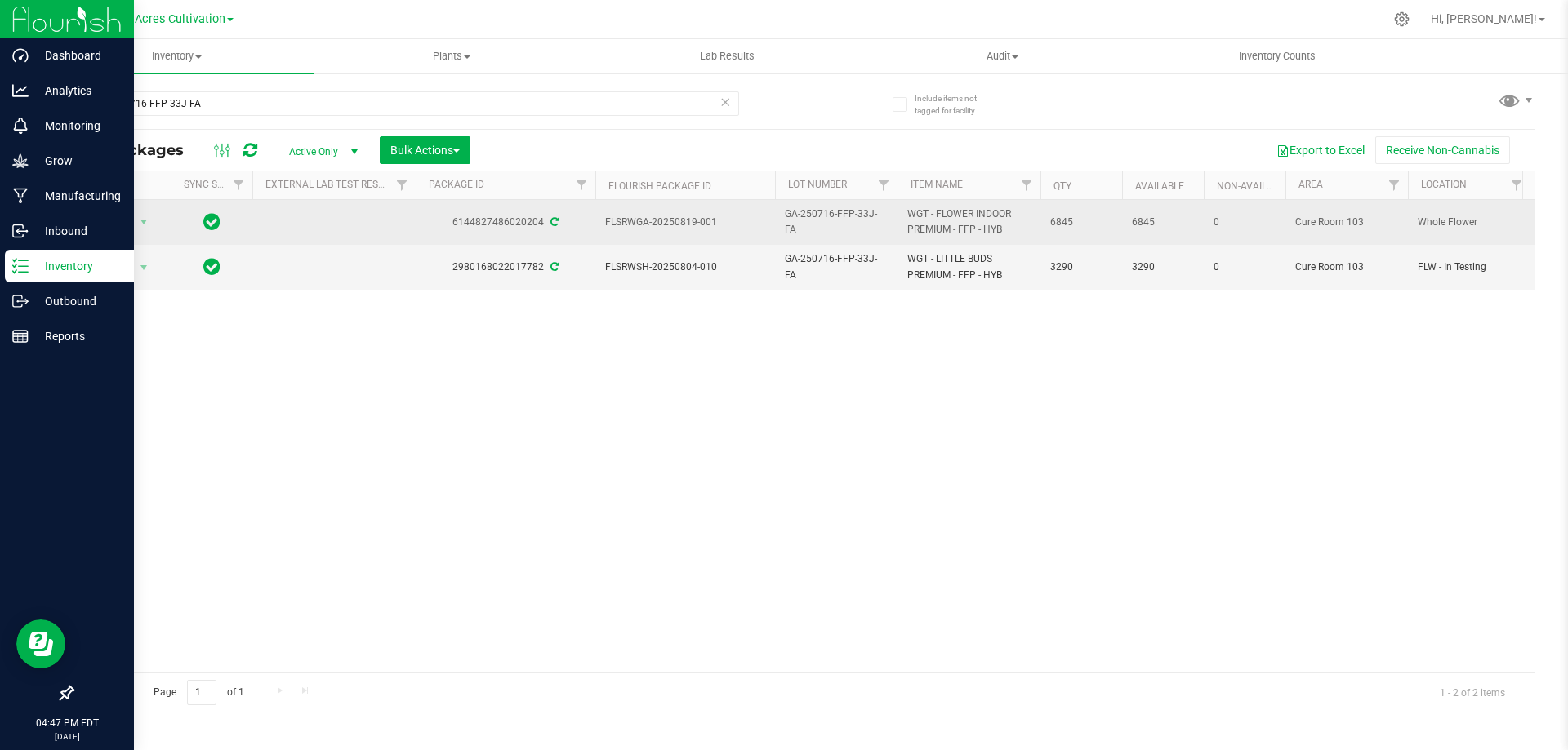
click at [818, 216] on span "GA-250716-FFP-33J-FA" at bounding box center [836, 222] width 103 height 31
click at [818, 216] on input "GA-250716-FFP-33J-FA" at bounding box center [833, 222] width 117 height 25
click at [793, 220] on input "GA-AUG25FFP02" at bounding box center [833, 222] width 117 height 25
type input "W-AUG25FFP02"
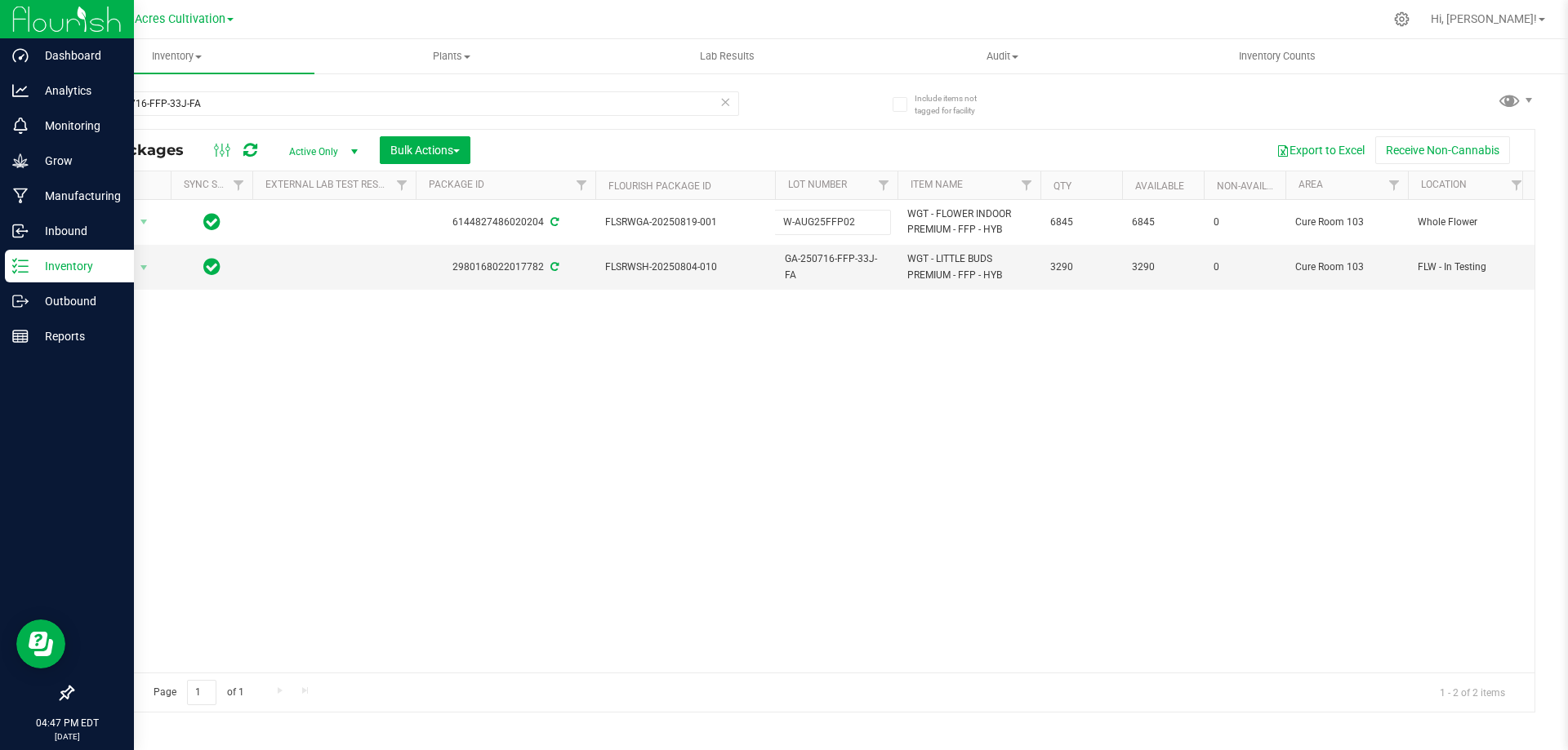
click at [898, 415] on div "All Packages Active Only Active Only Lab Samples Locked All External Internal B…" at bounding box center [803, 421] width 1464 height 583
drag, startPoint x: 233, startPoint y: 102, endPoint x: 86, endPoint y: 101, distance: 147.0
click at [86, 101] on input "GA-250716-FFP-33J-FA" at bounding box center [405, 104] width 667 height 24
paste input "0702-BCT-PR-02"
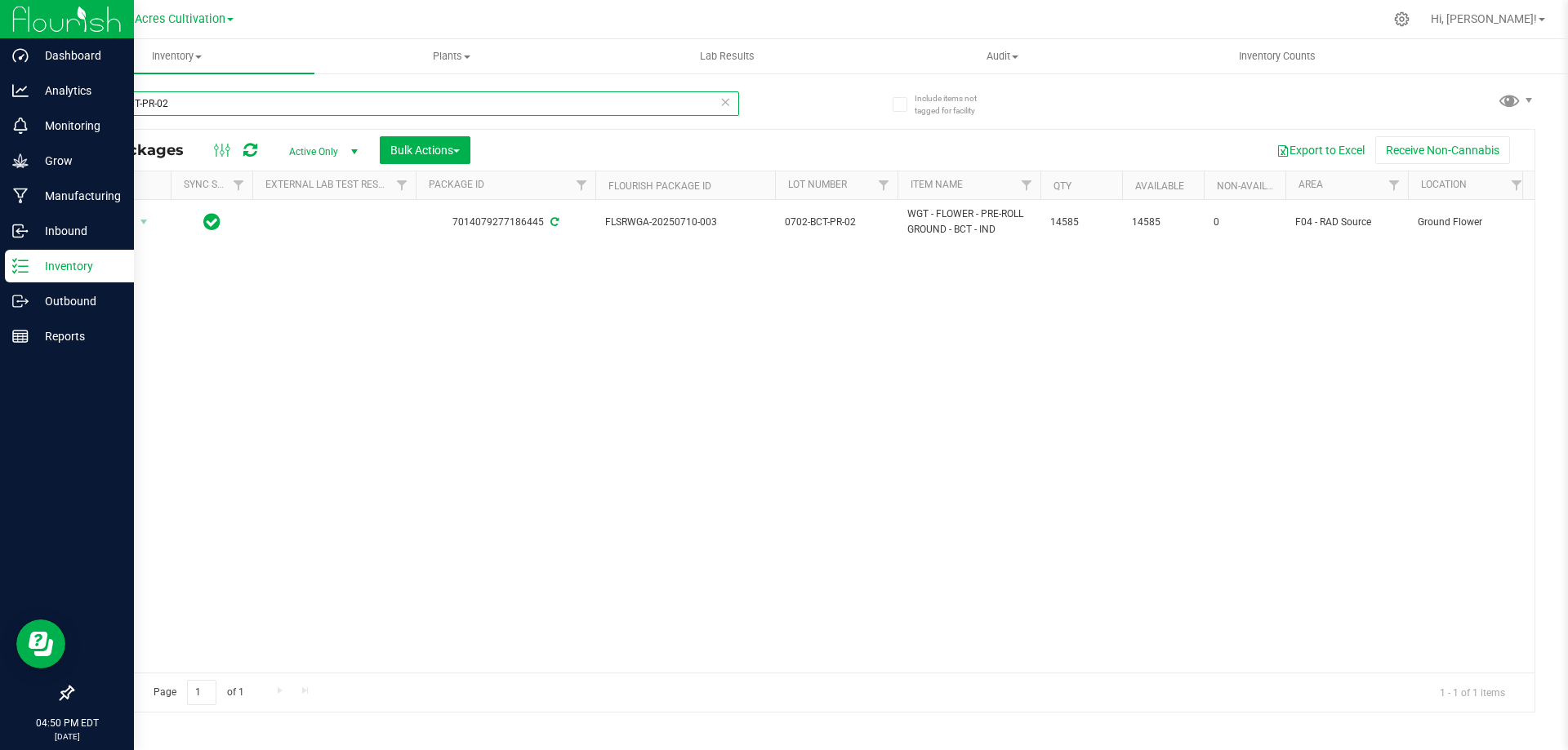
type input "0702-BCT-PR-02"
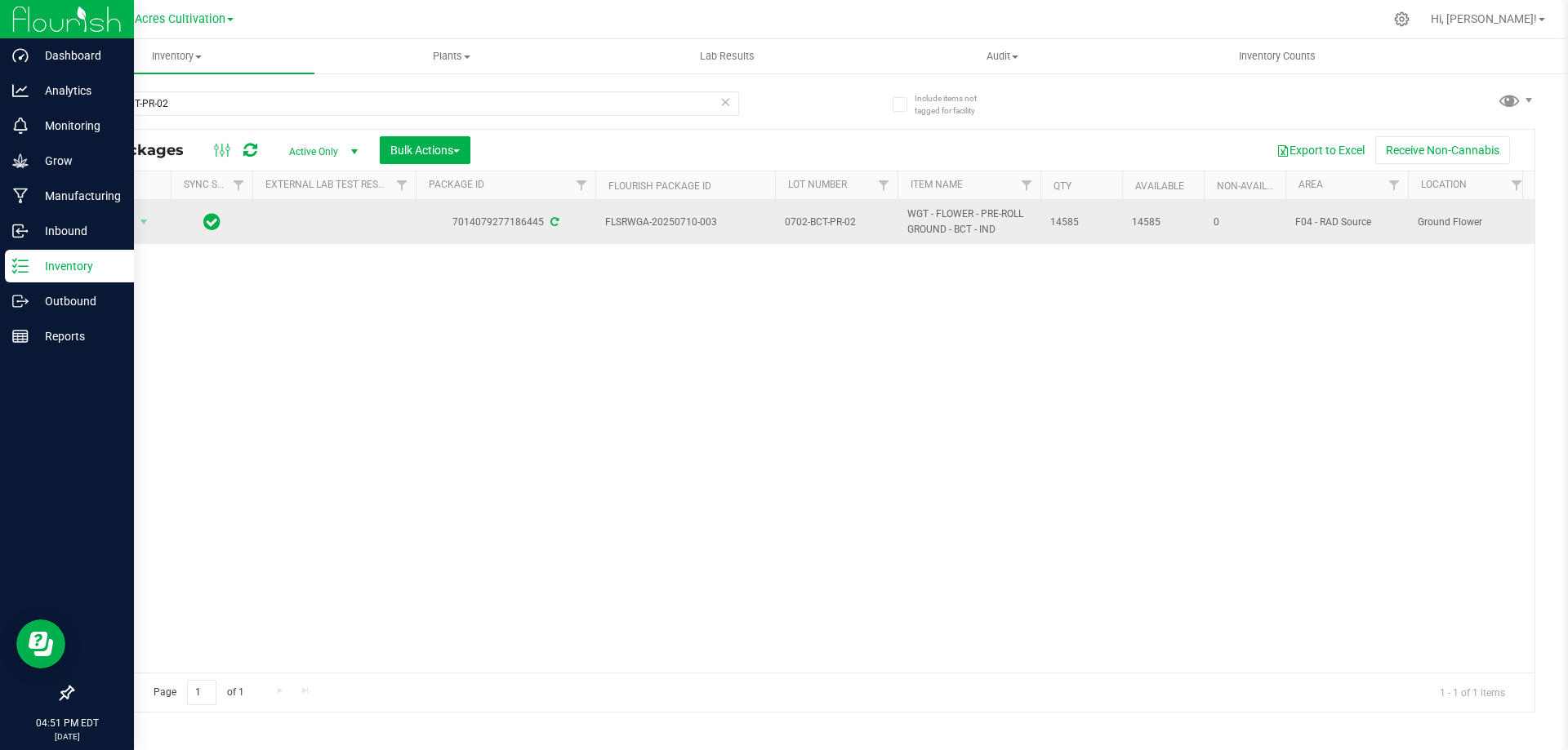
click at [807, 219] on span "0702-BCT-PR-02" at bounding box center [836, 222] width 103 height 15
click at [807, 219] on input "0702-BCT-PR-02" at bounding box center [833, 222] width 117 height 25
click at [793, 220] on input "GA-AUG25BCT02" at bounding box center [833, 222] width 117 height 25
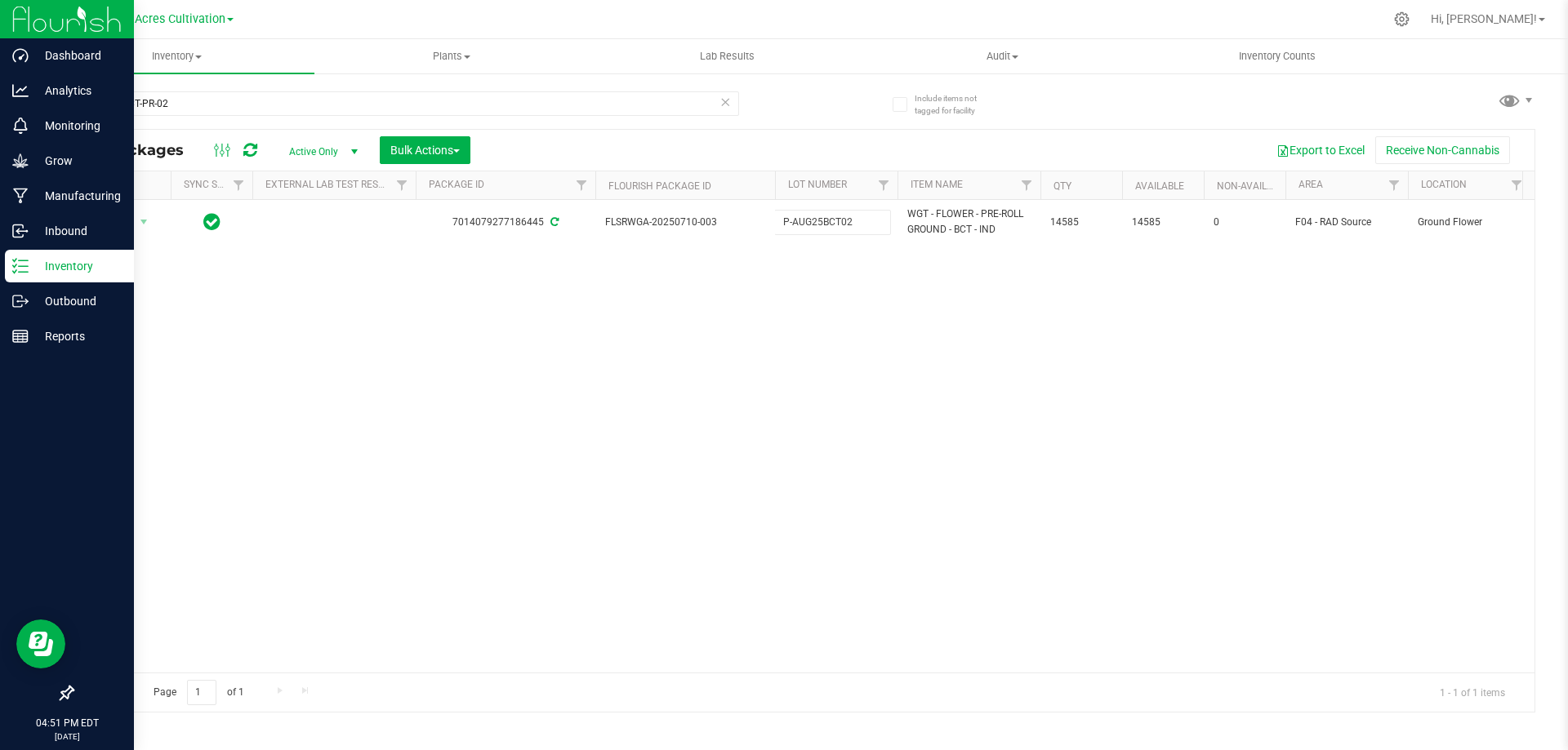
type input "P-AUG25BCT02"
click at [948, 311] on div "All Packages Active Only Active Only Lab Samples Locked All External Internal B…" at bounding box center [803, 421] width 1464 height 583
drag, startPoint x: 235, startPoint y: 102, endPoint x: 65, endPoint y: 84, distance: 171.0
click at [65, 84] on div "Include items not tagged for facility 0702-BCT-PR-02 All Packages Active Only A…" at bounding box center [804, 320] width 1528 height 498
paste input "SN-250110-AML-04-PR"
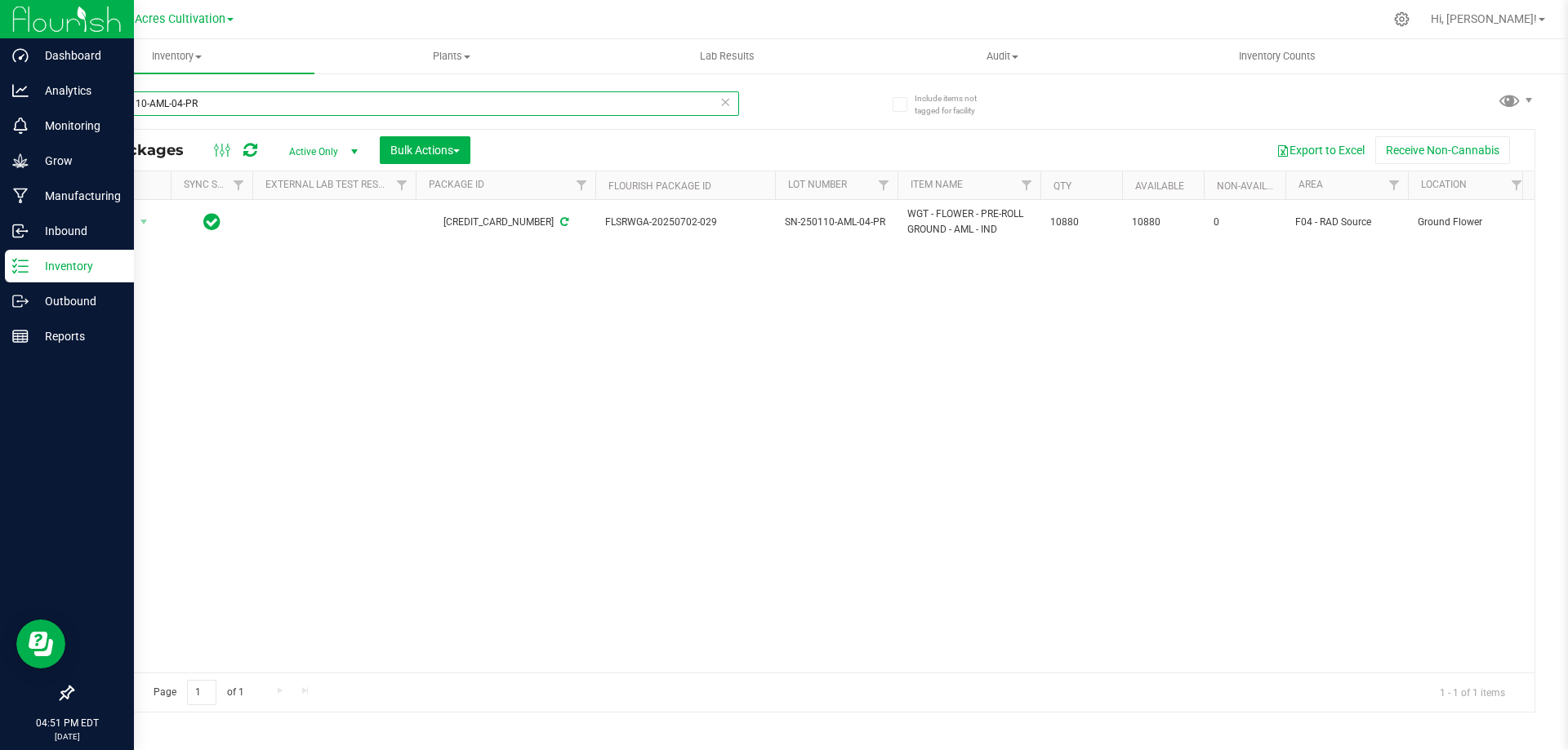
type input "SN-250110-AML-04-PR"
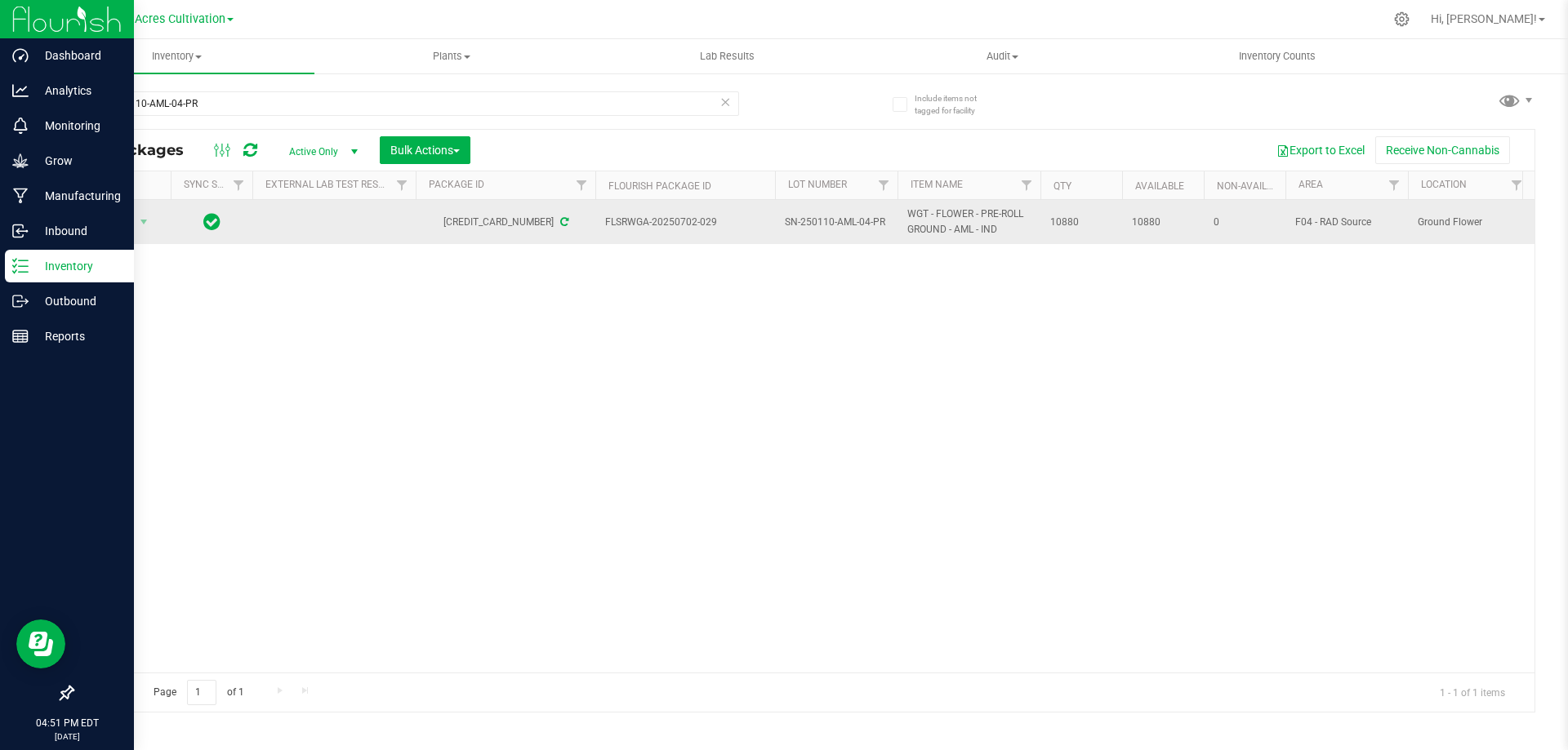
click at [840, 224] on span "SN-250110-AML-04-PR" at bounding box center [836, 222] width 103 height 15
click at [840, 224] on input "SN-250110-AML-04-PR" at bounding box center [833, 222] width 117 height 25
click at [794, 219] on input "GA-AUG25AML03" at bounding box center [833, 222] width 117 height 25
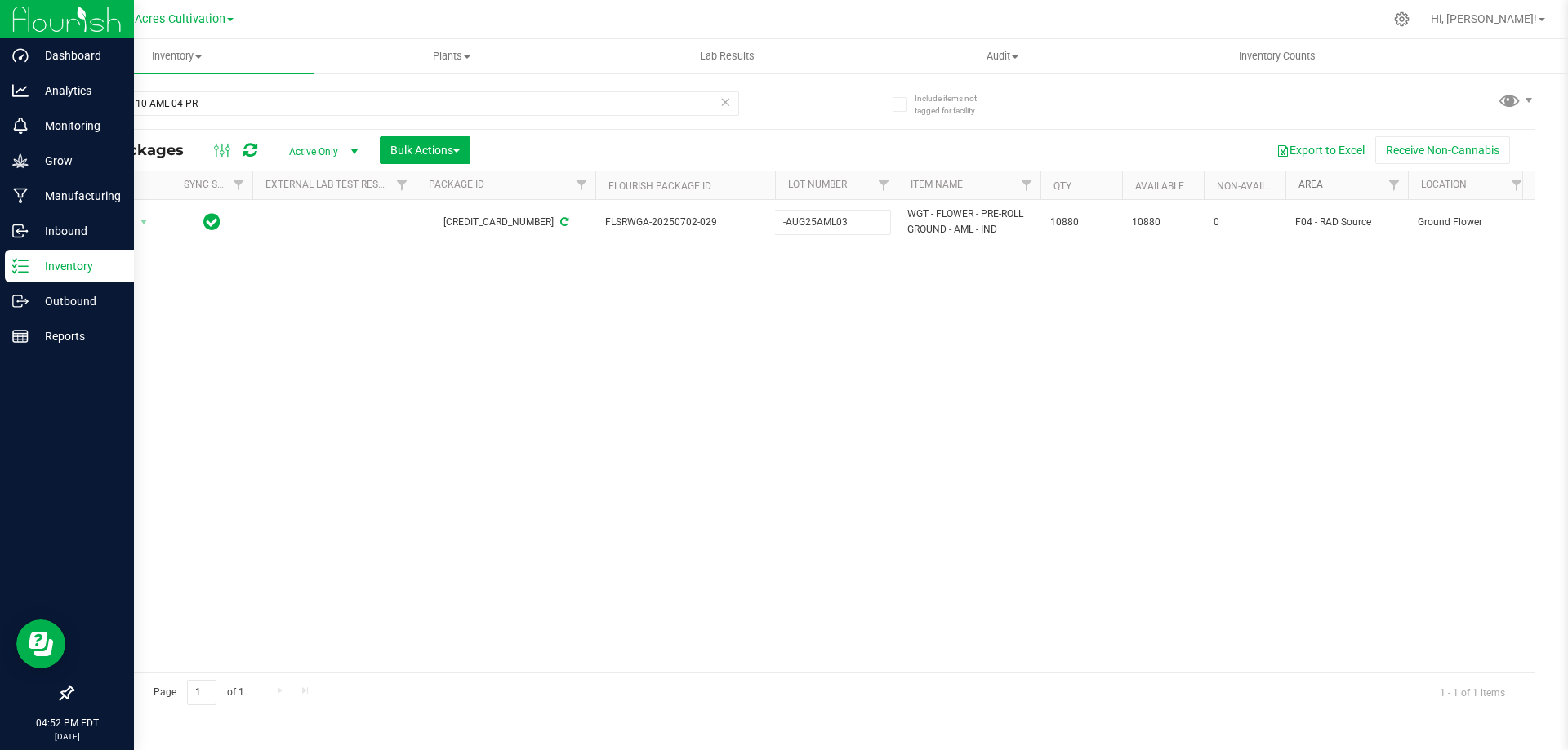
type input "P-AUG25AML03"
click at [793, 436] on div "All Packages Active Only Active Only Lab Samples Locked All External Internal B…" at bounding box center [803, 421] width 1464 height 583
drag, startPoint x: 217, startPoint y: 104, endPoint x: 79, endPoint y: 102, distance: 138.0
click at [79, 102] on input "SN-250110-AML-04-PR" at bounding box center [405, 104] width 667 height 24
paste input "0701-FIC-PR-01"
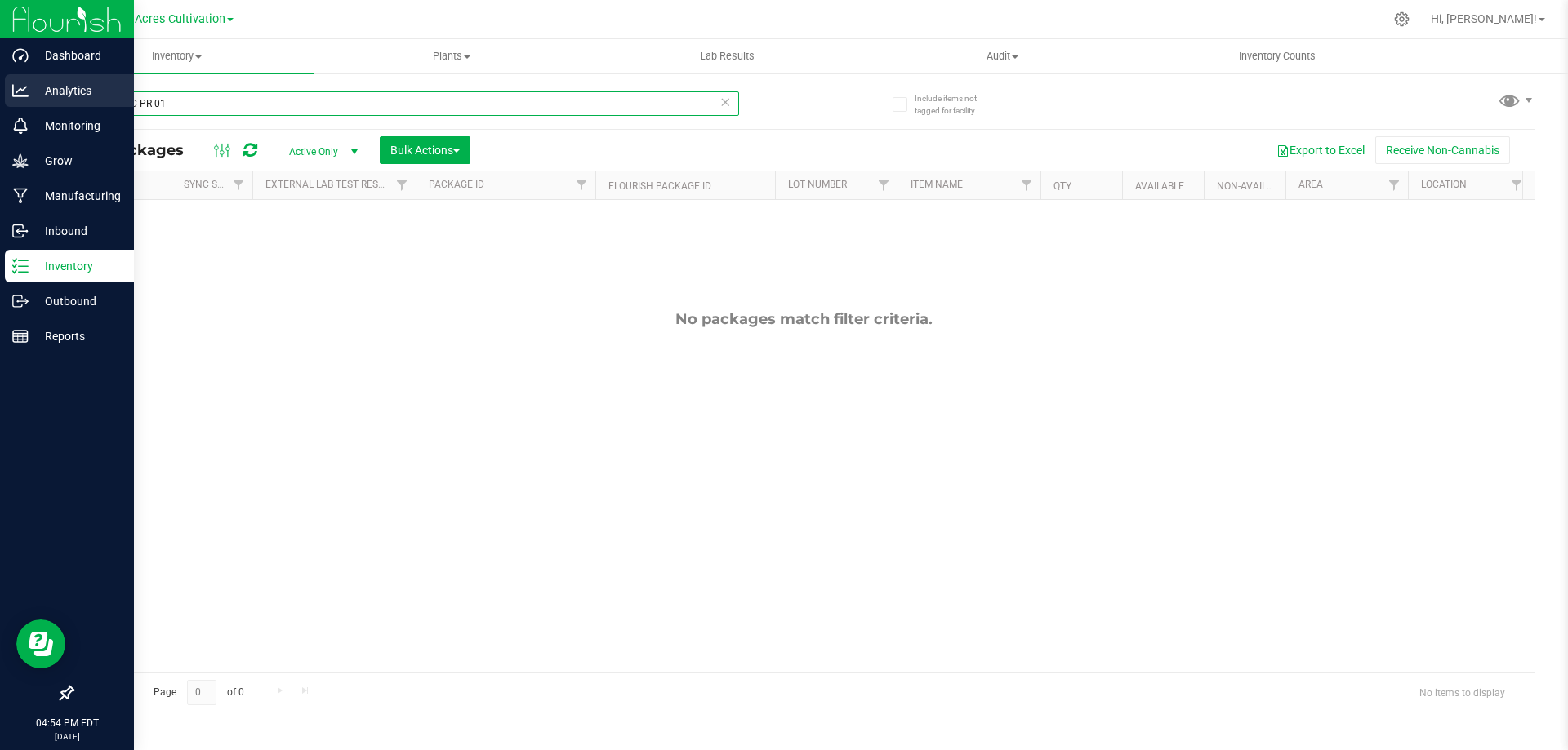
drag, startPoint x: 213, startPoint y: 111, endPoint x: 20, endPoint y: 96, distance: 193.6
click at [20, 96] on div "Dashboard Analytics Monitoring Grow Manufacturing Inbound Inventory Outbound Re…" at bounding box center [784, 375] width 1568 height 750
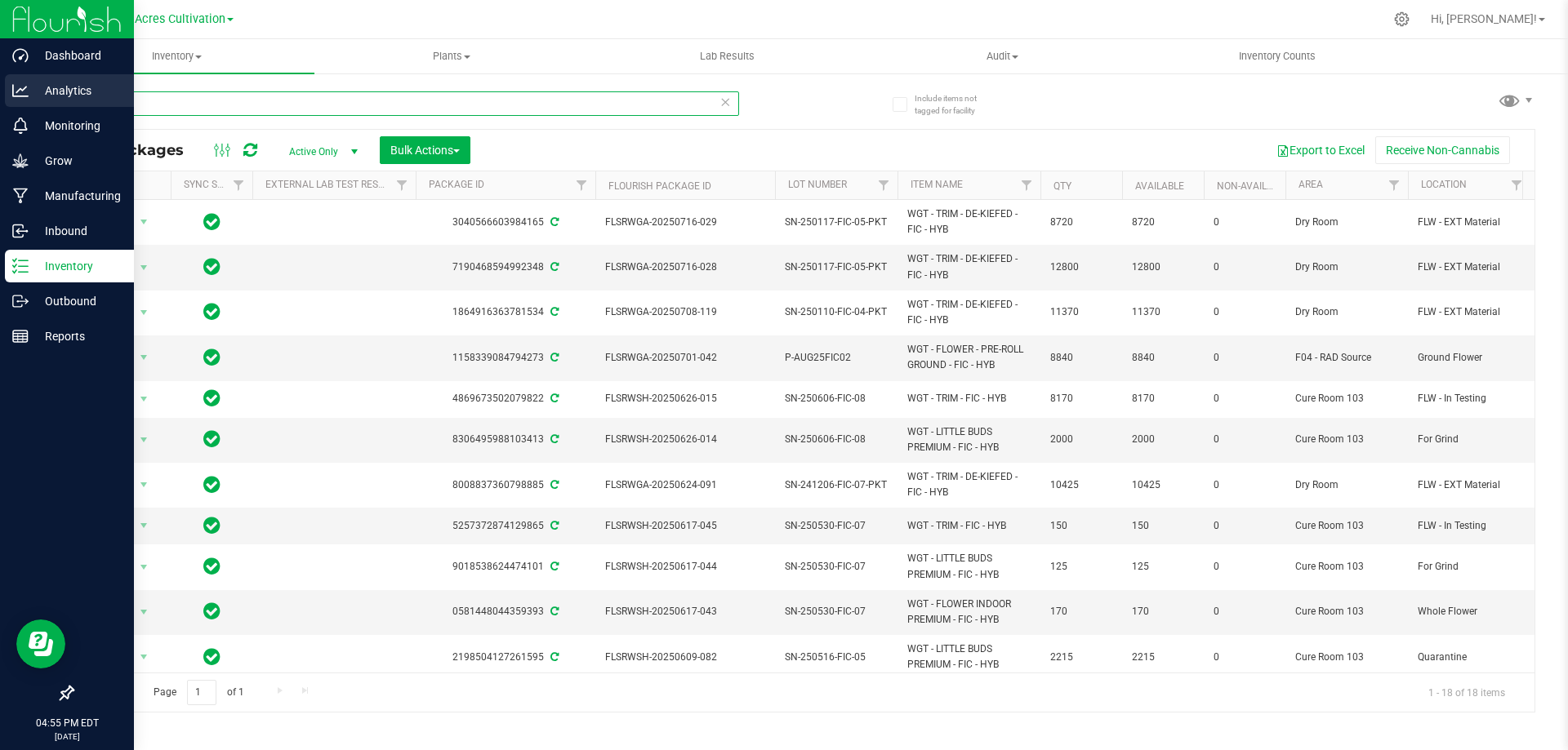
drag, startPoint x: 155, startPoint y: 98, endPoint x: 29, endPoint y: 98, distance: 126.0
click at [29, 98] on div "Dashboard Analytics Monitoring Grow Manufacturing Inbound Inventory Outbound Re…" at bounding box center [784, 375] width 1568 height 750
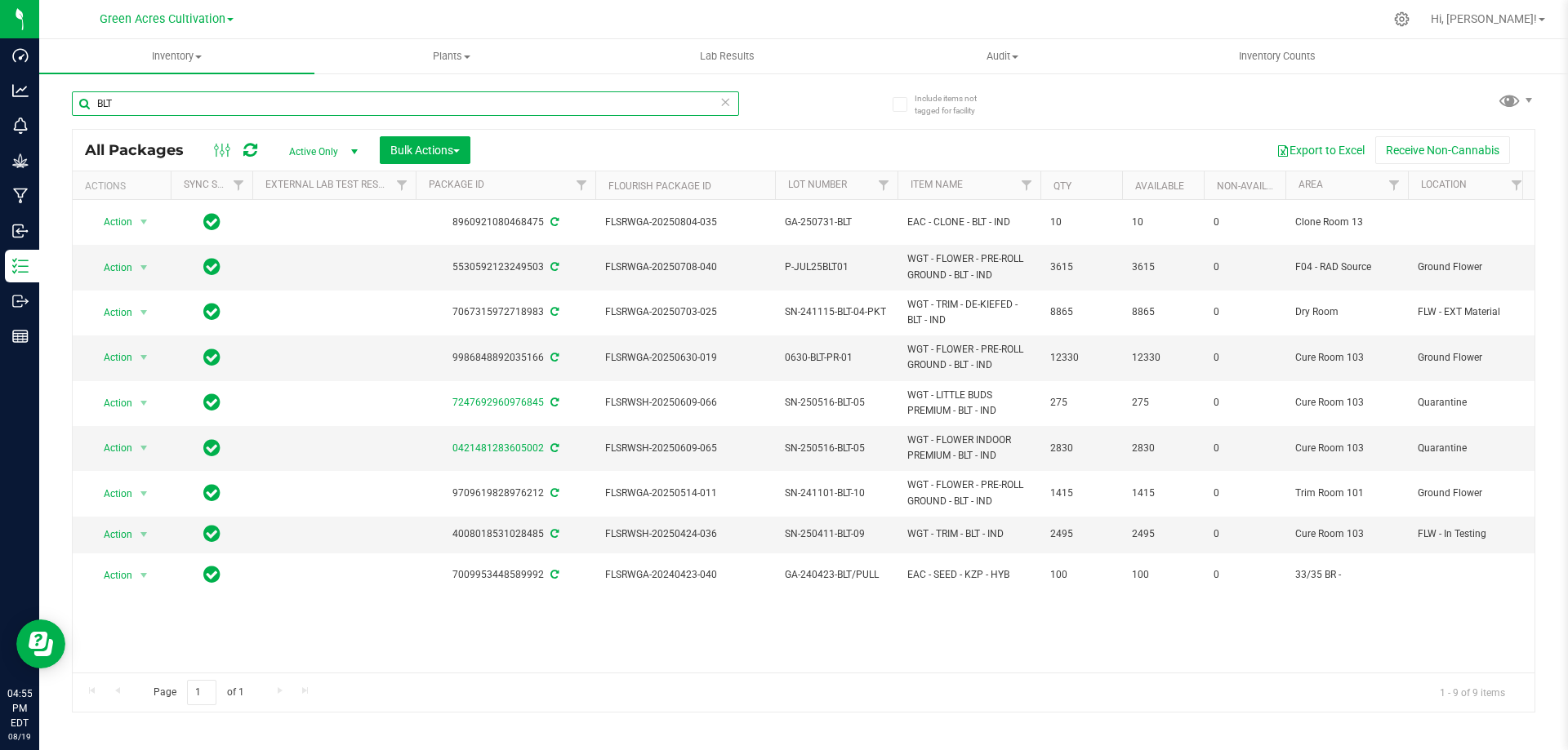
type input "BLT"
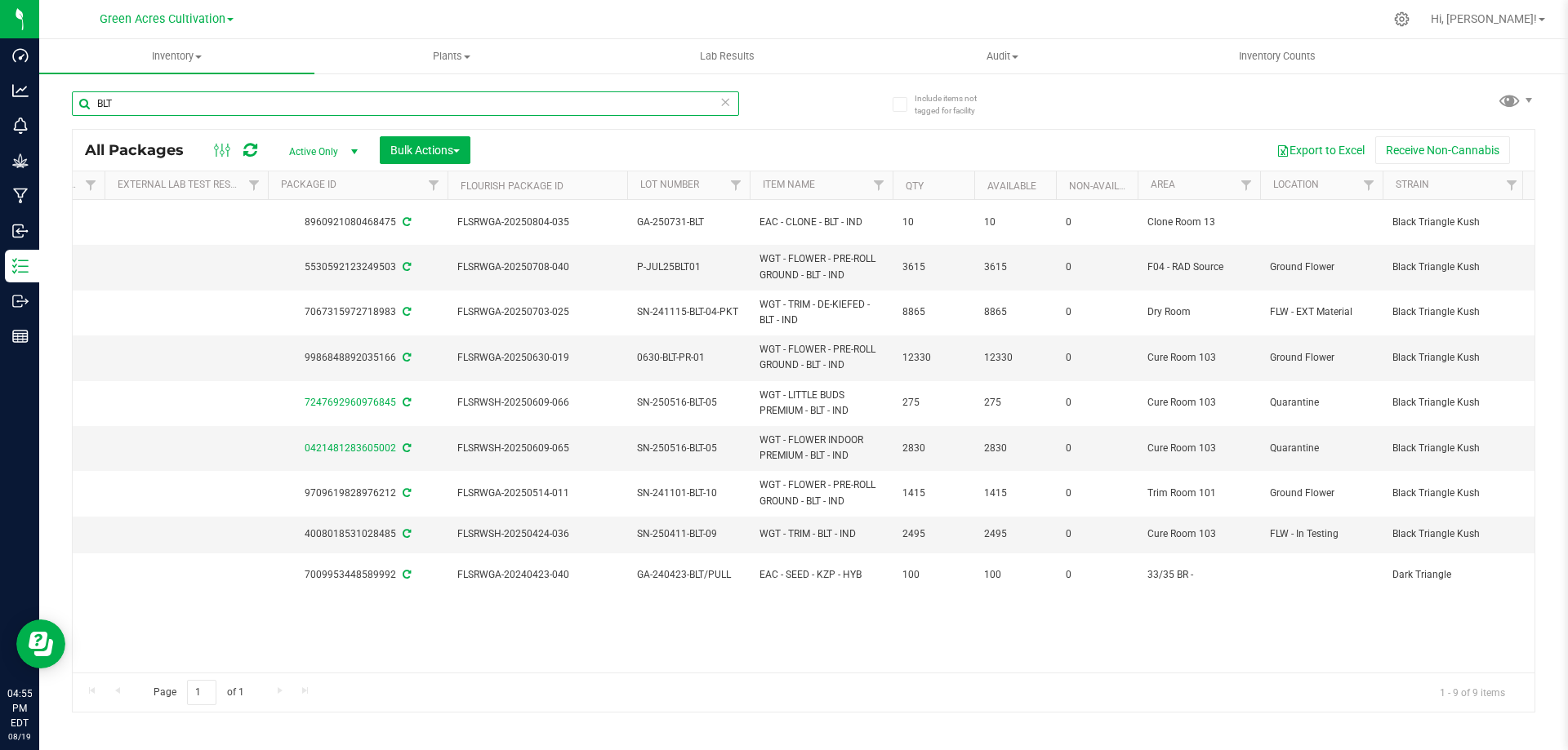
scroll to position [0, 159]
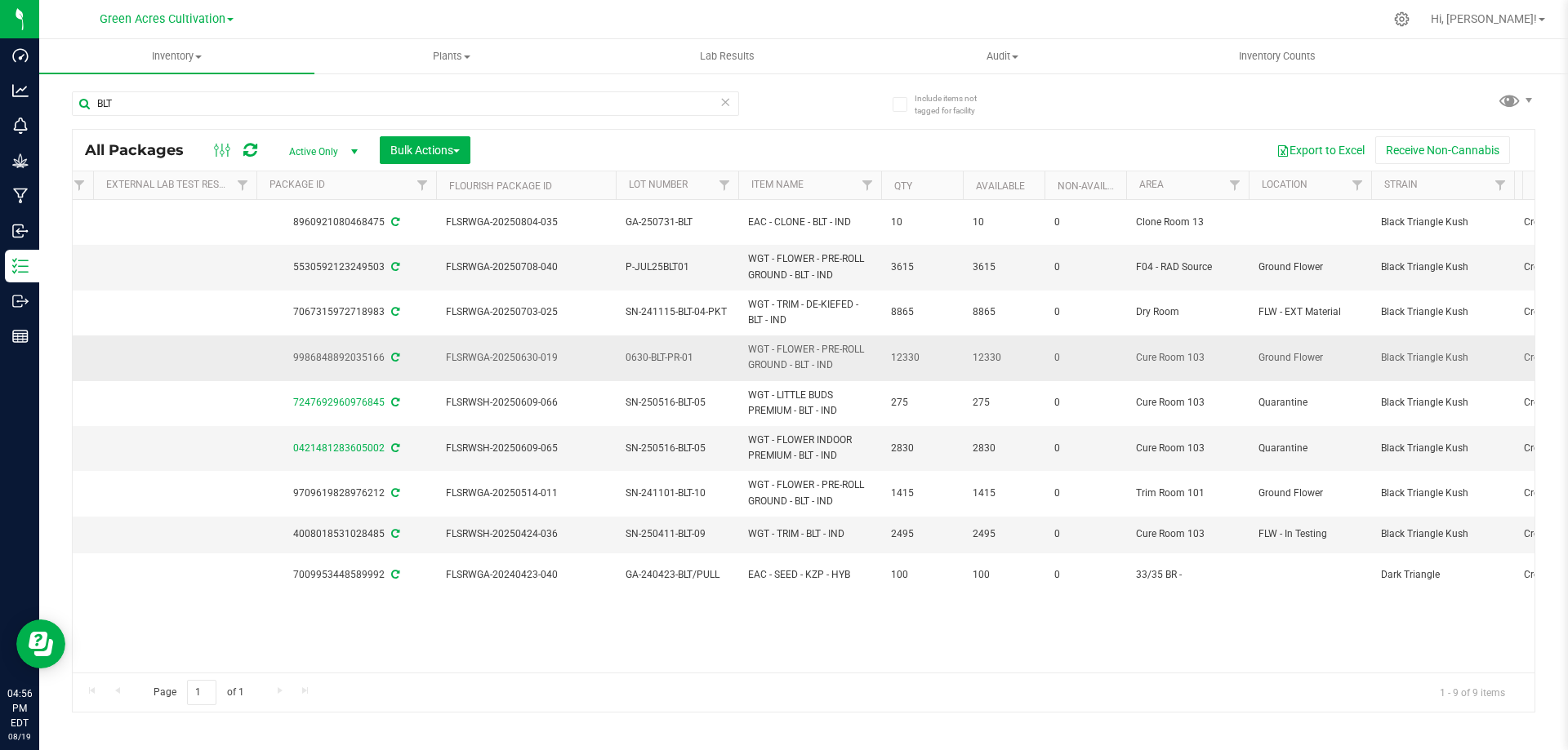
click at [684, 350] on span "0630-BLT-PR-01" at bounding box center [677, 358] width 103 height 15
click at [684, 347] on input "0630-BLT-PR-01" at bounding box center [673, 358] width 117 height 25
click at [636, 348] on input "GA-AUG25BLT01" at bounding box center [673, 358] width 117 height 25
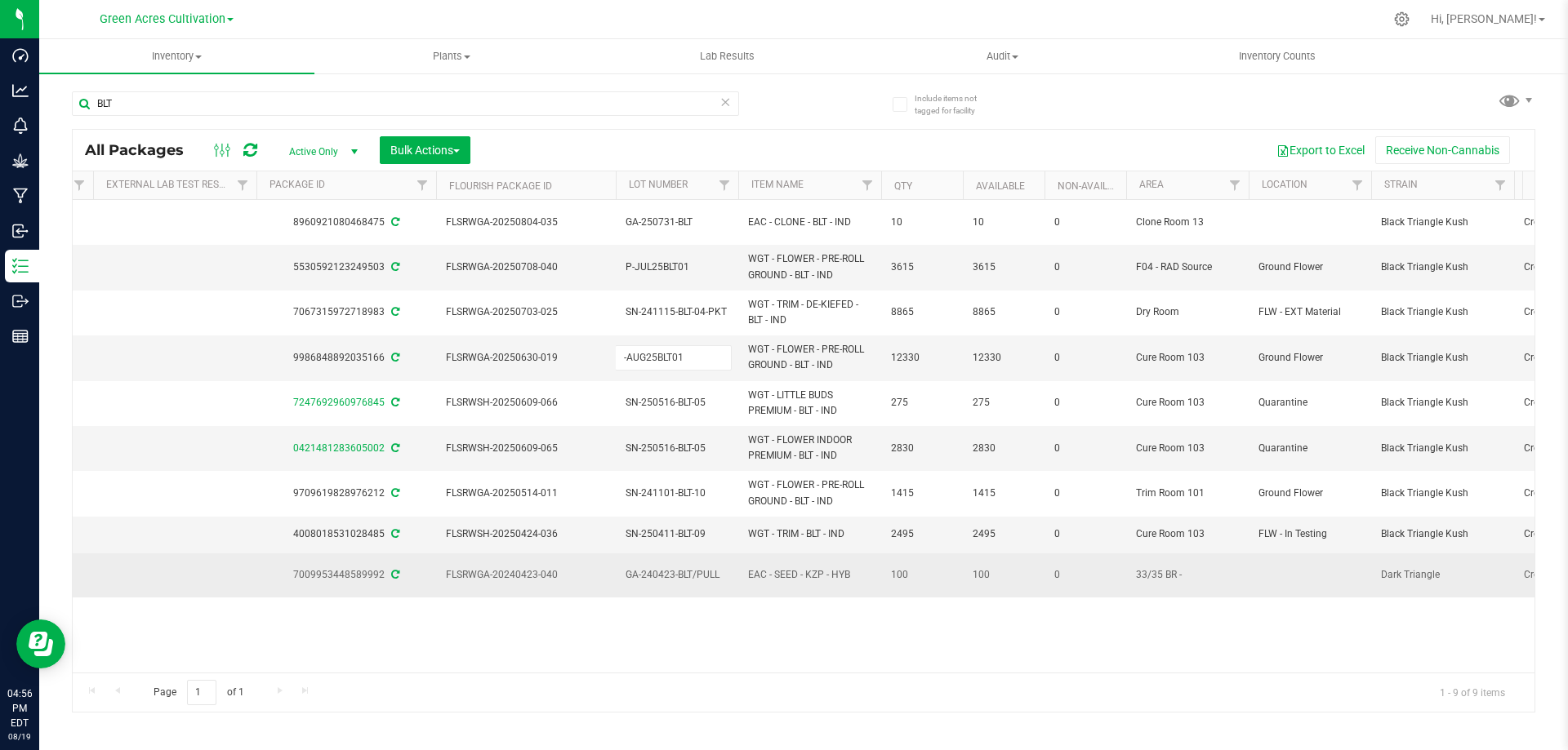
type input "P-AUG25BLT01"
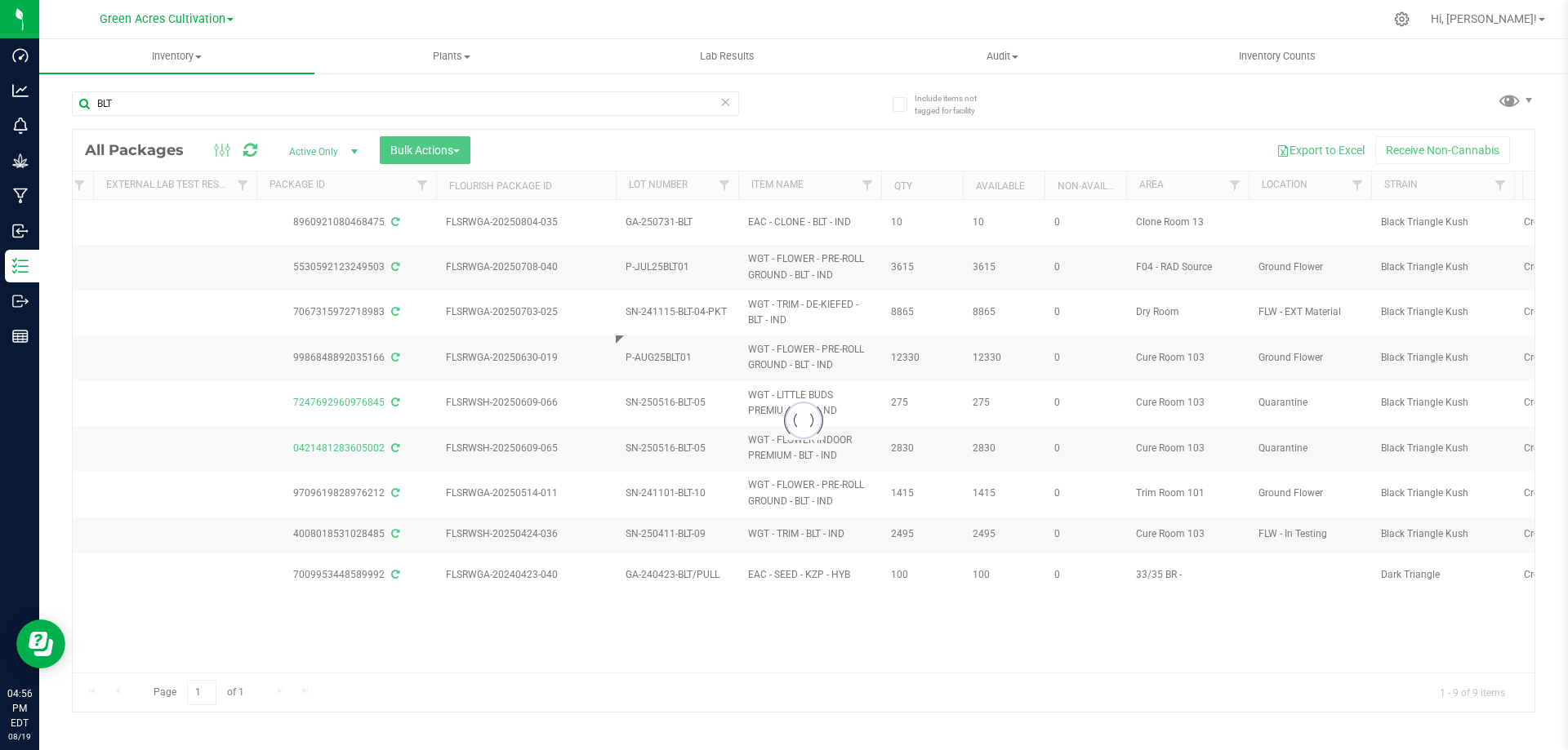
click at [767, 636] on div "Loading... All Packages Active Only Active Only Lab Samples Locked All External…" at bounding box center [803, 421] width 1464 height 583
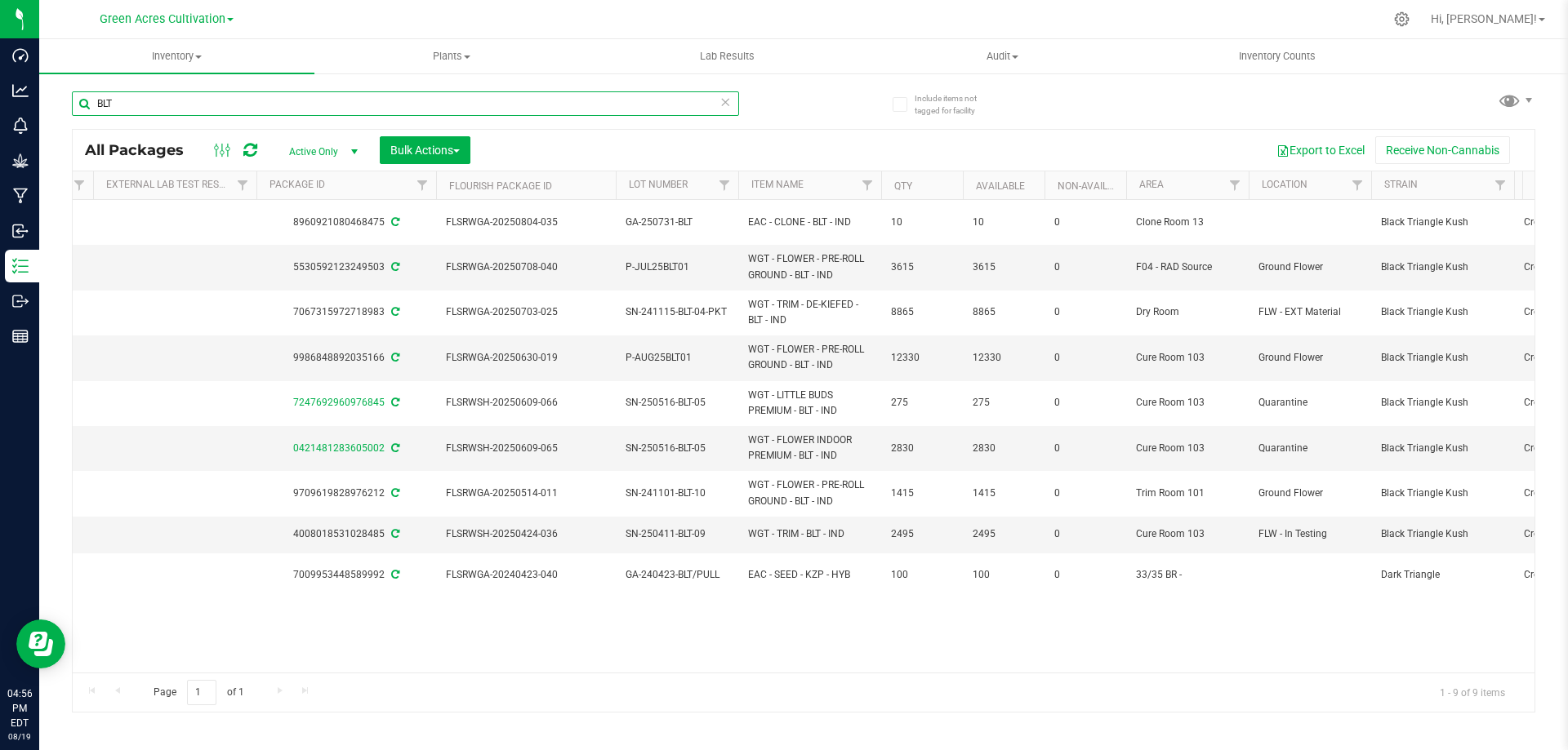
drag, startPoint x: 234, startPoint y: 105, endPoint x: 83, endPoint y: 82, distance: 152.7
click at [83, 82] on div "BLT" at bounding box center [438, 104] width 732 height 53
paste input "GA-240701-CKZ-25-PR"
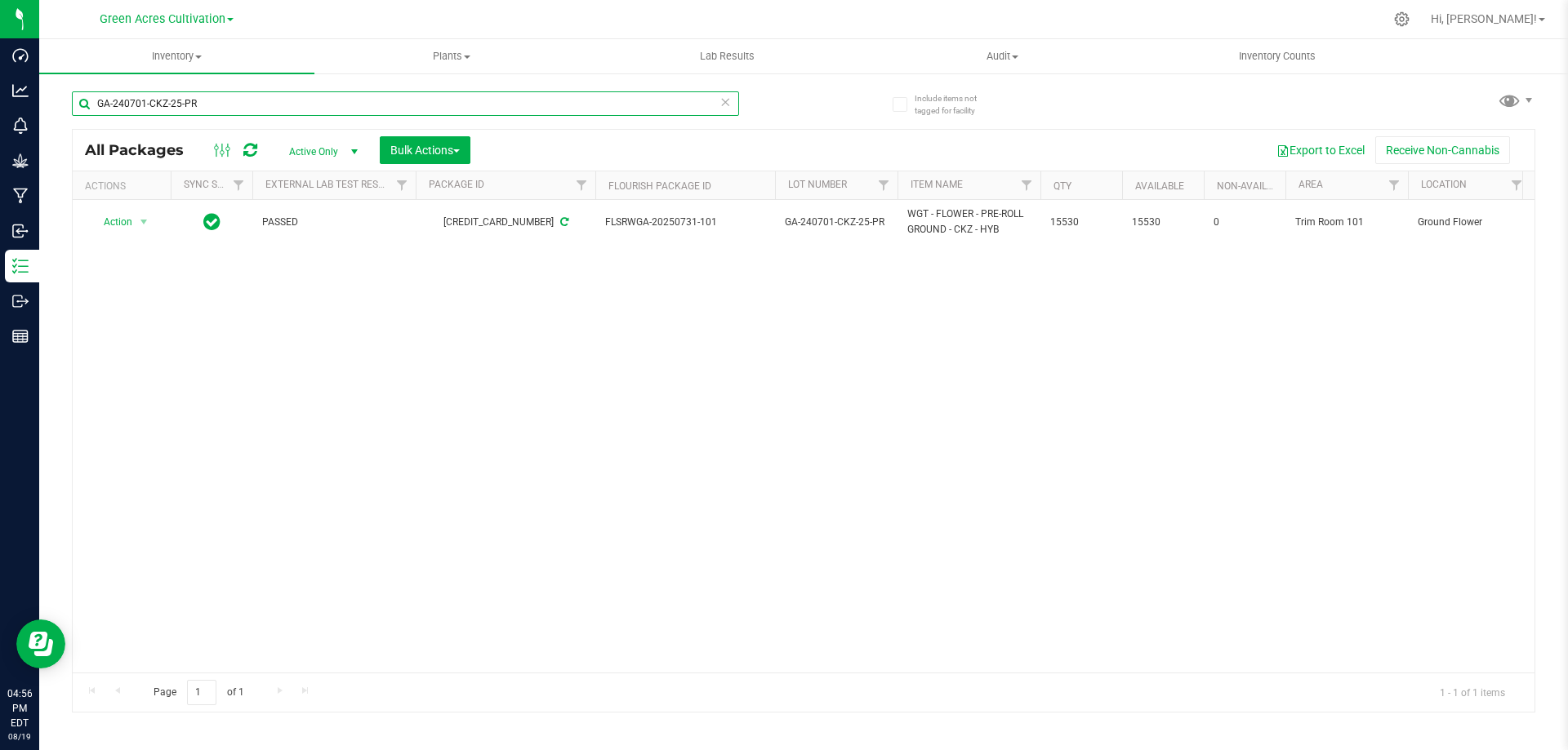
type input "GA-240701-CKZ-25-PR"
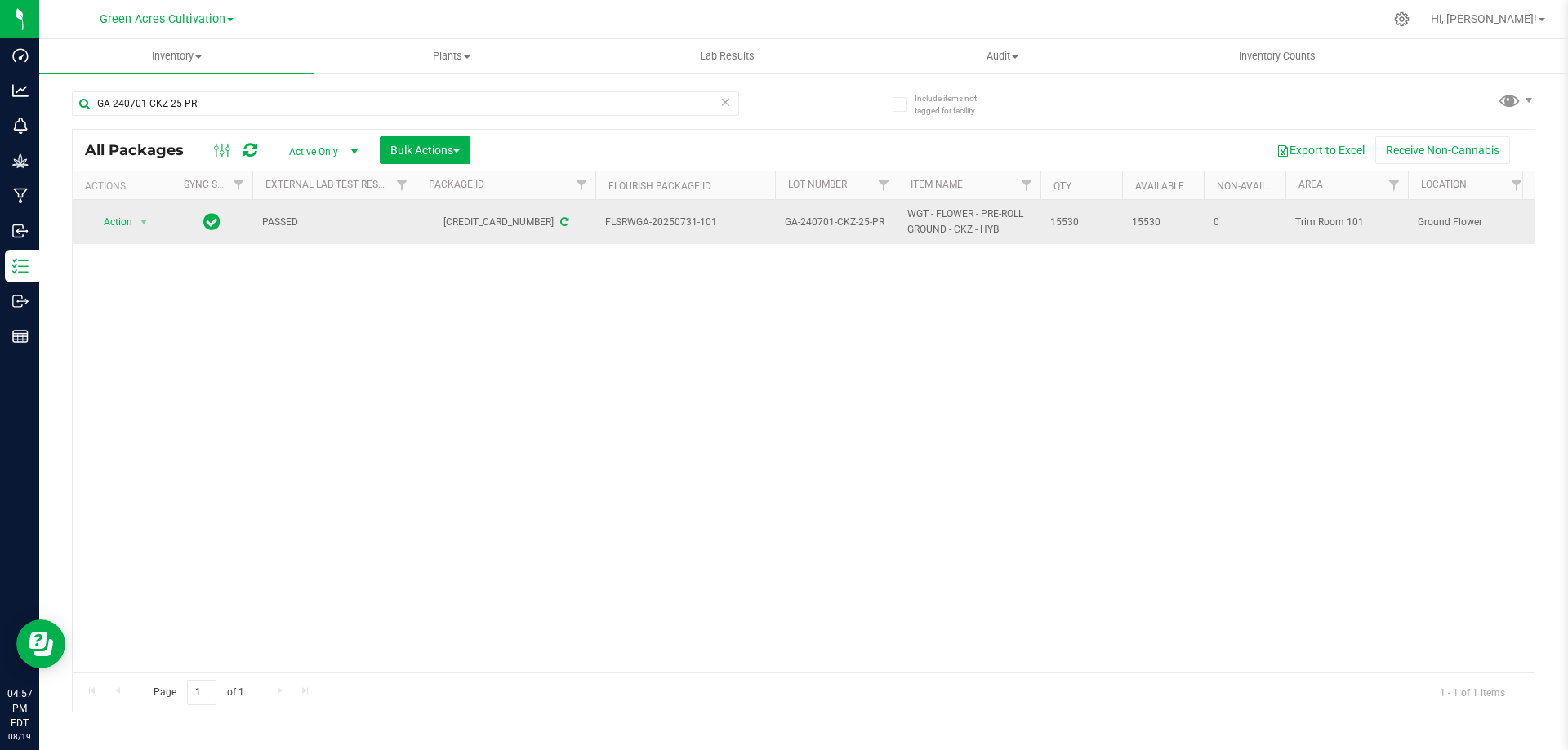
click at [829, 219] on span "GA-240701-CKZ-25-PR" at bounding box center [836, 222] width 103 height 15
click at [829, 219] on input "GA-240701-CKZ-25-PR" at bounding box center [833, 222] width 117 height 25
paste input "AUG25CKZ03"
click at [796, 220] on input "GA-AUG25CKZ03" at bounding box center [833, 222] width 117 height 25
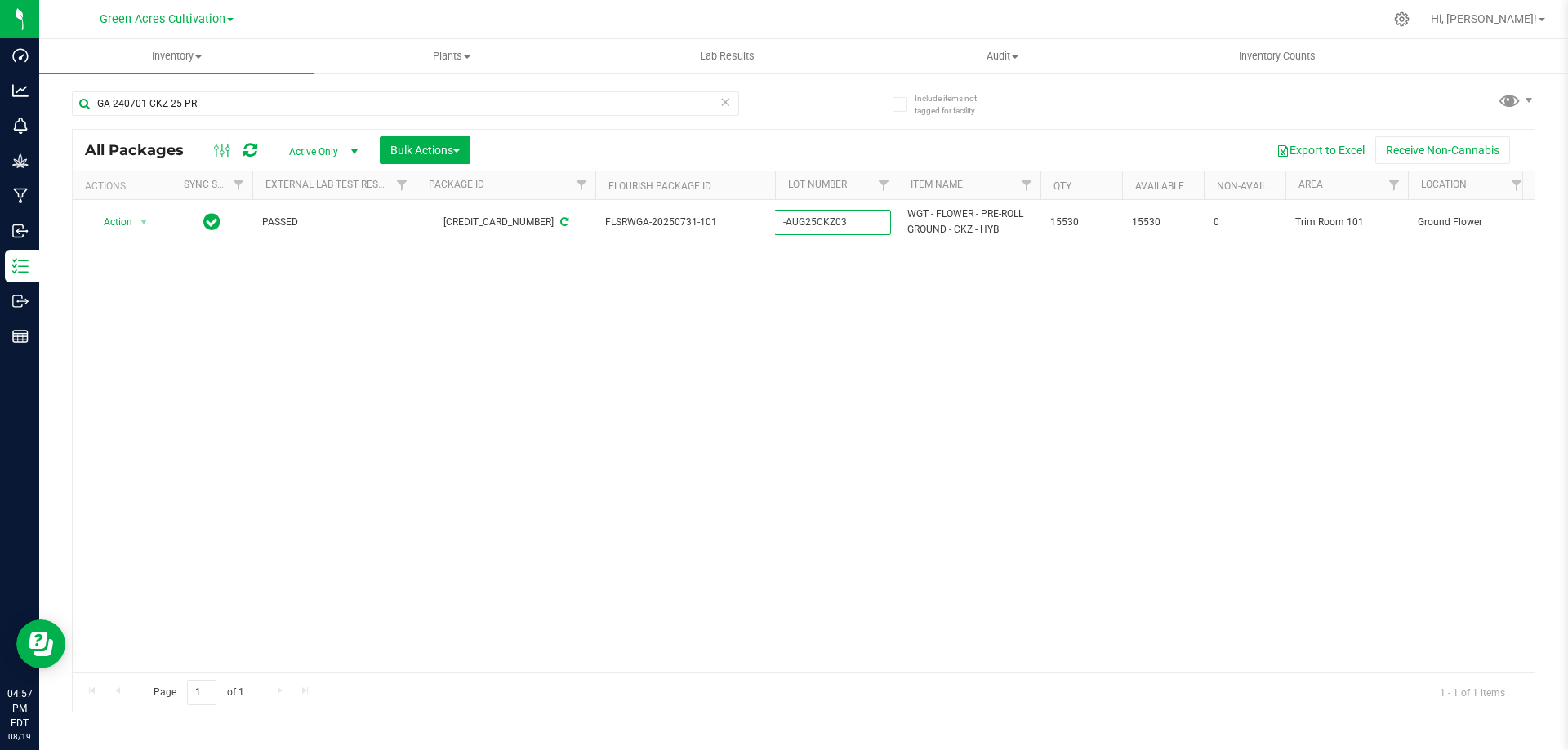
type input "P-AUG25CKZ03"
drag, startPoint x: 999, startPoint y: 371, endPoint x: 528, endPoint y: 20, distance: 587.4
click at [999, 372] on div "Loading... All Packages Active Only Active Only Lab Samples Locked All External…" at bounding box center [803, 421] width 1464 height 583
click at [232, 118] on div "GA-240701-CKZ-25-PR" at bounding box center [405, 110] width 667 height 38
drag, startPoint x: 228, startPoint y: 105, endPoint x: 96, endPoint y: 77, distance: 134.9
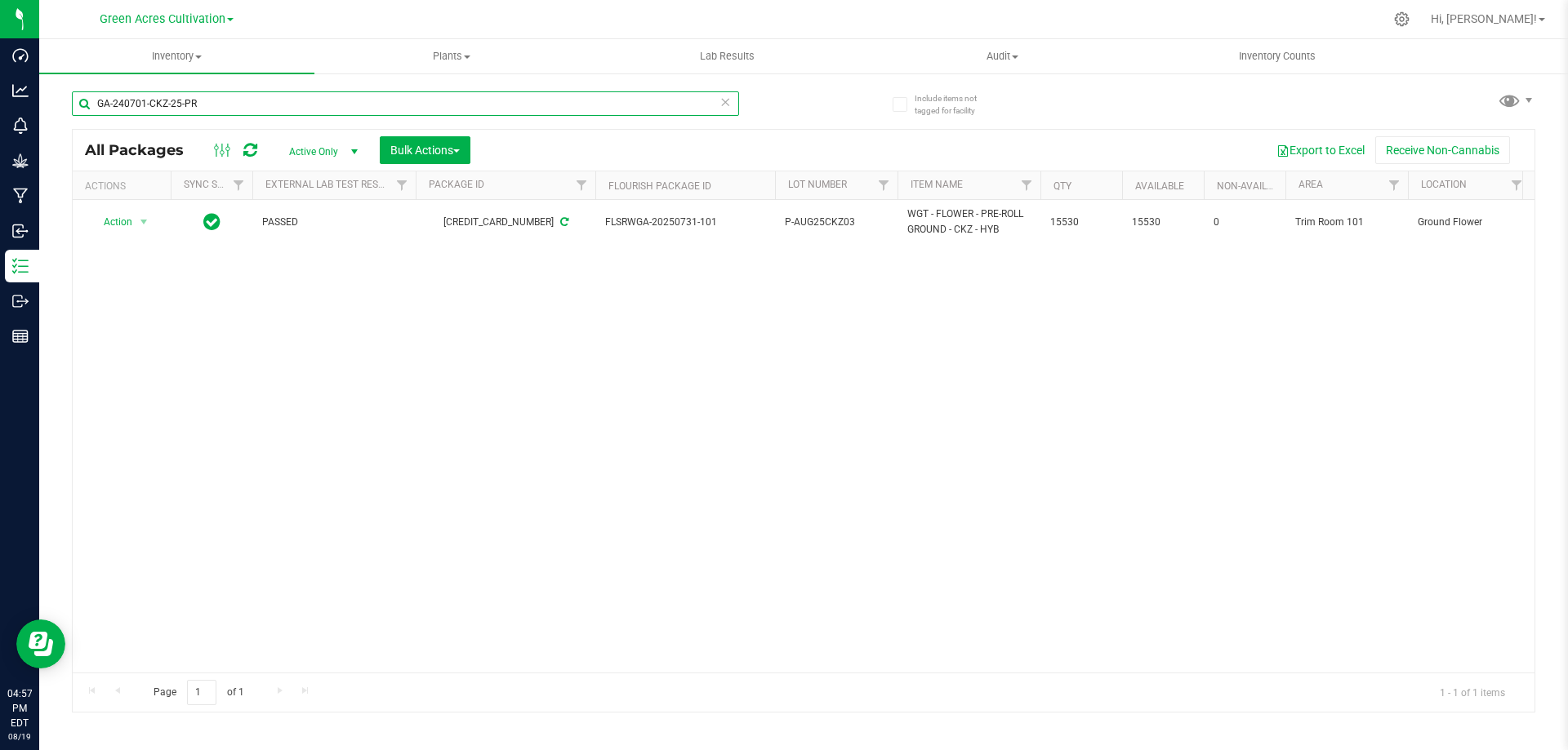
click at [96, 77] on div "GA-240701-CKZ-25-PR" at bounding box center [438, 104] width 732 height 53
paste input "text"
click at [168, 108] on input "text" at bounding box center [405, 104] width 667 height 24
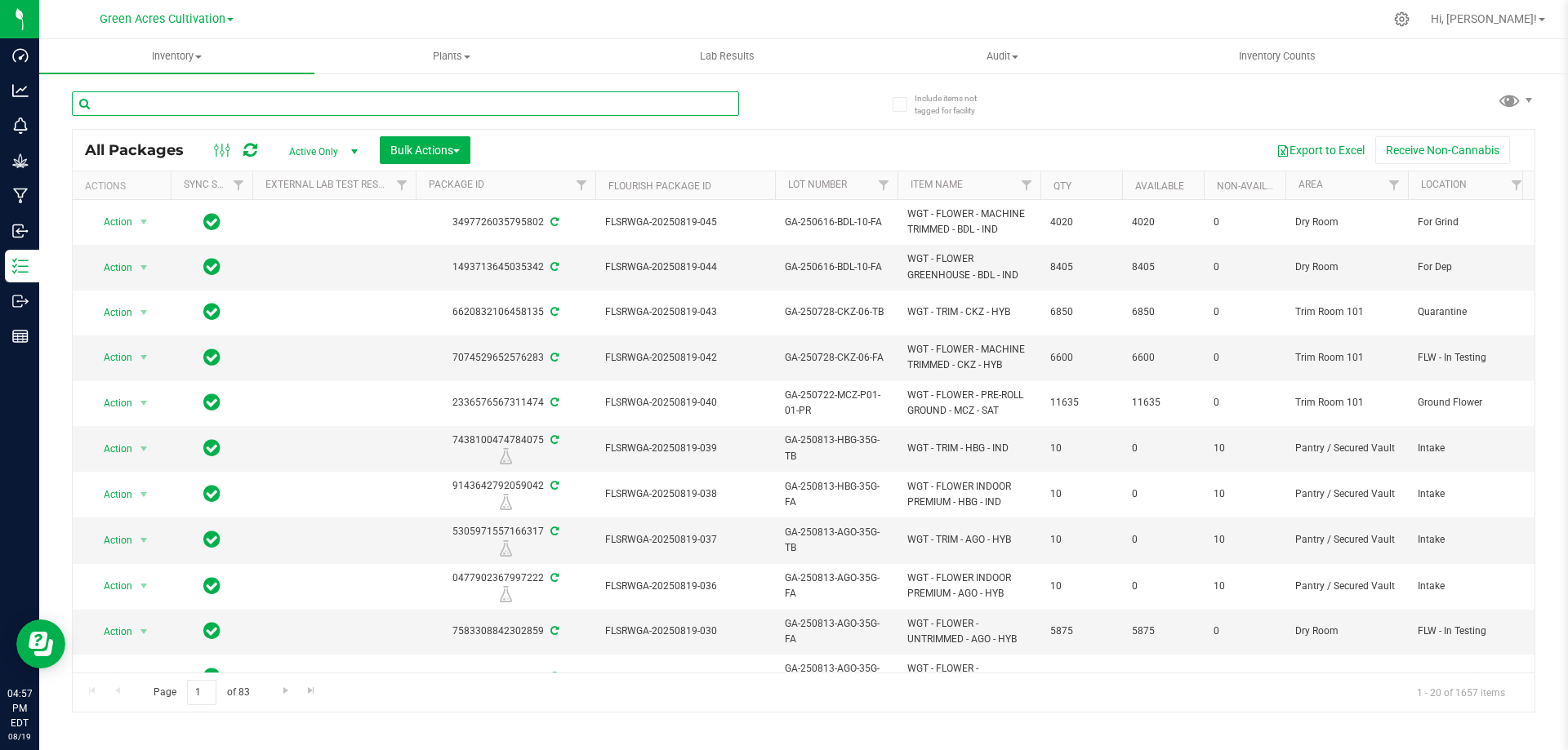
click at [154, 100] on input "text" at bounding box center [405, 104] width 667 height 24
paste input "SN-241129-ZKR-06-PR"
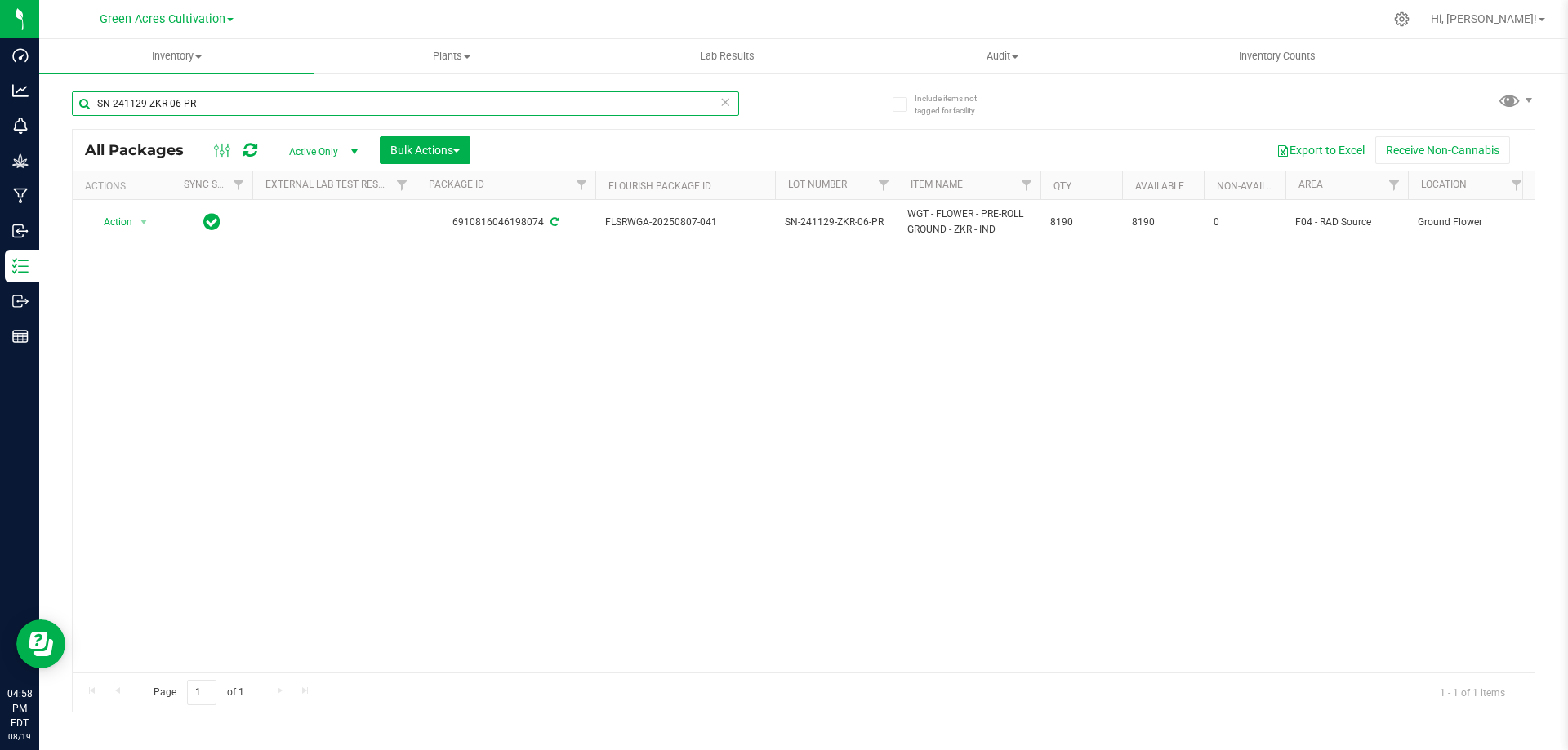
type input "SN-241129-ZKR-06-PR"
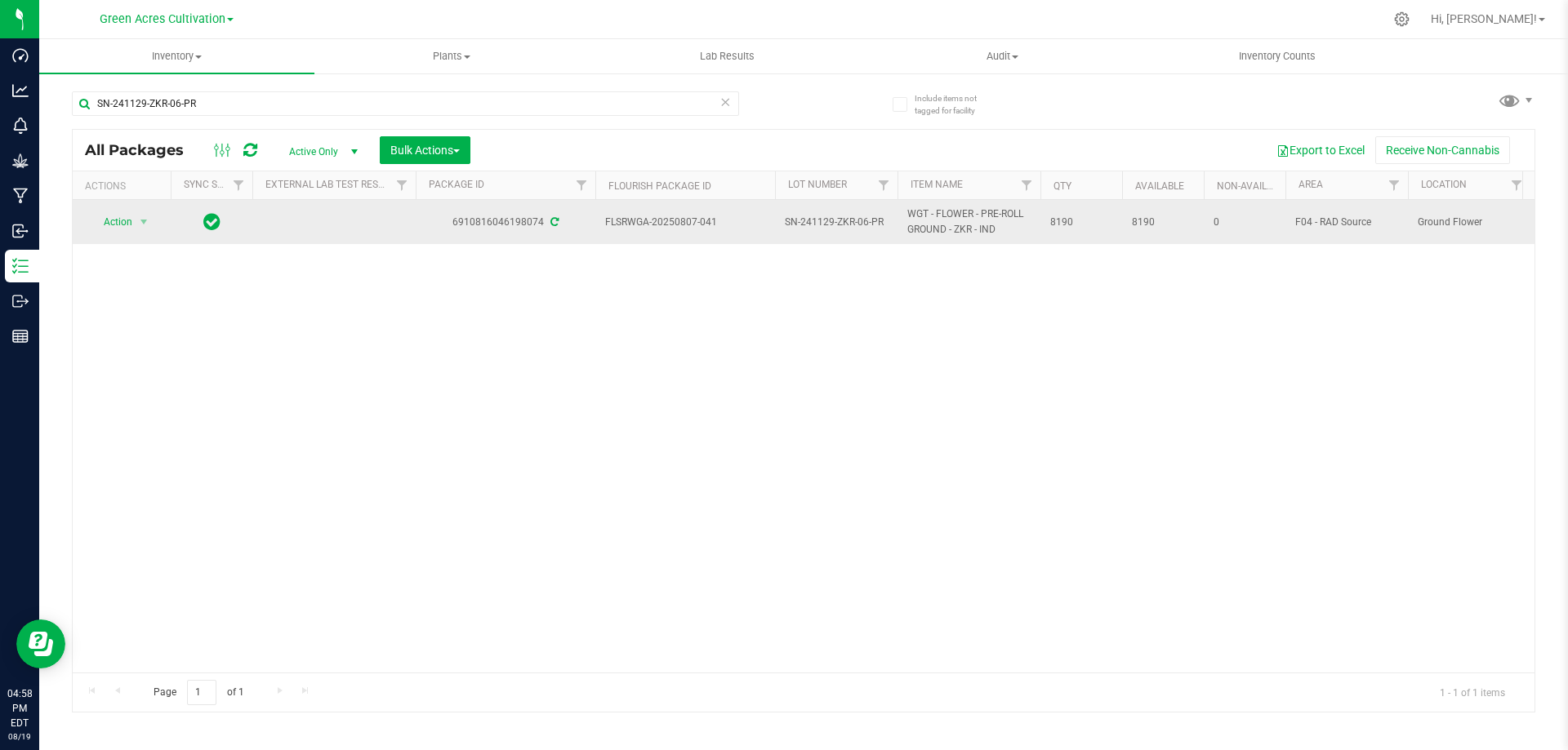
click at [837, 217] on span "SN-241129-ZKR-06-PR" at bounding box center [836, 222] width 103 height 15
click at [837, 217] on input "SN-241129-ZKR-06-PR" at bounding box center [833, 222] width 117 height 25
click at [792, 221] on input "GA-AUG25ZKR01" at bounding box center [833, 222] width 117 height 25
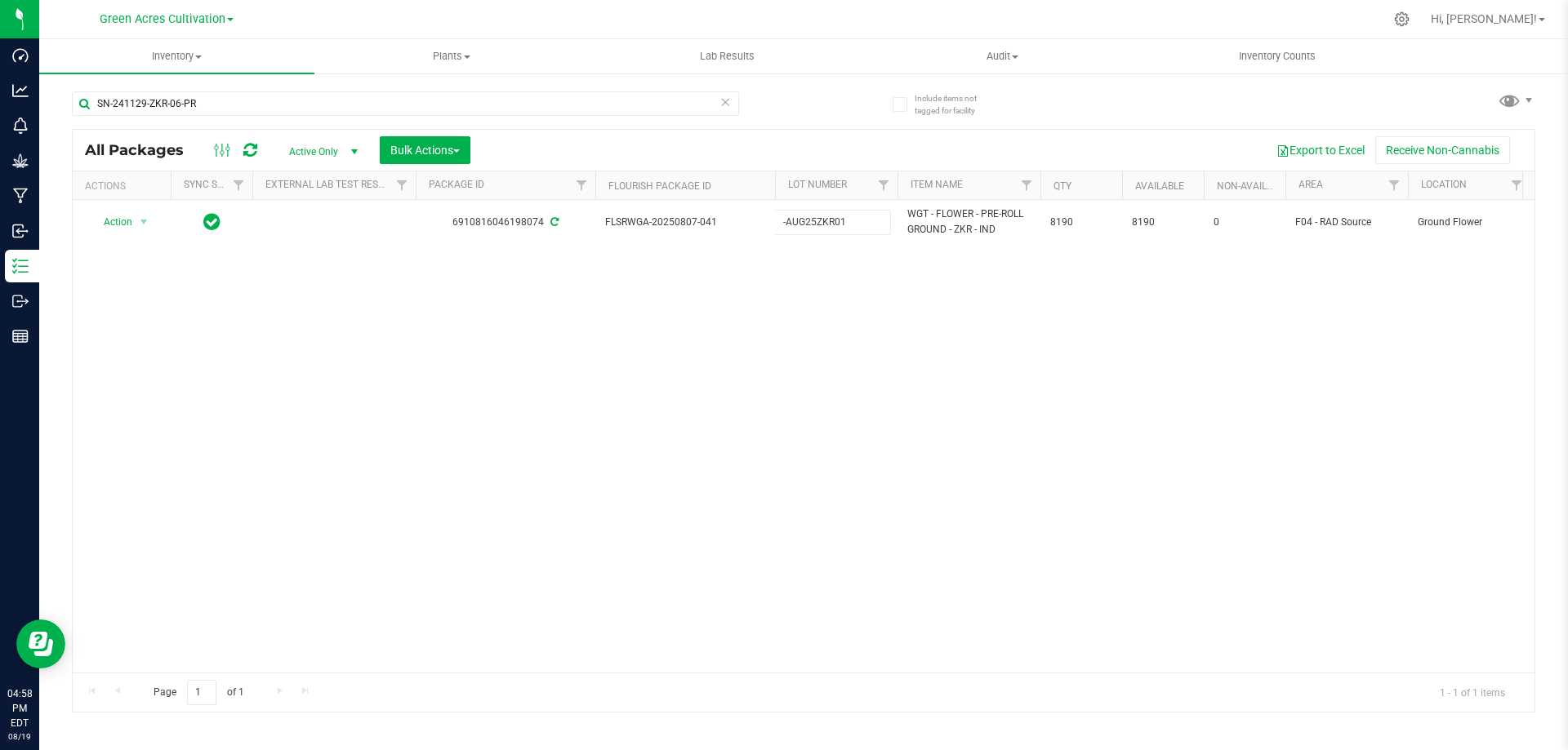
type input "P-AUG25ZKR01"
click at [852, 323] on div "Loading... All Packages Active Only Active Only Lab Samples Locked All External…" at bounding box center [803, 421] width 1464 height 583
drag, startPoint x: 211, startPoint y: 105, endPoint x: 66, endPoint y: 119, distance: 145.7
click at [66, 119] on div "Include items not tagged for facility SN-241129-ZKR-06-PR All Packages Active O…" at bounding box center [804, 320] width 1528 height 498
paste input "0611-HYB-DW-01"
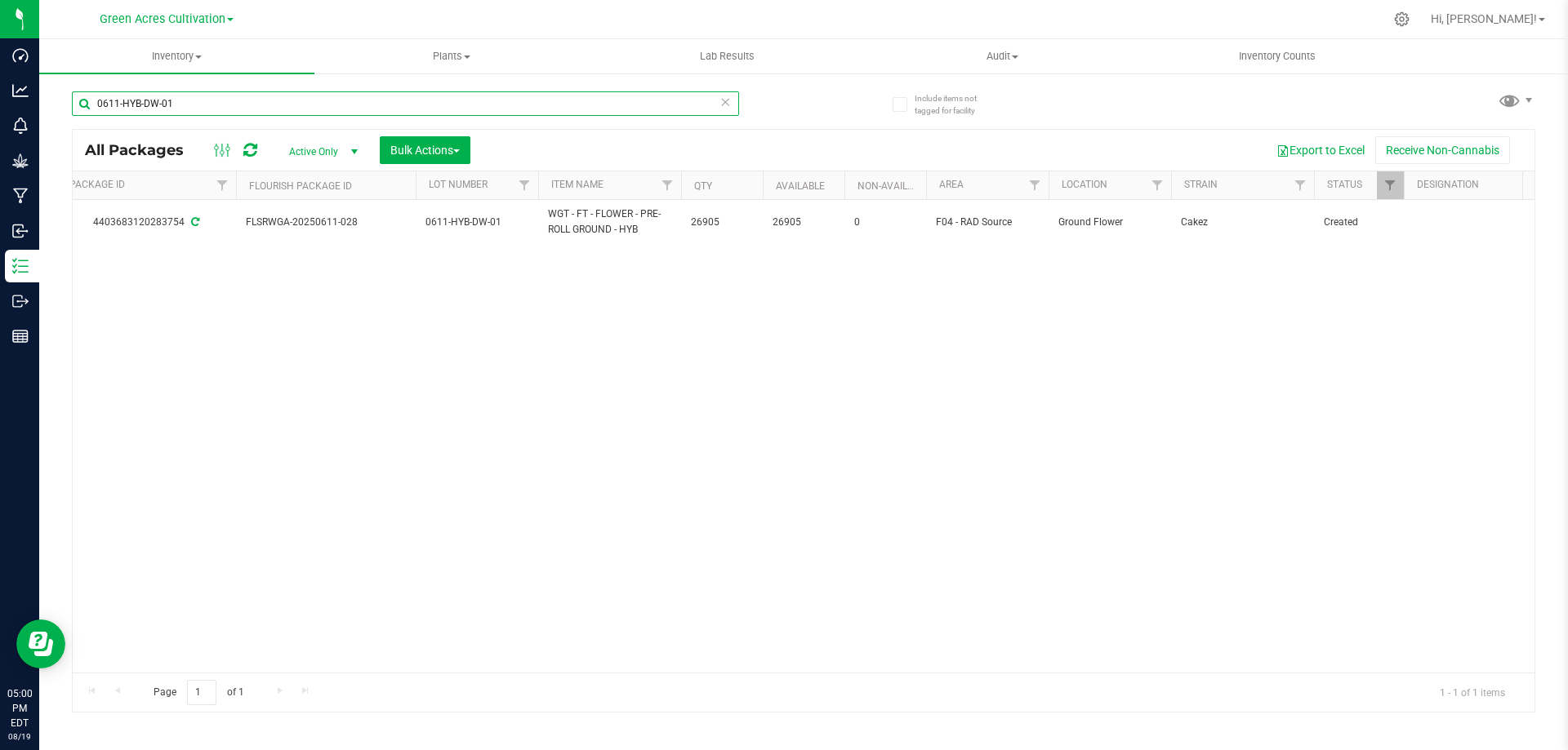
scroll to position [0, 305]
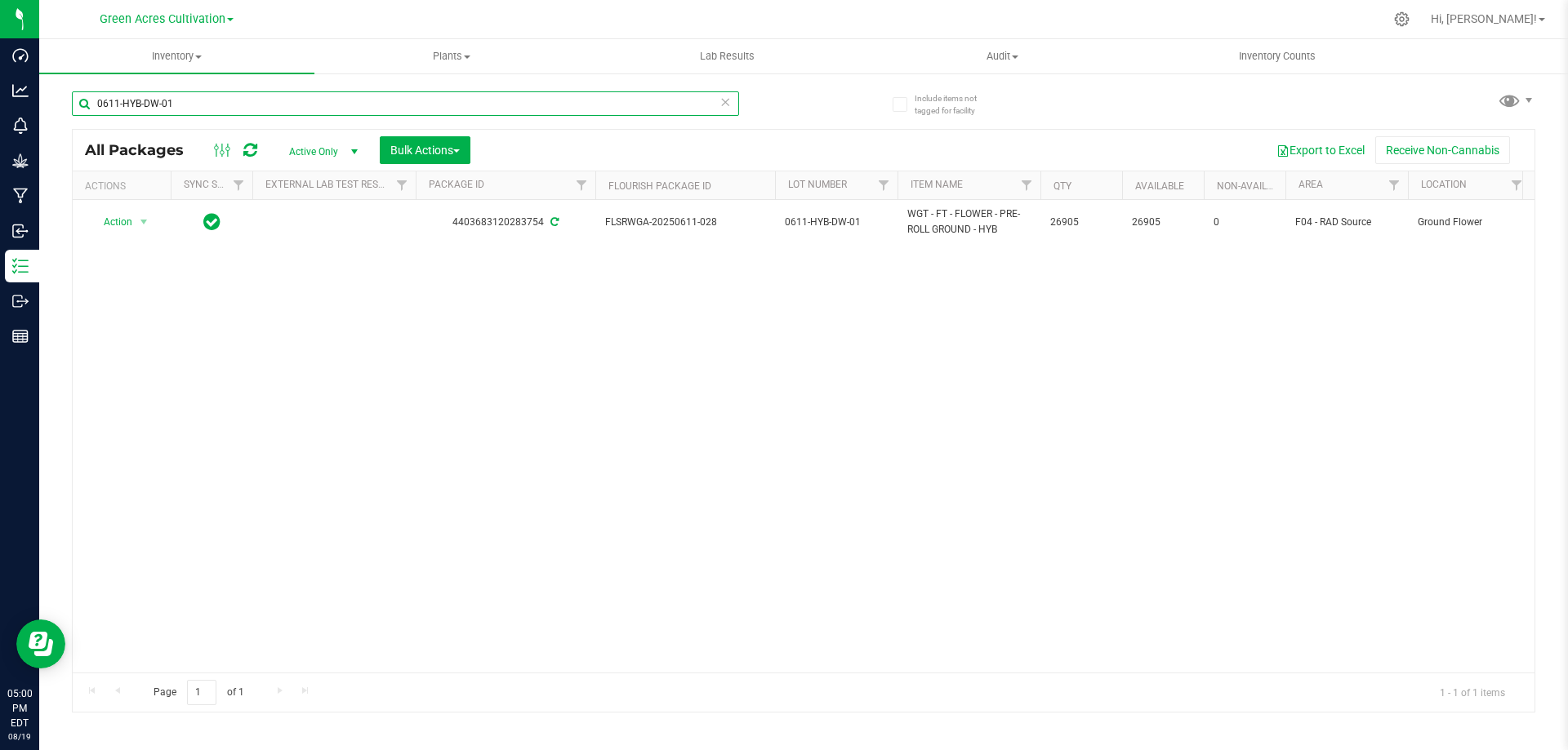
type input "0611-HYB-DW-01"
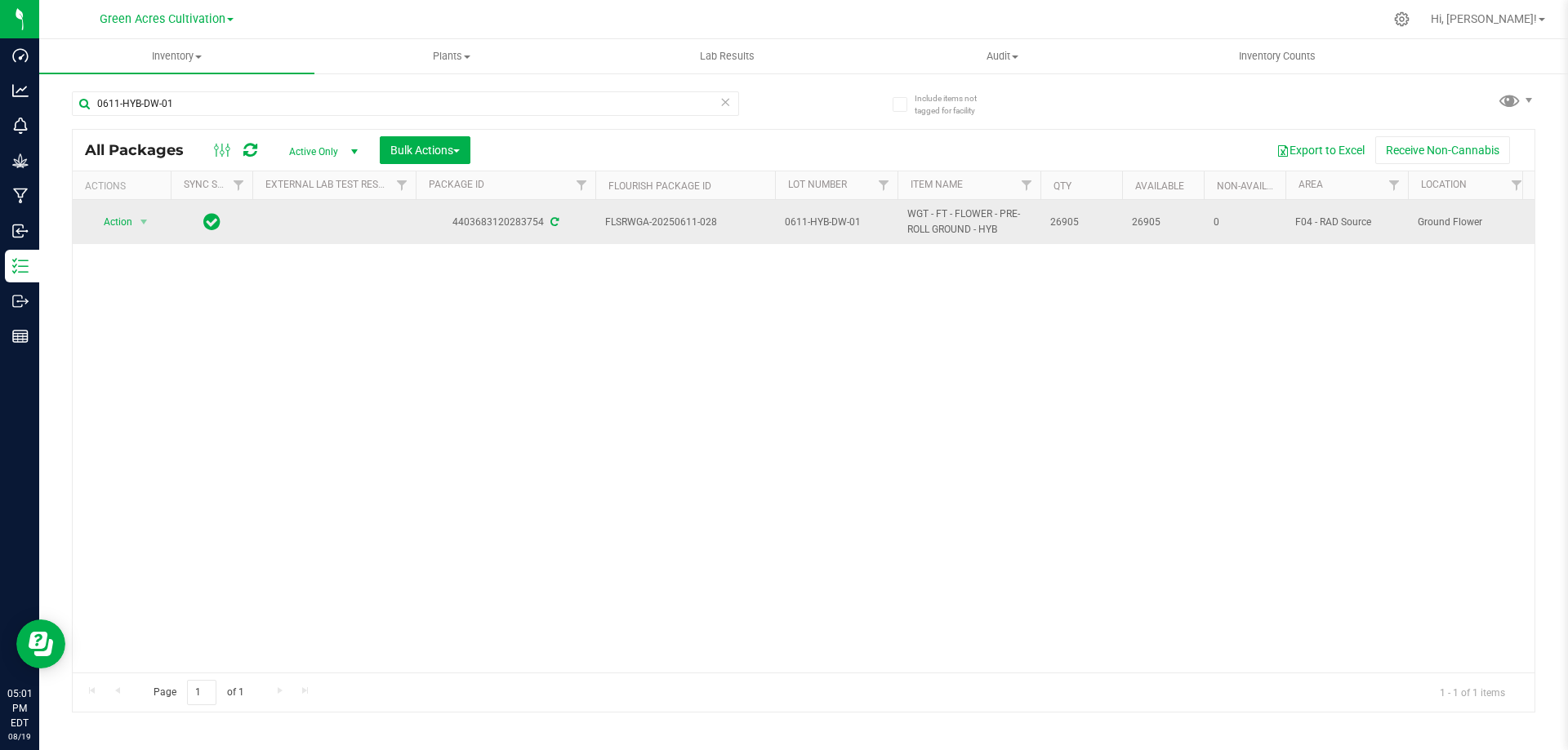
click at [814, 219] on span "0611-HYB-DW-01" at bounding box center [836, 222] width 103 height 15
click at [814, 219] on input "0611-HYB-DW-01" at bounding box center [833, 222] width 117 height 25
click at [794, 223] on input "GA-AUG25HYB04" at bounding box center [833, 222] width 117 height 25
type input "P-AUG25HYB04"
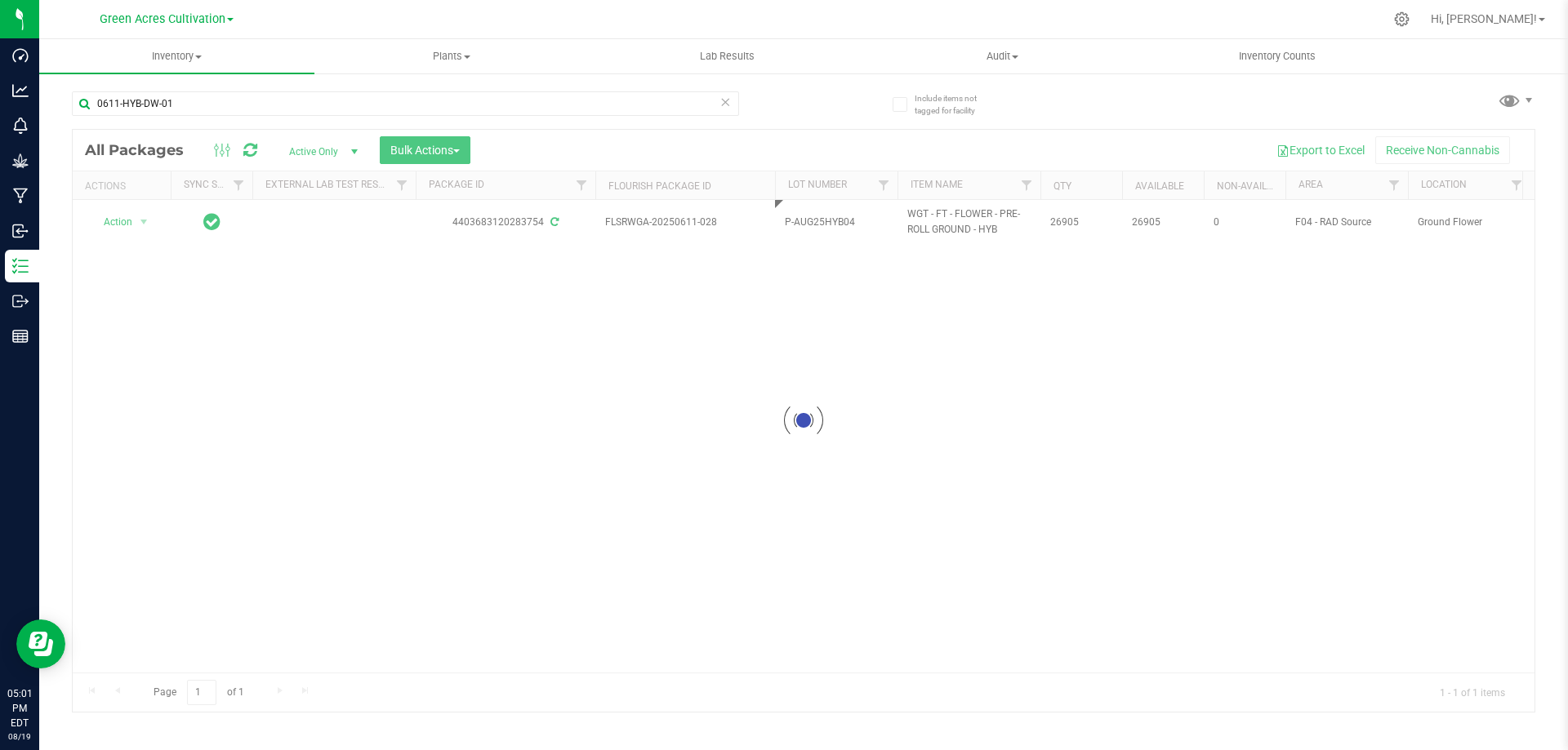
click at [940, 370] on div "Loading... All Packages Active Only Active Only Lab Samples Locked All External…" at bounding box center [803, 421] width 1464 height 583
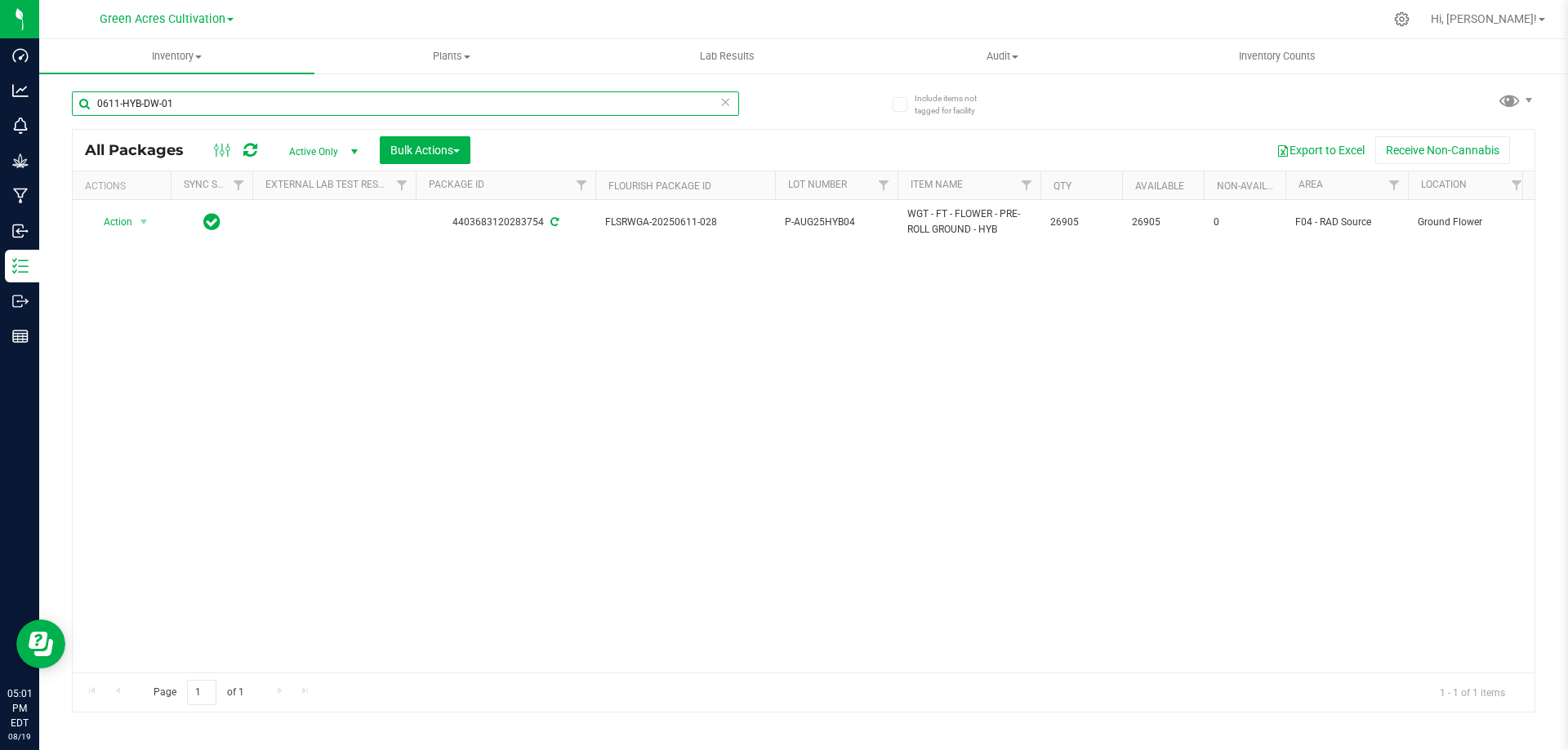
drag, startPoint x: 216, startPoint y: 105, endPoint x: 49, endPoint y: 114, distance: 167.2
click at [49, 114] on div "Include items not tagged for facility 0611-HYB-DW-01 All Packages Active Only A…" at bounding box center [804, 320] width 1528 height 498
paste input "IND"
type input "0611-IND-DW-01"
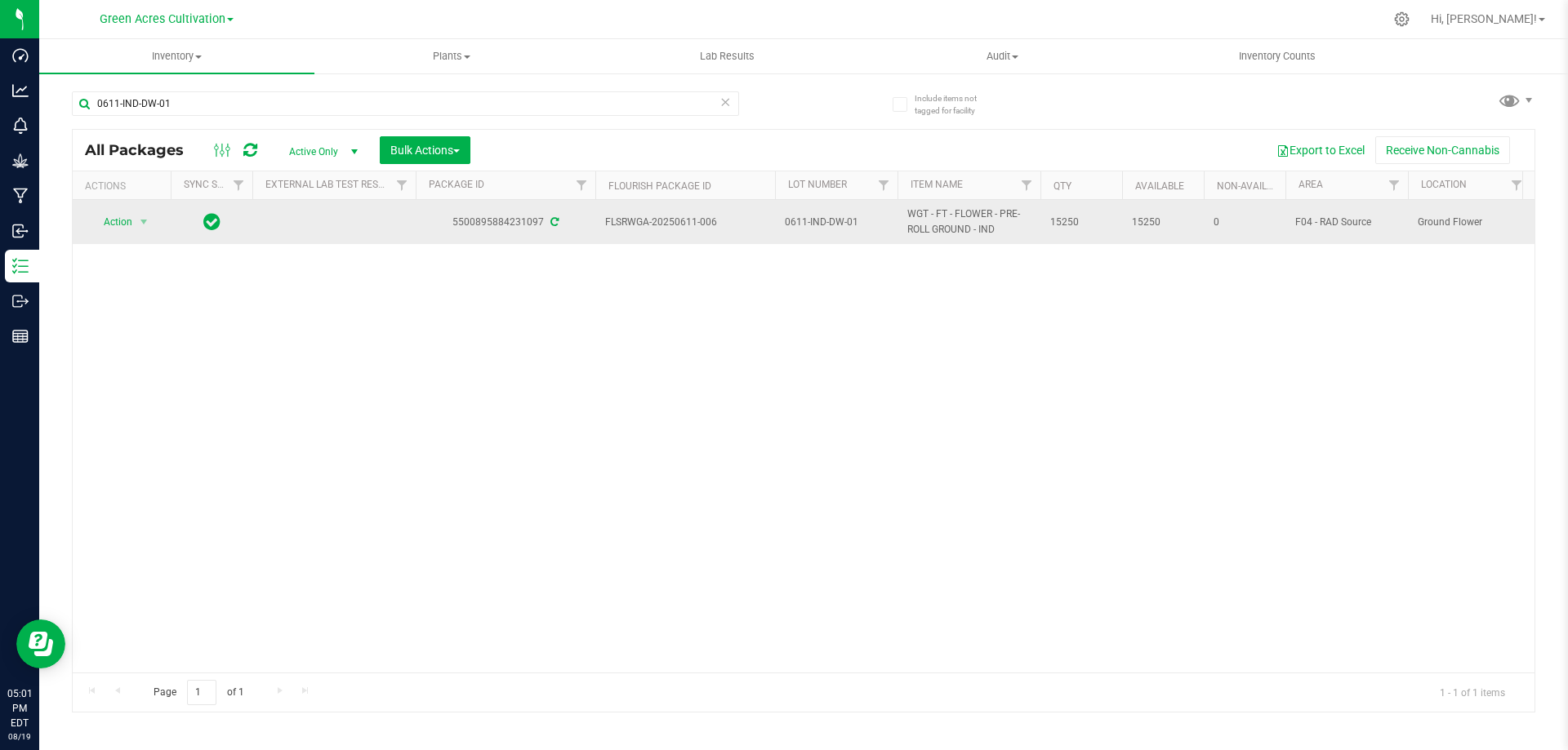
click at [830, 226] on span "0611-IND-DW-01" at bounding box center [836, 222] width 103 height 15
click at [830, 226] on input "0611-IND-DW-01" at bounding box center [833, 222] width 117 height 25
click at [794, 219] on input "GA-AUG25IND05" at bounding box center [833, 222] width 117 height 25
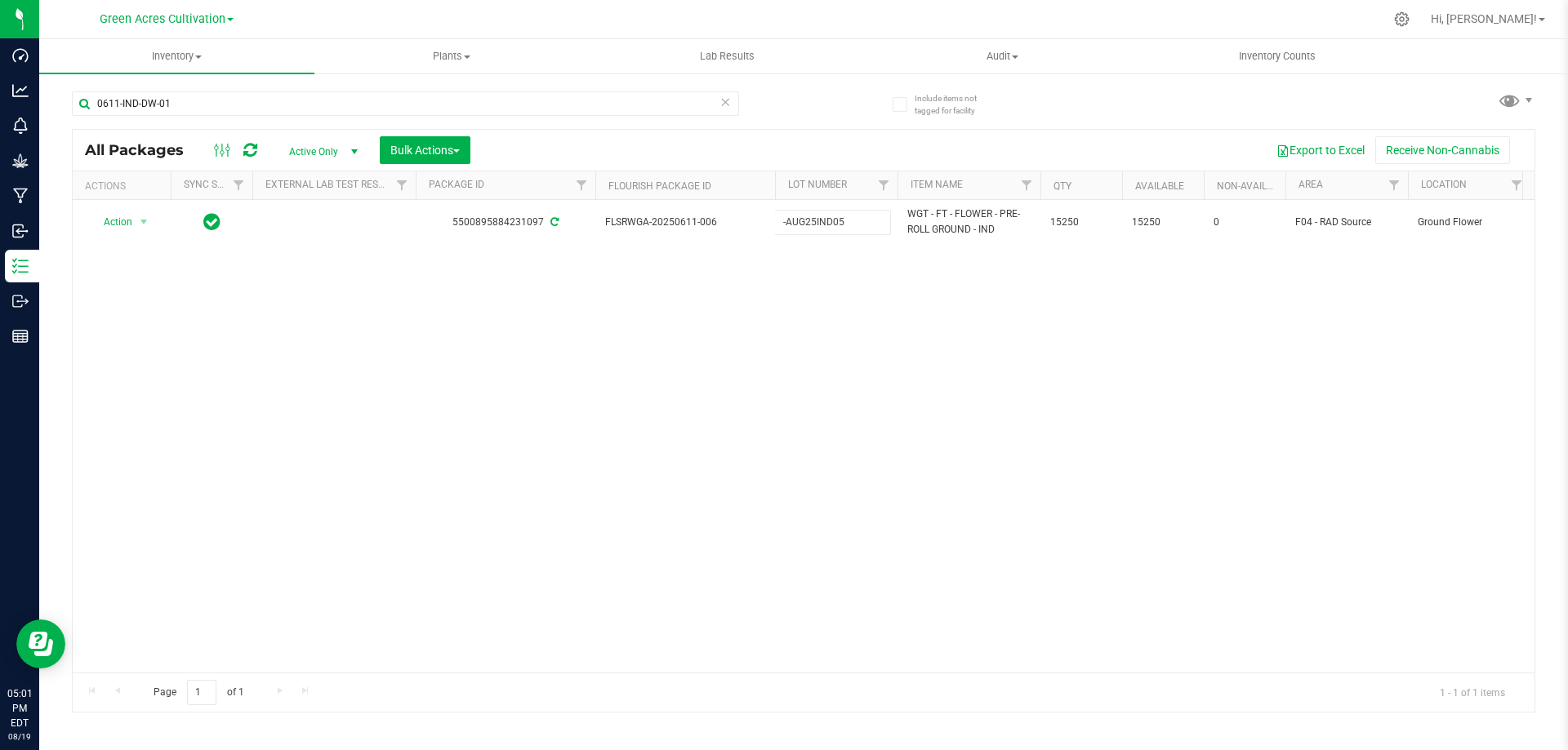
type input "P-AUG25IND05"
click at [886, 405] on div "All Packages Active Only Active Only Lab Samples Locked All External Internal B…" at bounding box center [803, 421] width 1464 height 583
drag, startPoint x: 218, startPoint y: 102, endPoint x: 69, endPoint y: 111, distance: 149.3
click at [69, 111] on div "Include items not tagged for facility 0611-IND-DW-01 All Packages Active Only A…" at bounding box center [804, 320] width 1528 height 498
paste input "26-SAT-DW-02"
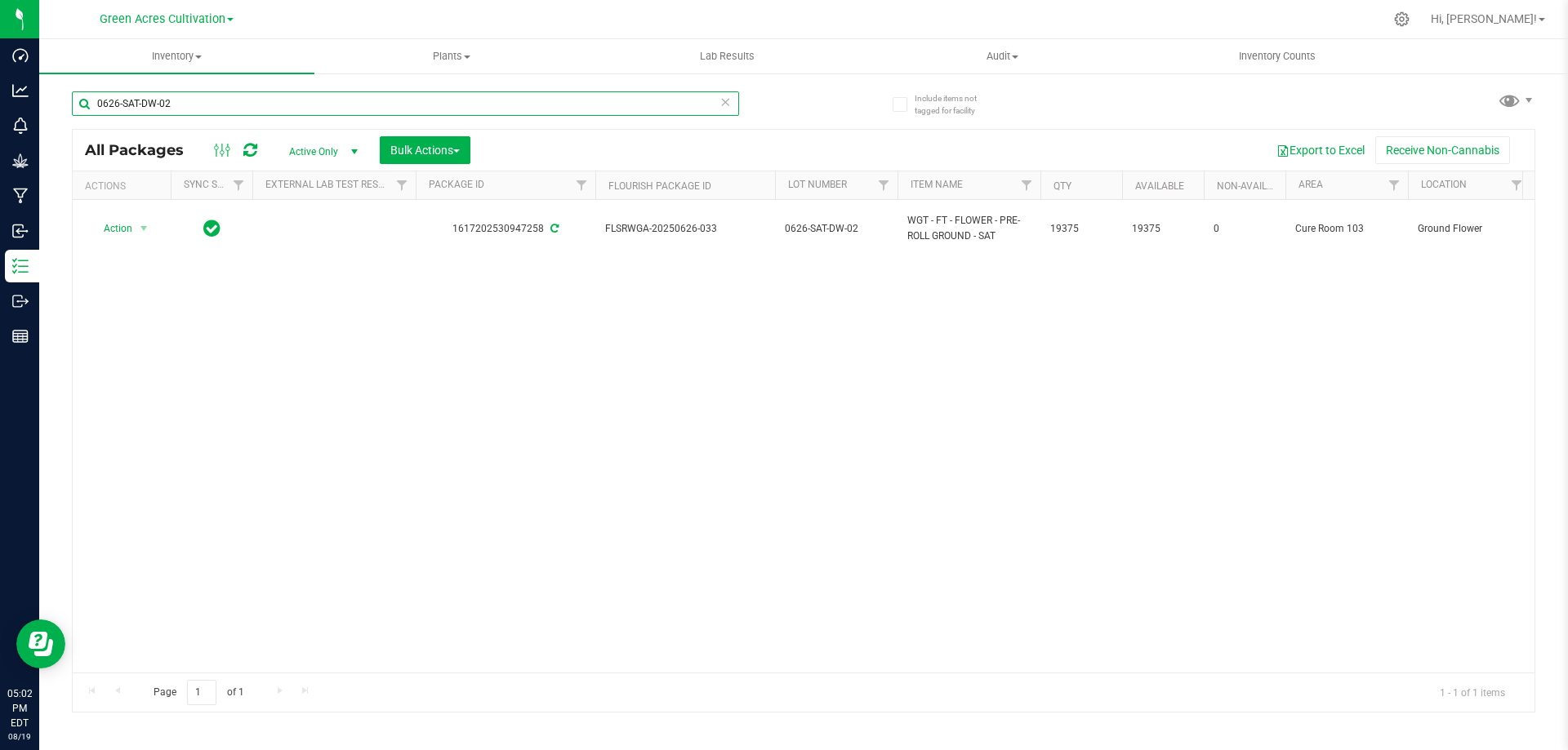
type input "0626-SAT-DW-02"
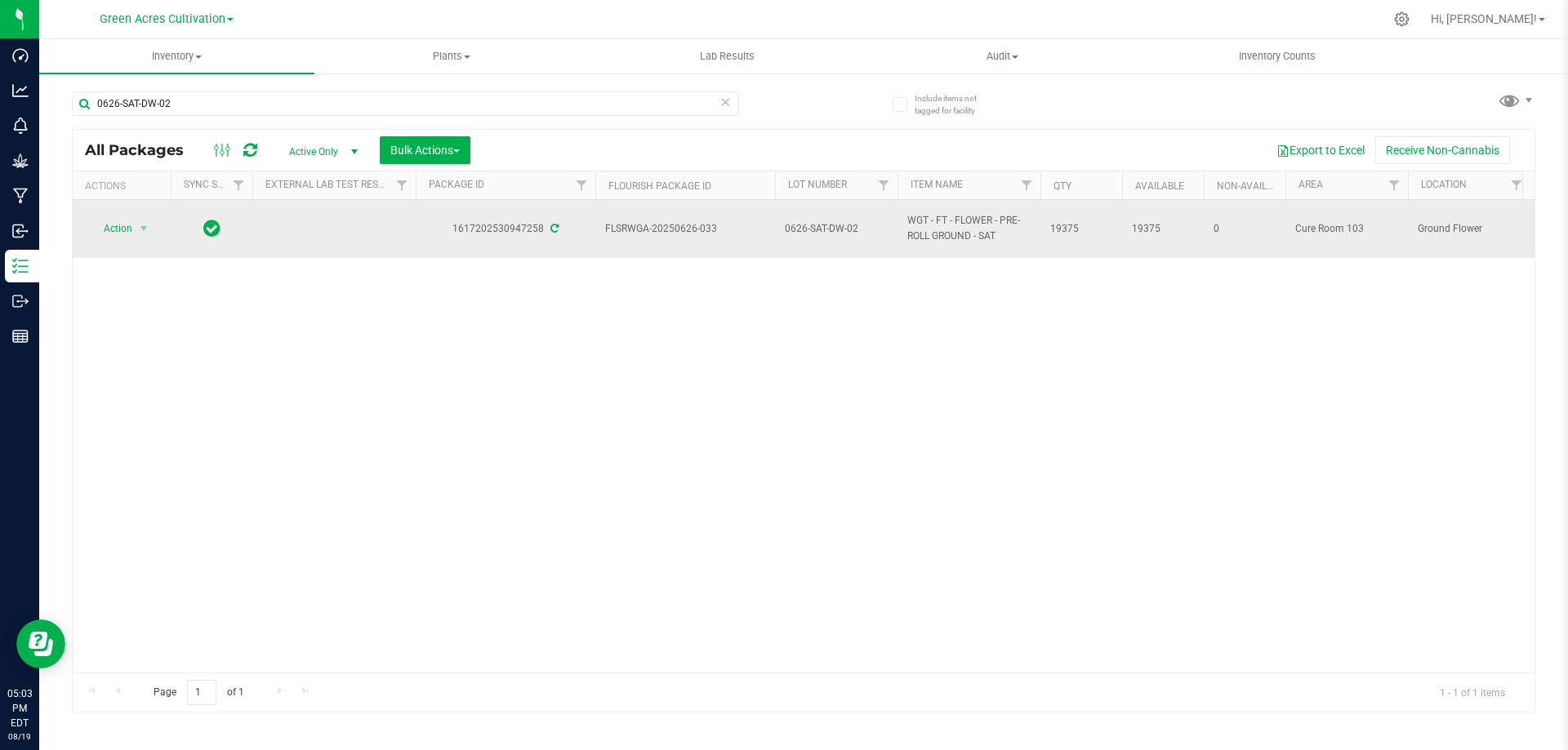
click at [808, 227] on span "0626-SAT-DW-02" at bounding box center [836, 229] width 103 height 15
click at [808, 227] on input "0626-SAT-DW-02" at bounding box center [833, 229] width 117 height 25
click at [793, 228] on input "GA-AUG25SAT02" at bounding box center [833, 229] width 117 height 25
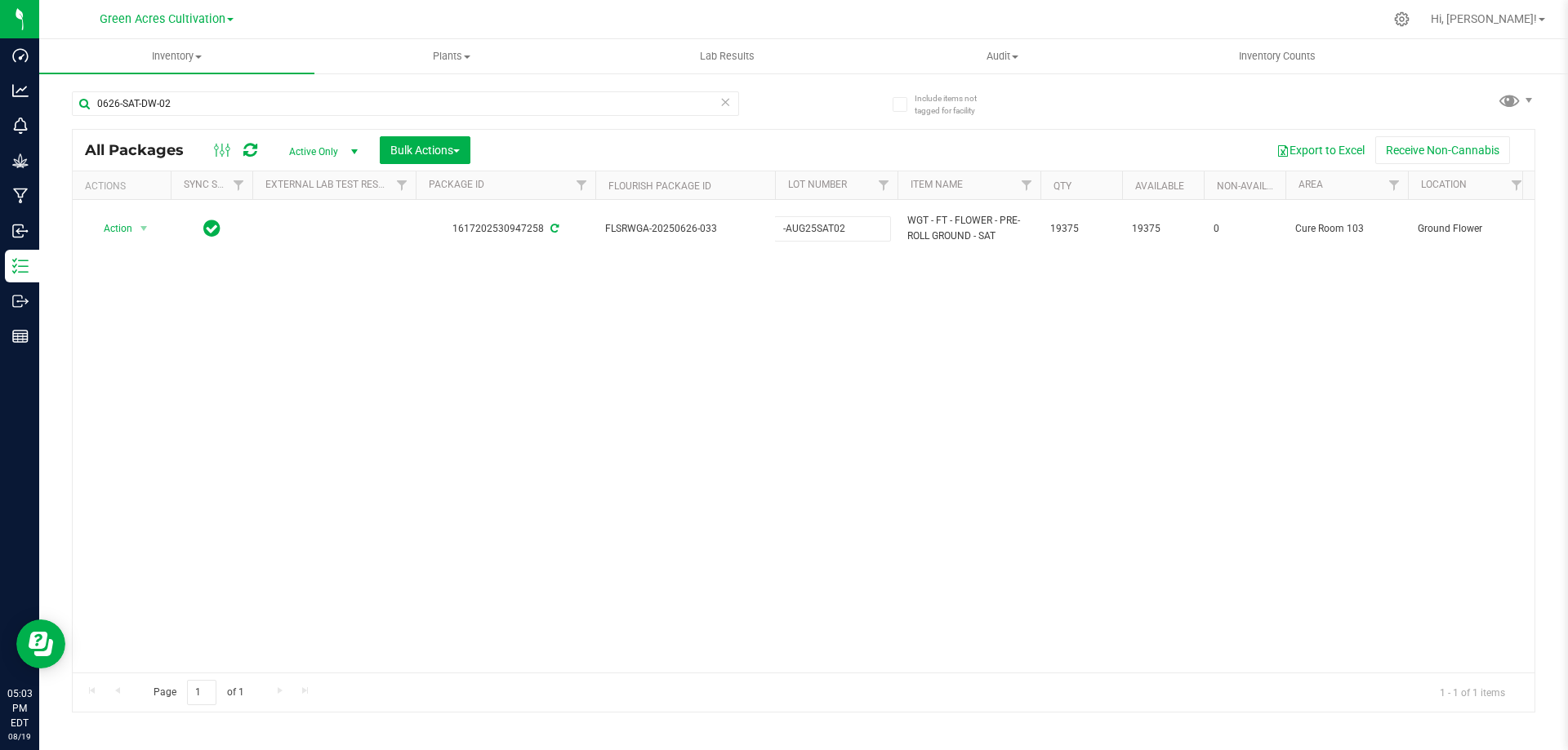
type input "P-AUG25SAT02"
click at [991, 410] on div "All Packages Active Only Active Only Lab Samples Locked All External Internal B…" at bounding box center [803, 421] width 1464 height 583
drag, startPoint x: 228, startPoint y: 106, endPoint x: 80, endPoint y: 114, distance: 148.2
click at [80, 114] on input "0626-SAT-DW-02" at bounding box center [405, 104] width 667 height 24
paste input "GA-250512-LMZ-30-GF"
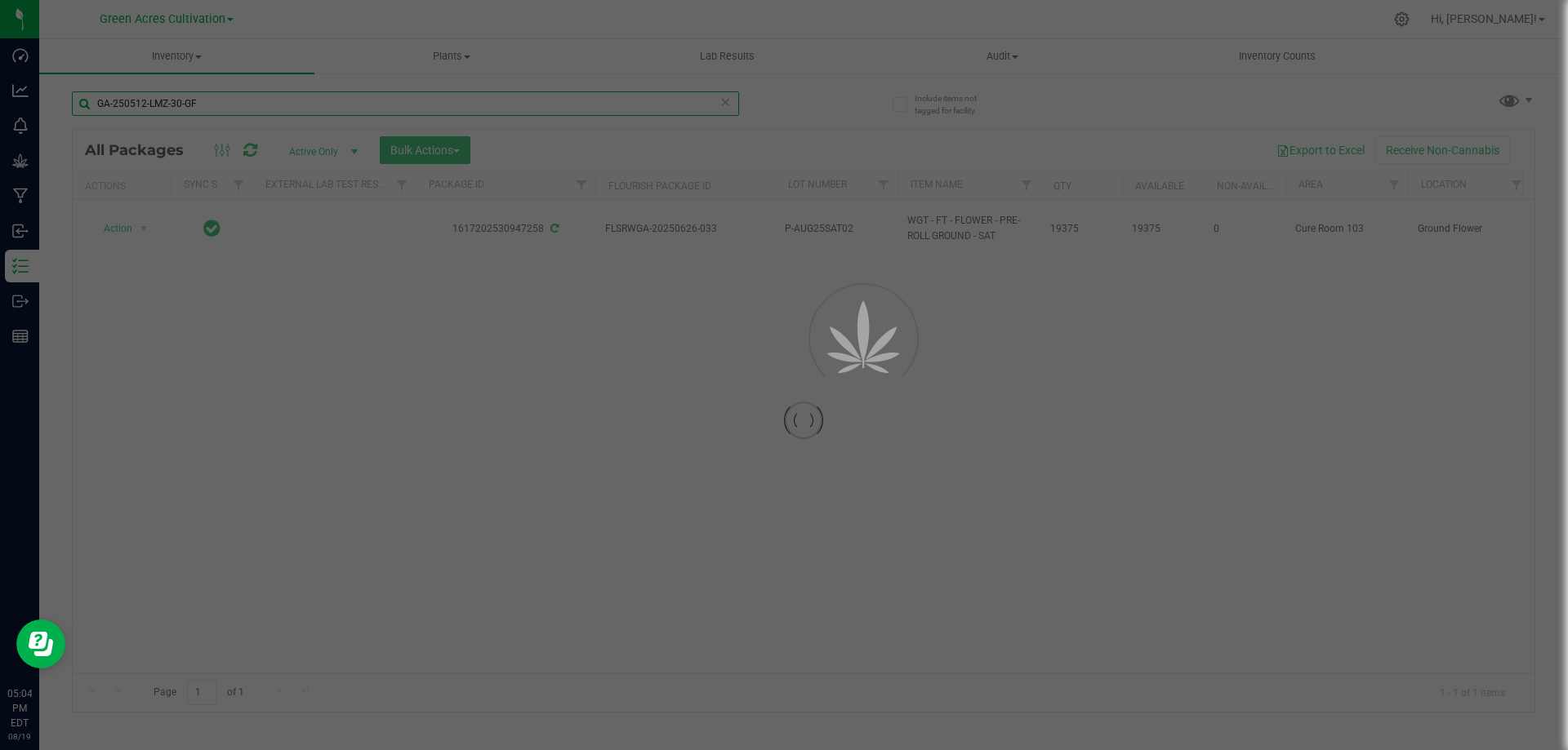
type input "GA-250512-LMZ-30-GF"
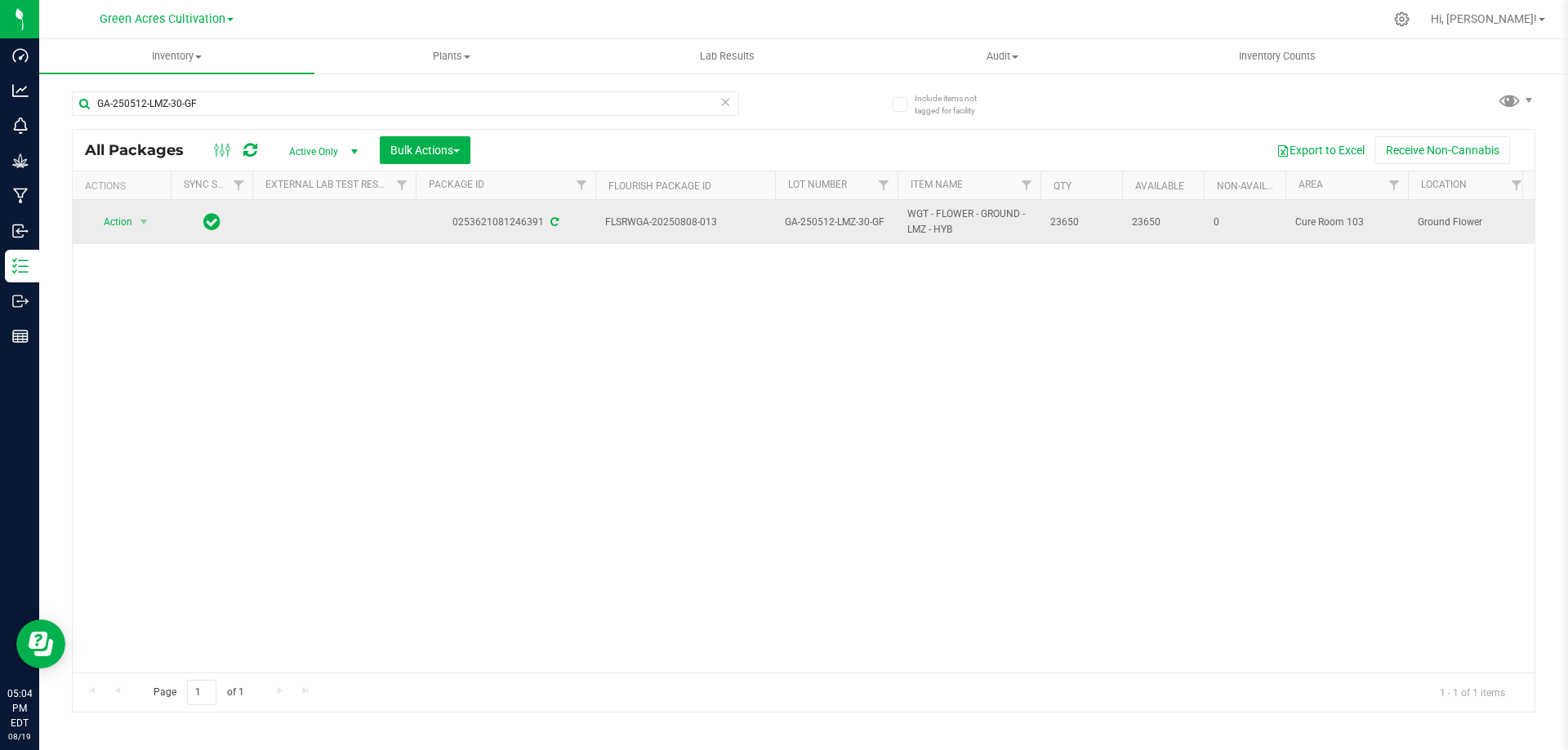
click at [829, 223] on span "GA-250512-LMZ-30-GF" at bounding box center [836, 222] width 103 height 15
click at [829, 223] on input "GA-250512-LMZ-30-GF" at bounding box center [833, 222] width 117 height 25
click at [795, 220] on input "GA-AUG25HYB05" at bounding box center [833, 222] width 117 height 25
type input "G-AUG25HYB05"
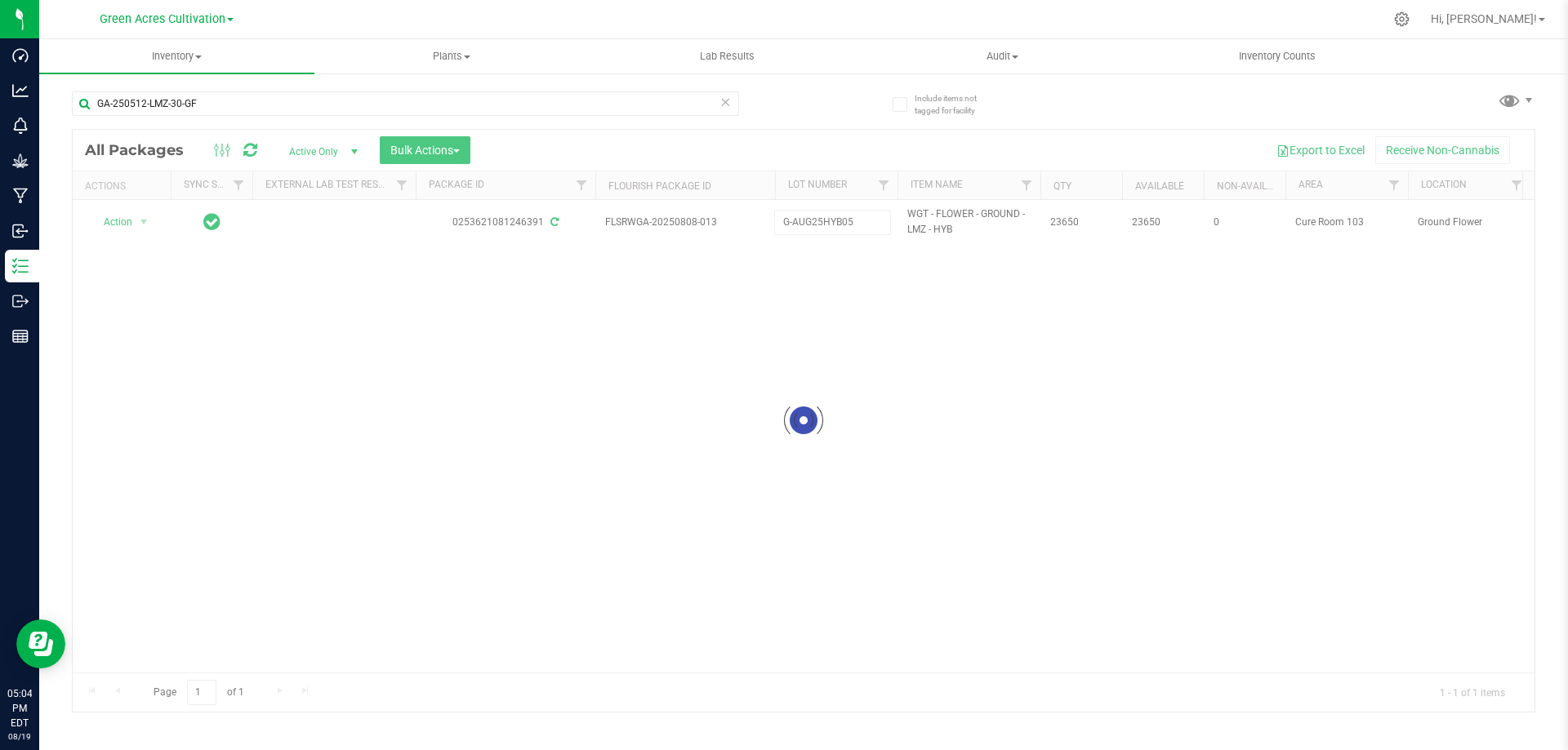
click at [824, 330] on div "Loading... All Packages Active Only Active Only Lab Samples Locked All External…" at bounding box center [803, 421] width 1464 height 583
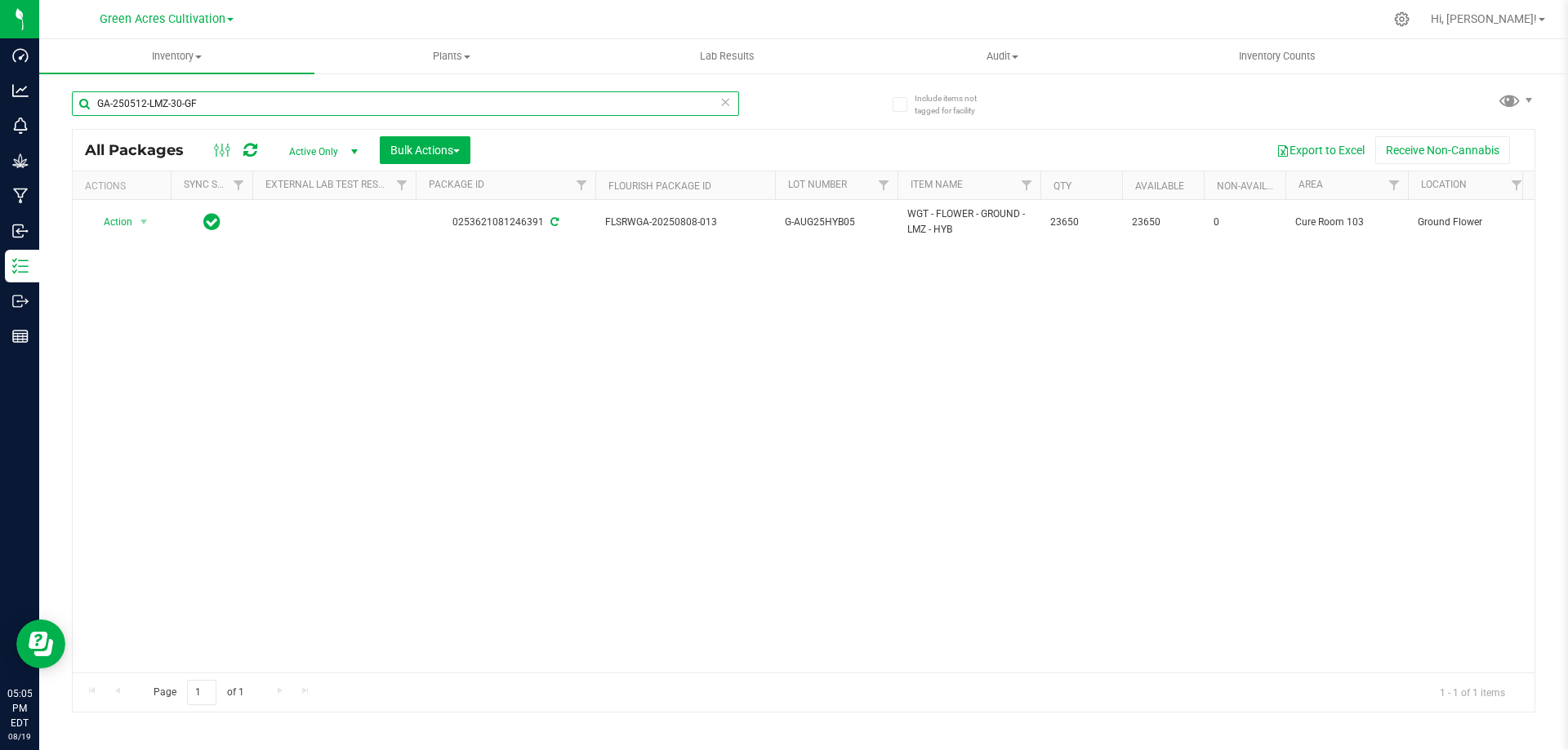
drag, startPoint x: 208, startPoint y: 109, endPoint x: 62, endPoint y: 120, distance: 146.4
click at [62, 120] on div "Include items not tagged for facility GA-250512-LMZ-30-GF All Packages Active O…" at bounding box center [804, 320] width 1528 height 498
paste input "SN-241129-ZKR-06"
type input "SN-241129-ZKR-06-GF"
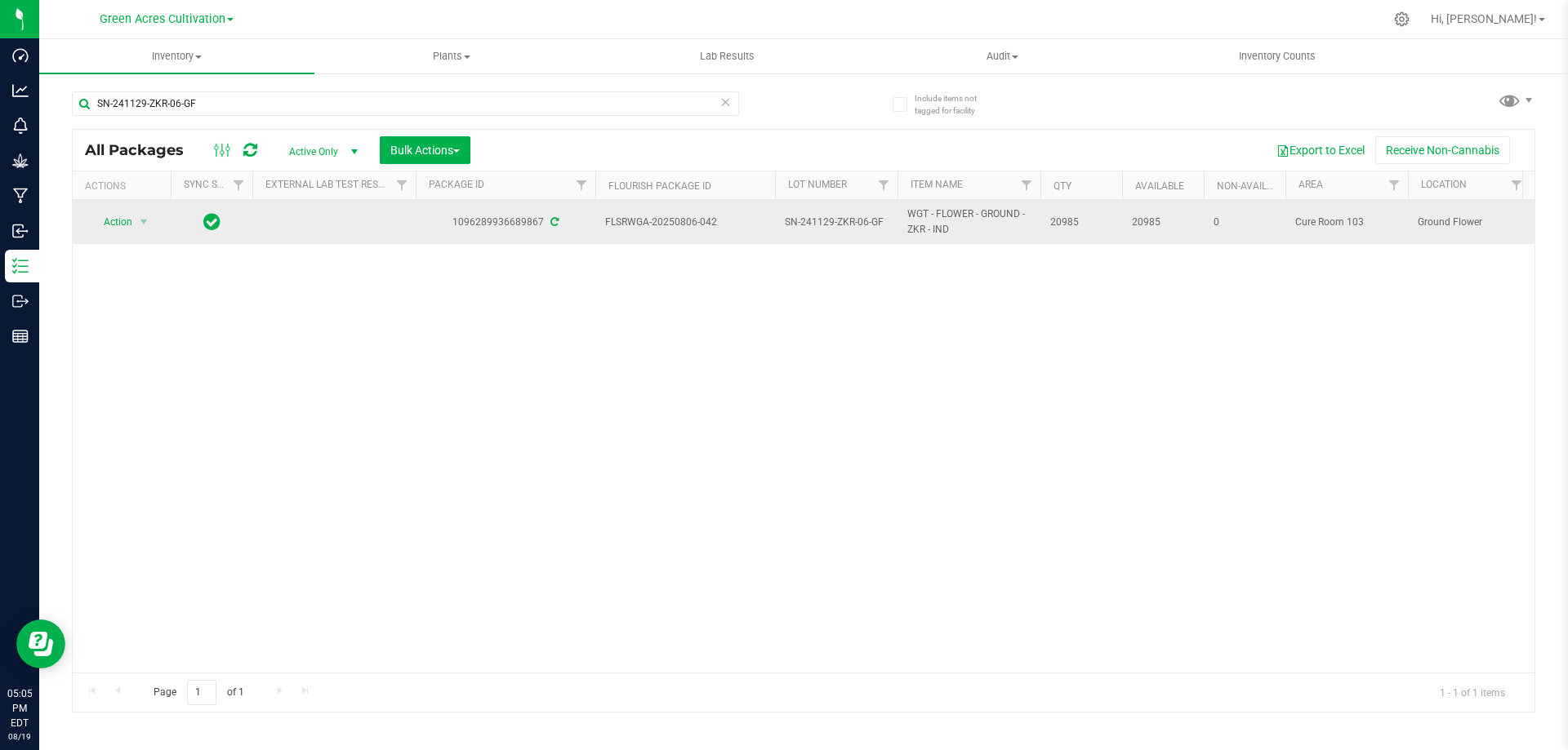
click at [831, 223] on span "SN-241129-ZKR-06-GF" at bounding box center [836, 222] width 103 height 15
click at [831, 223] on input "SN-241129-ZKR-06-GF" at bounding box center [833, 222] width 117 height 25
click at [793, 222] on input "GA-AUG25ZKR01" at bounding box center [833, 222] width 117 height 25
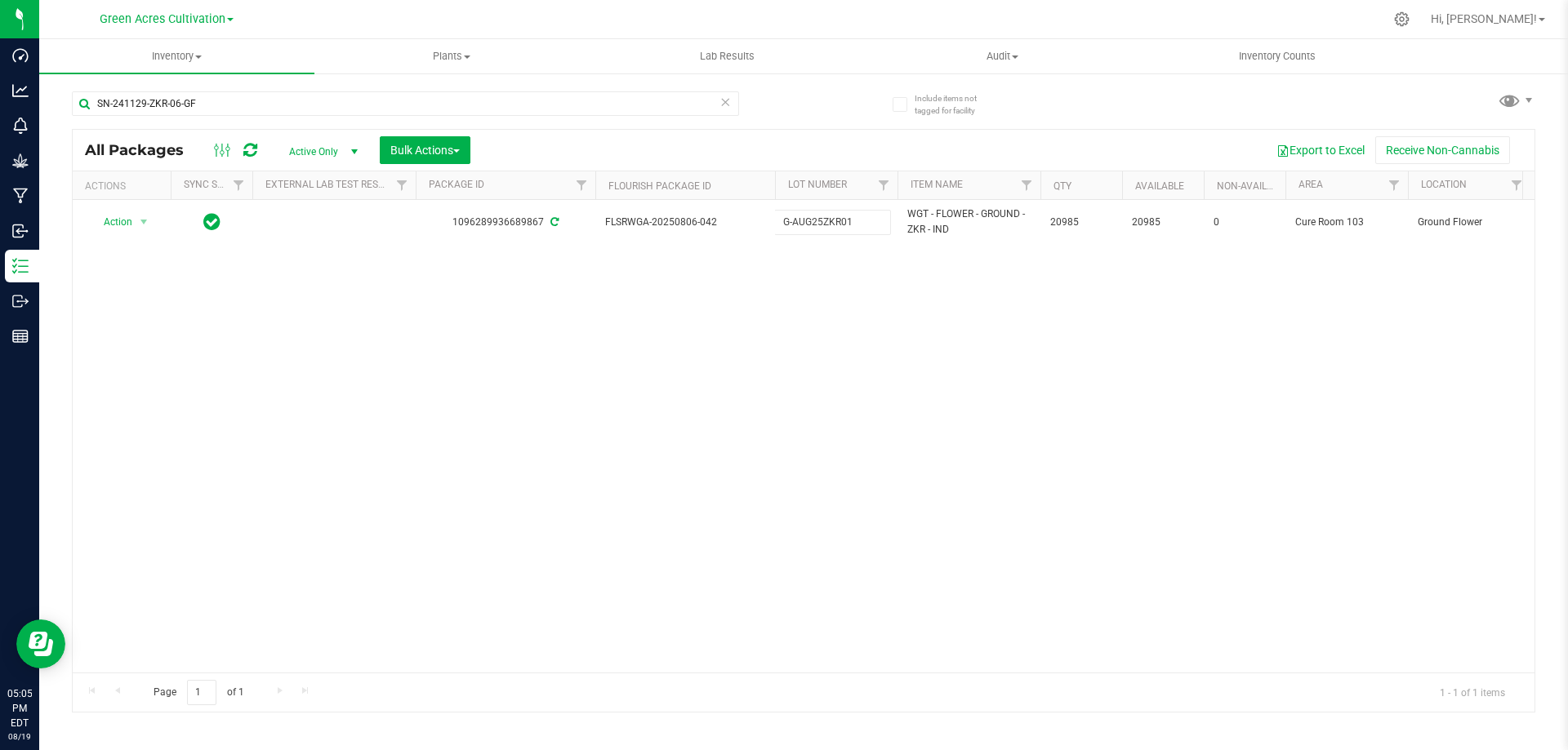
type input "G-AUG25ZKR01"
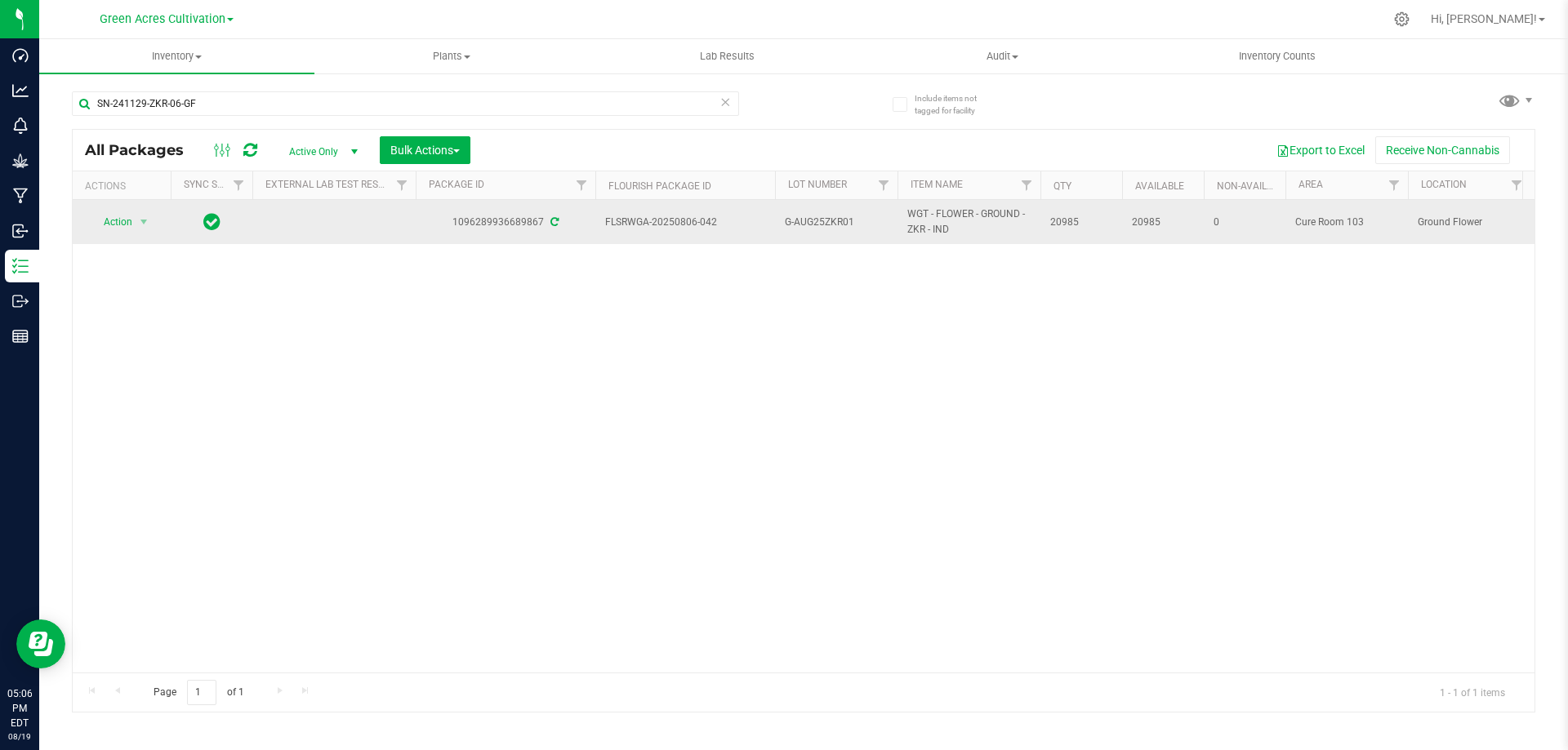
click at [819, 216] on span "G-AUG25ZKR01" at bounding box center [836, 222] width 103 height 15
click at [819, 216] on input "G-AUG25ZKR01" at bounding box center [833, 222] width 117 height 25
click at [795, 219] on input "GA-AUG25IND06" at bounding box center [833, 222] width 117 height 25
type input "G-AUG25IND06"
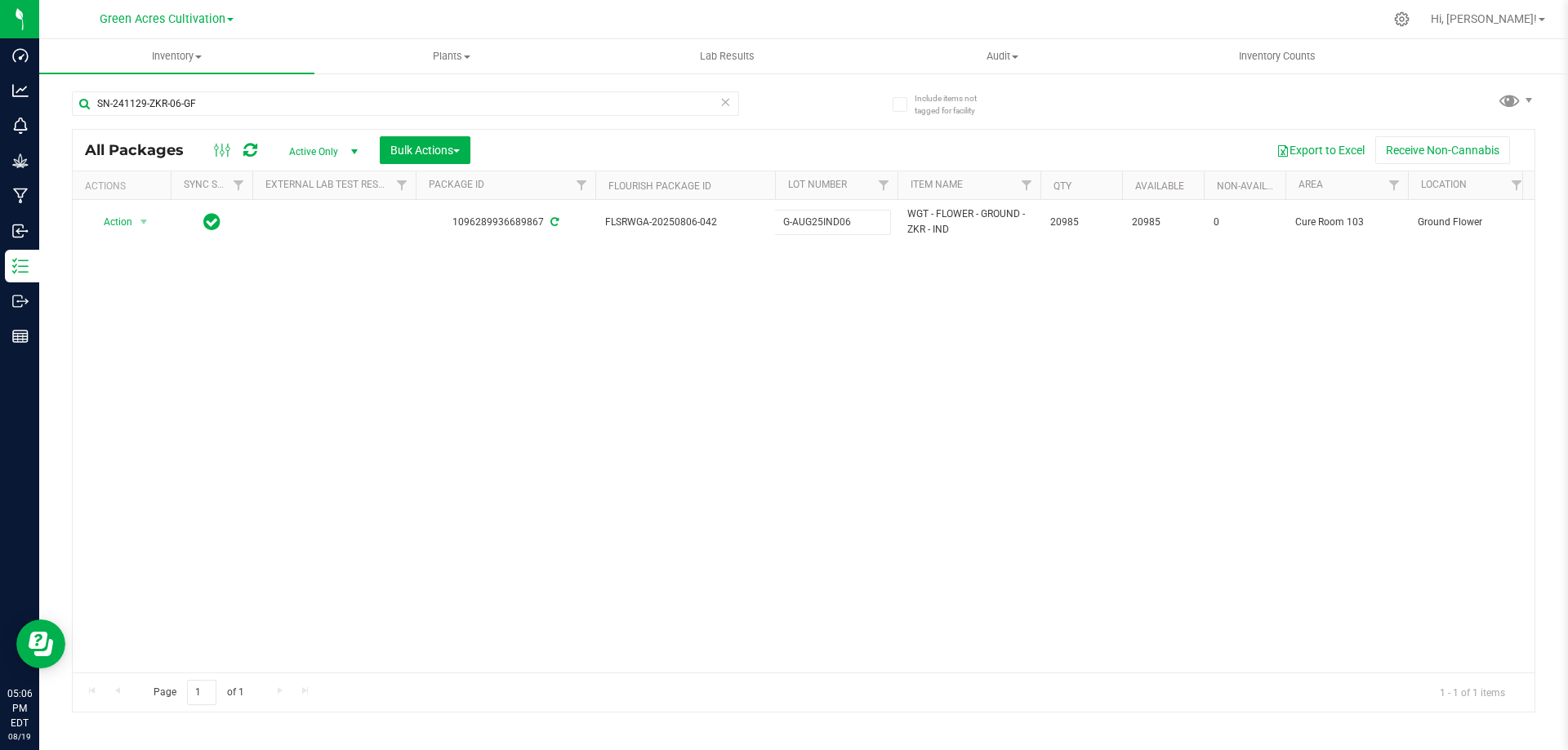
click at [804, 392] on div "All Packages Active Only Active Only Lab Samples Locked All External Internal B…" at bounding box center [803, 421] width 1464 height 583
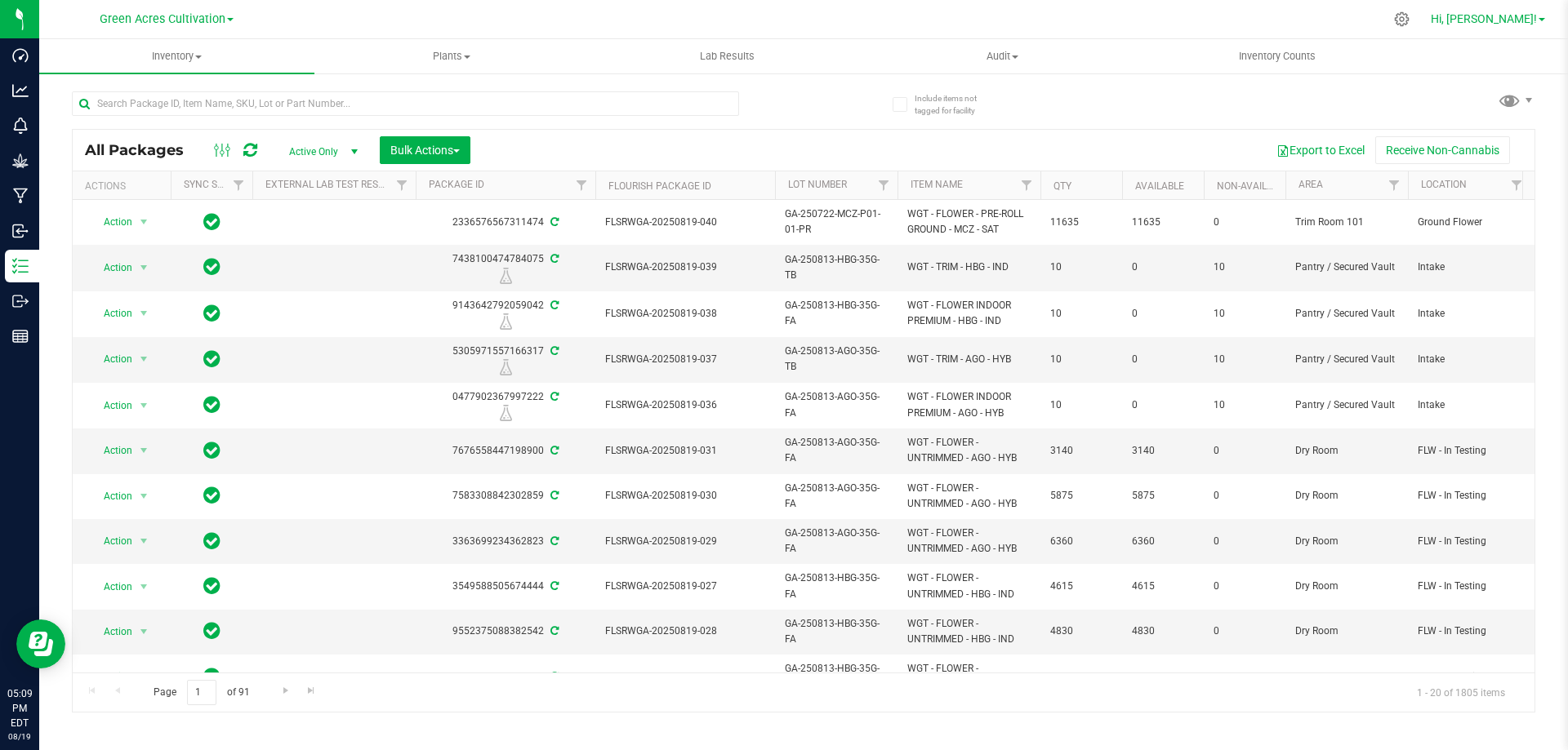
click at [1505, 18] on span "Hi, [PERSON_NAME]!" at bounding box center [1483, 19] width 106 height 13
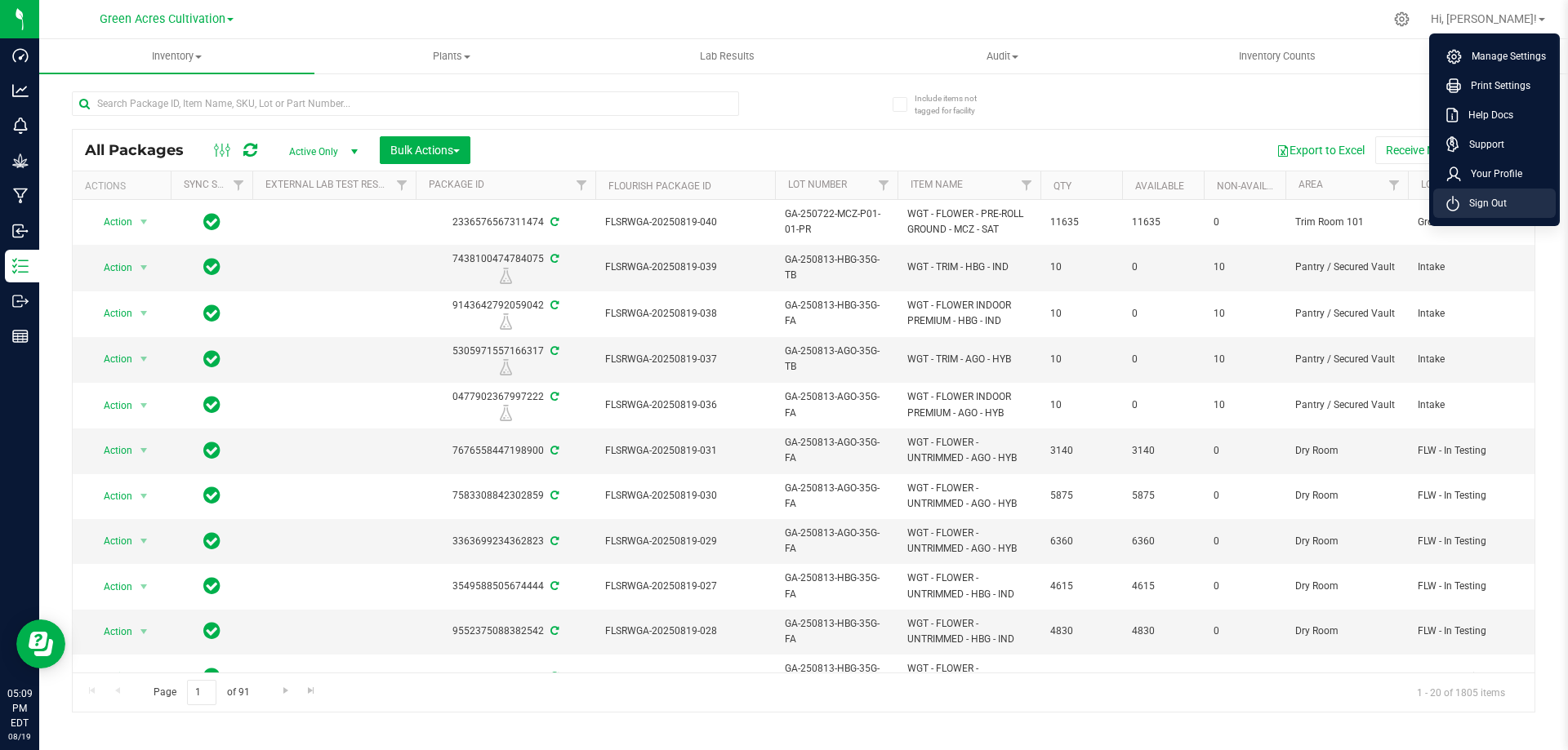
click at [1496, 201] on span "Sign Out" at bounding box center [1483, 202] width 47 height 16
